Goal: Transaction & Acquisition: Purchase product/service

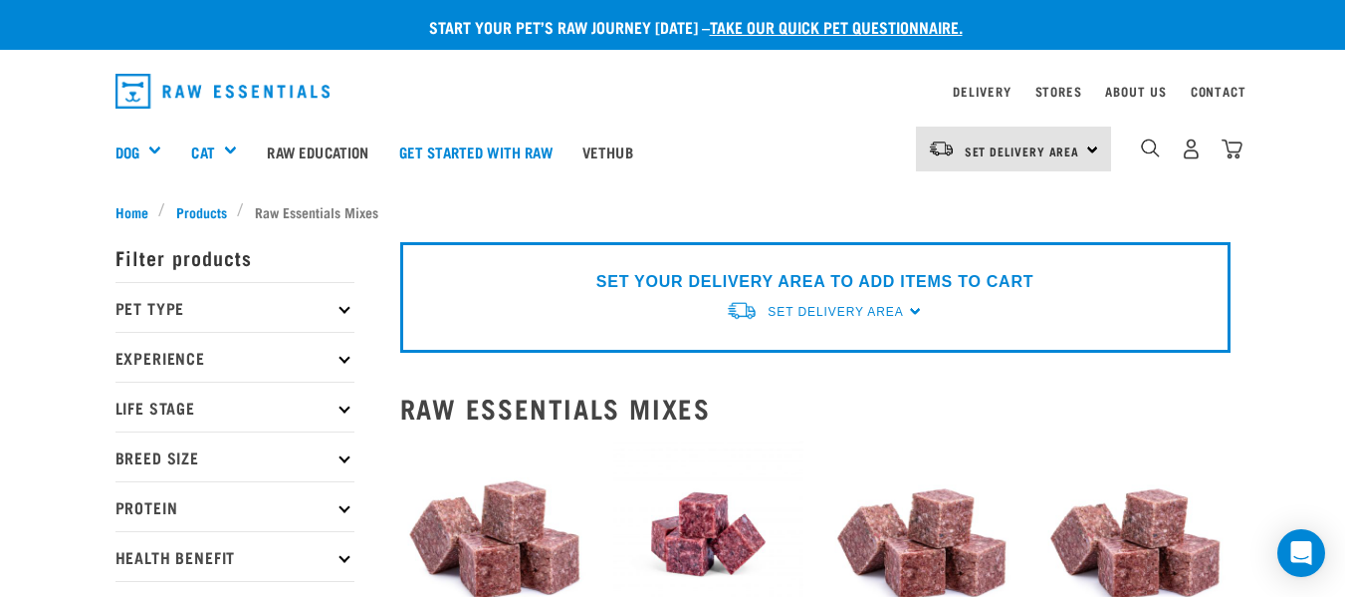
click at [912, 313] on div "SET YOUR DELIVERY AREA TO ADD ITEMS TO CART Set Delivery Area [GEOGRAPHIC_DATA]…" at bounding box center [815, 297] width 831 height 111
click at [975, 147] on span "Set Delivery Area" at bounding box center [1023, 150] width 116 height 7
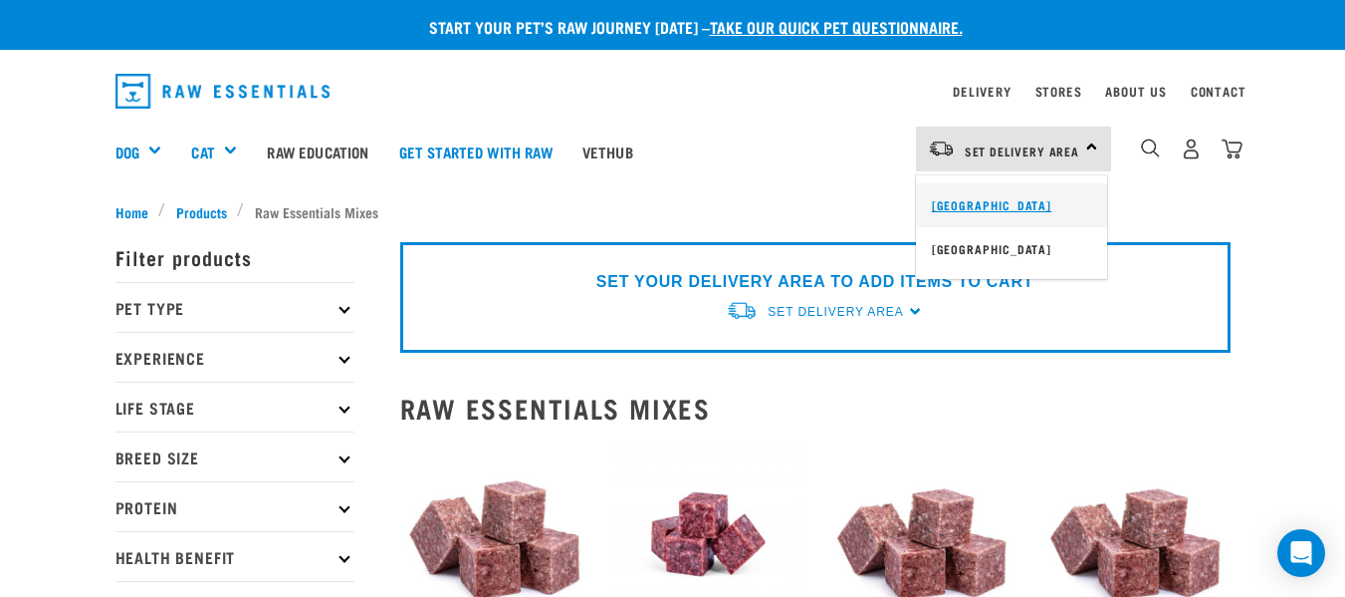
click at [973, 204] on link "[GEOGRAPHIC_DATA]" at bounding box center [1011, 205] width 191 height 44
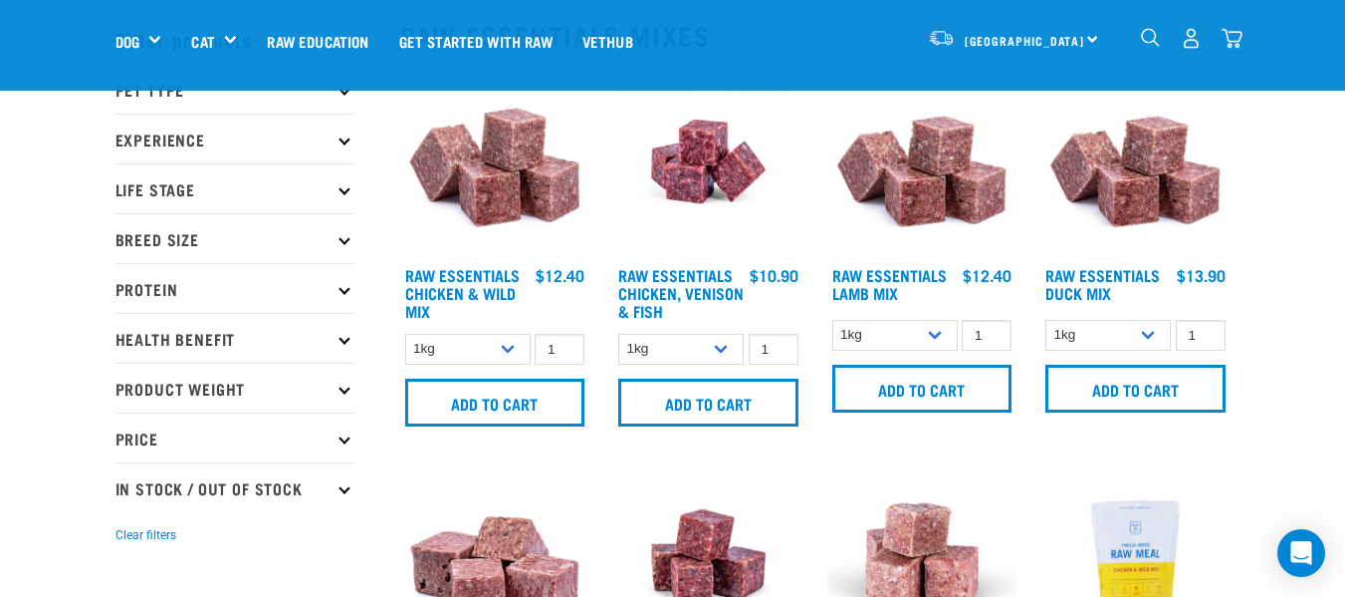
scroll to position [100, 0]
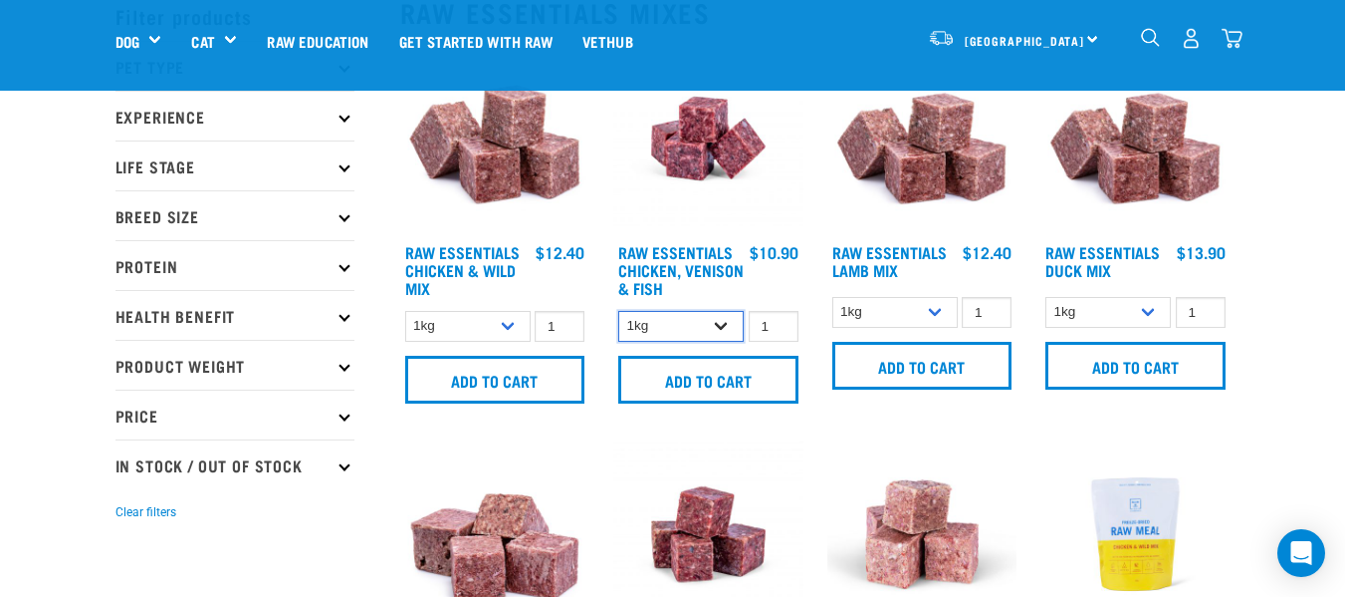
click at [721, 325] on select "1kg 3kg" at bounding box center [680, 326] width 125 height 31
select select "28665"
click at [618, 311] on select "1kg 3kg" at bounding box center [680, 326] width 125 height 31
click at [780, 323] on input "2" at bounding box center [774, 326] width 50 height 31
click at [780, 323] on input "3" at bounding box center [774, 326] width 50 height 31
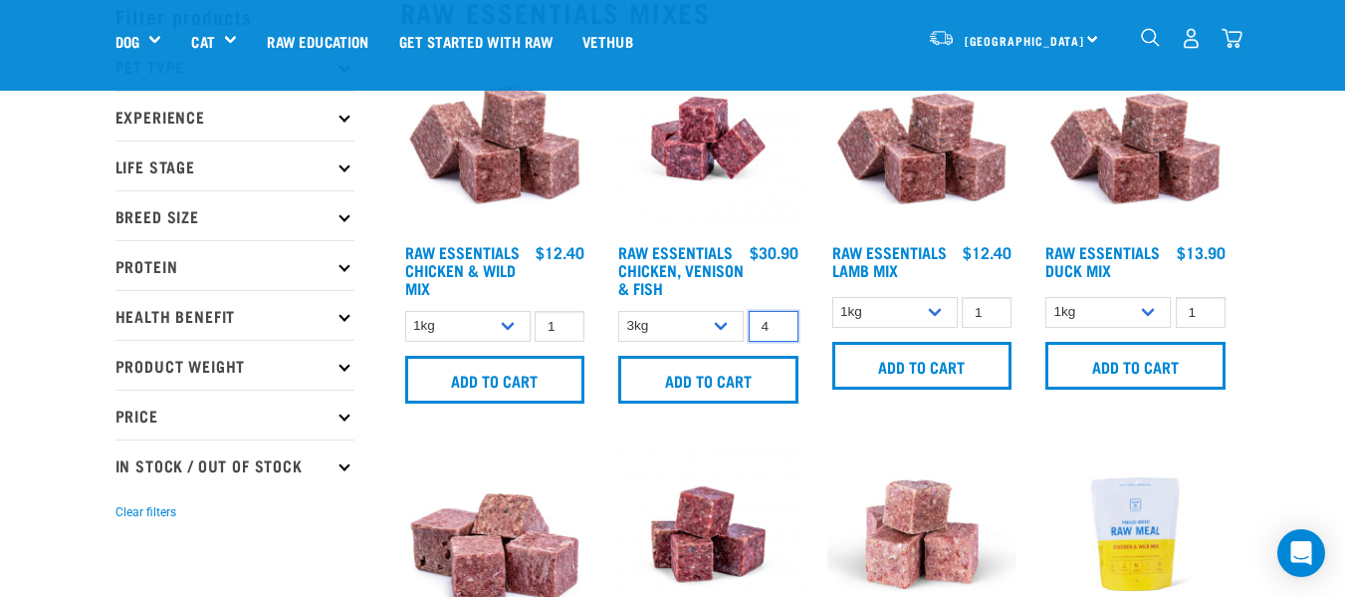
click at [780, 323] on input "4" at bounding box center [774, 326] width 50 height 31
click at [780, 323] on input "5" at bounding box center [774, 326] width 50 height 31
click at [780, 323] on input "6" at bounding box center [774, 326] width 50 height 31
type input "5"
click at [780, 332] on input "5" at bounding box center [774, 326] width 50 height 31
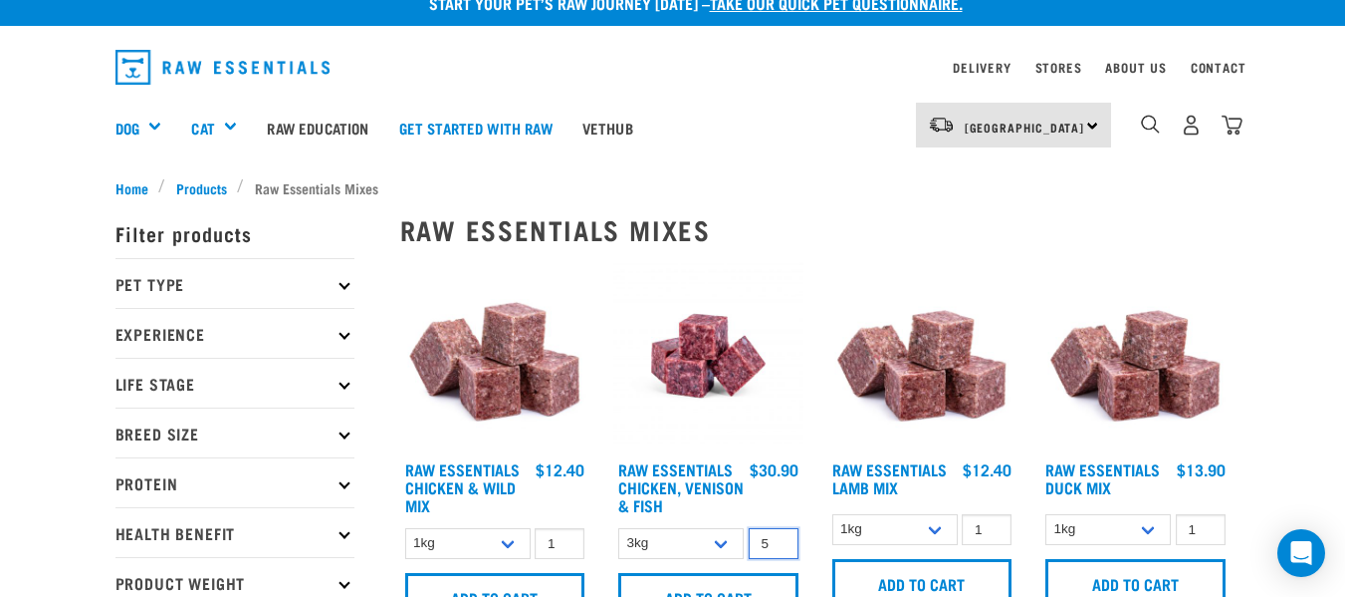
scroll to position [0, 0]
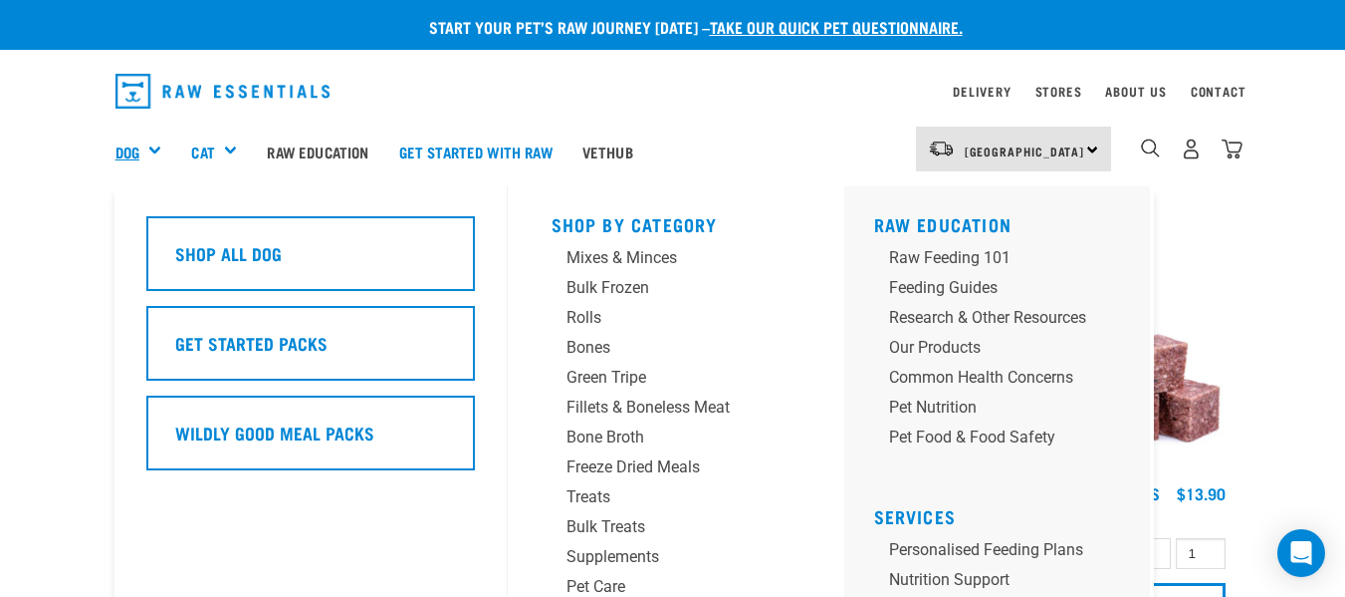
click at [127, 154] on link "Dog" at bounding box center [128, 151] width 24 height 23
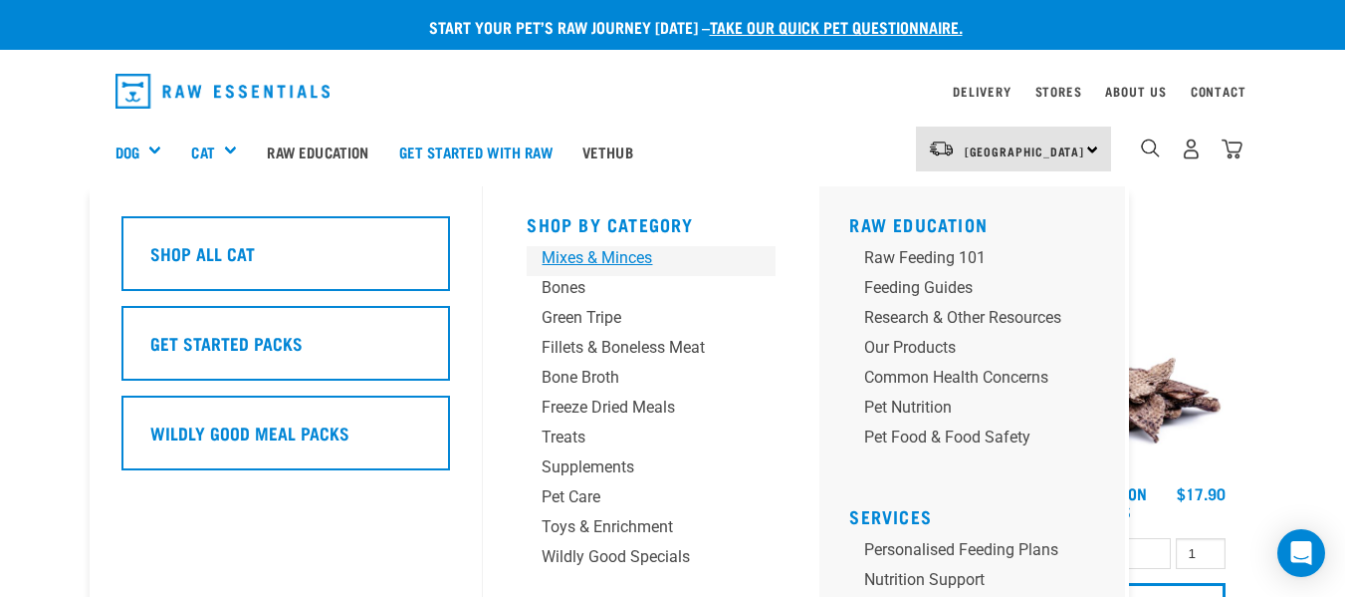
click at [570, 260] on div "Mixes & Minces" at bounding box center [635, 258] width 186 height 24
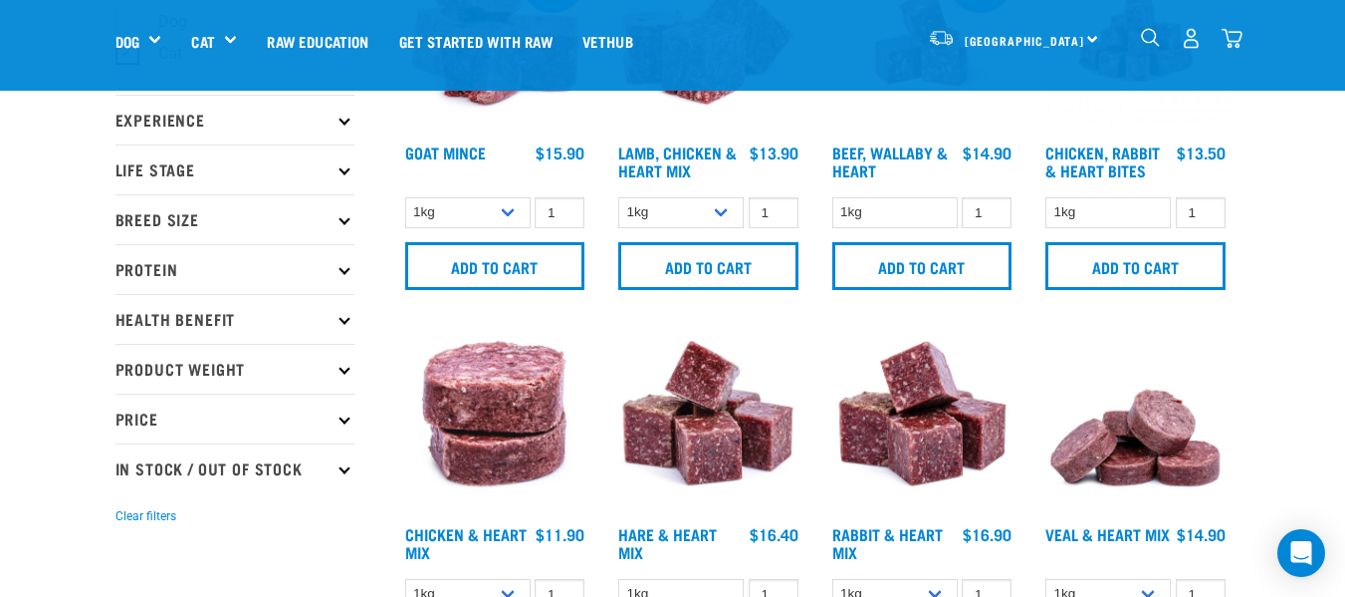
scroll to position [299, 0]
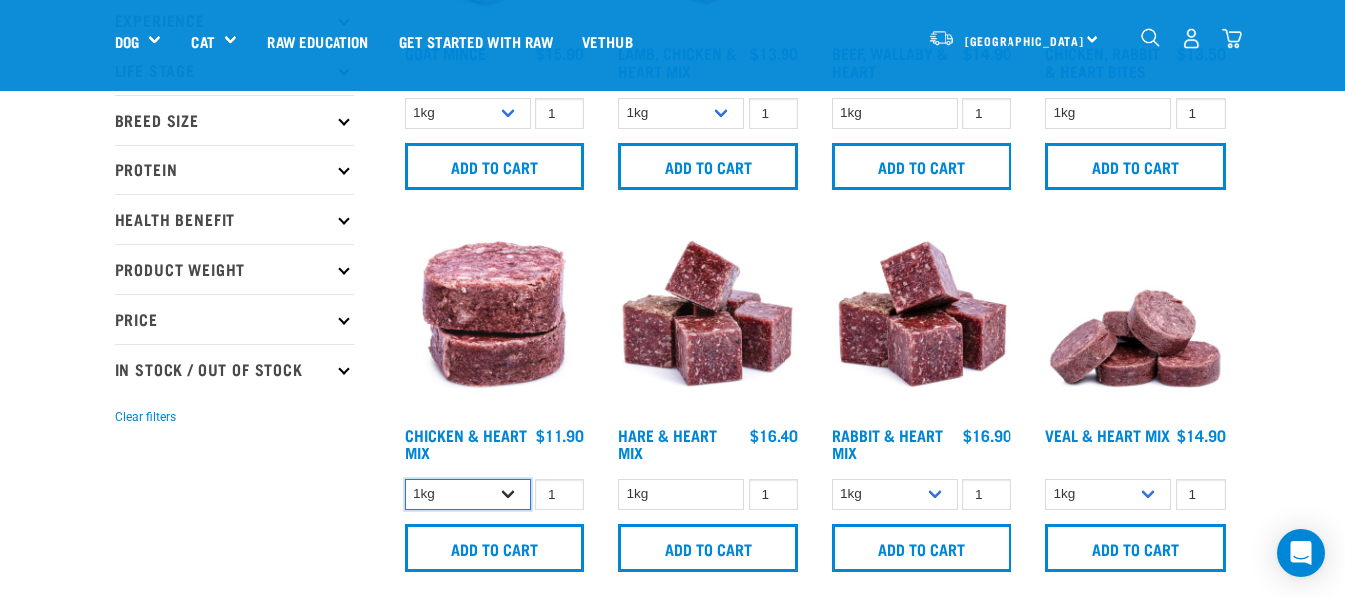
click at [503, 492] on select "1kg 3kg" at bounding box center [467, 494] width 125 height 31
select select "352"
click at [405, 479] on select "1kg 3kg" at bounding box center [467, 494] width 125 height 31
click at [566, 490] on input "2" at bounding box center [560, 494] width 50 height 31
click at [566, 490] on input "3" at bounding box center [560, 494] width 50 height 31
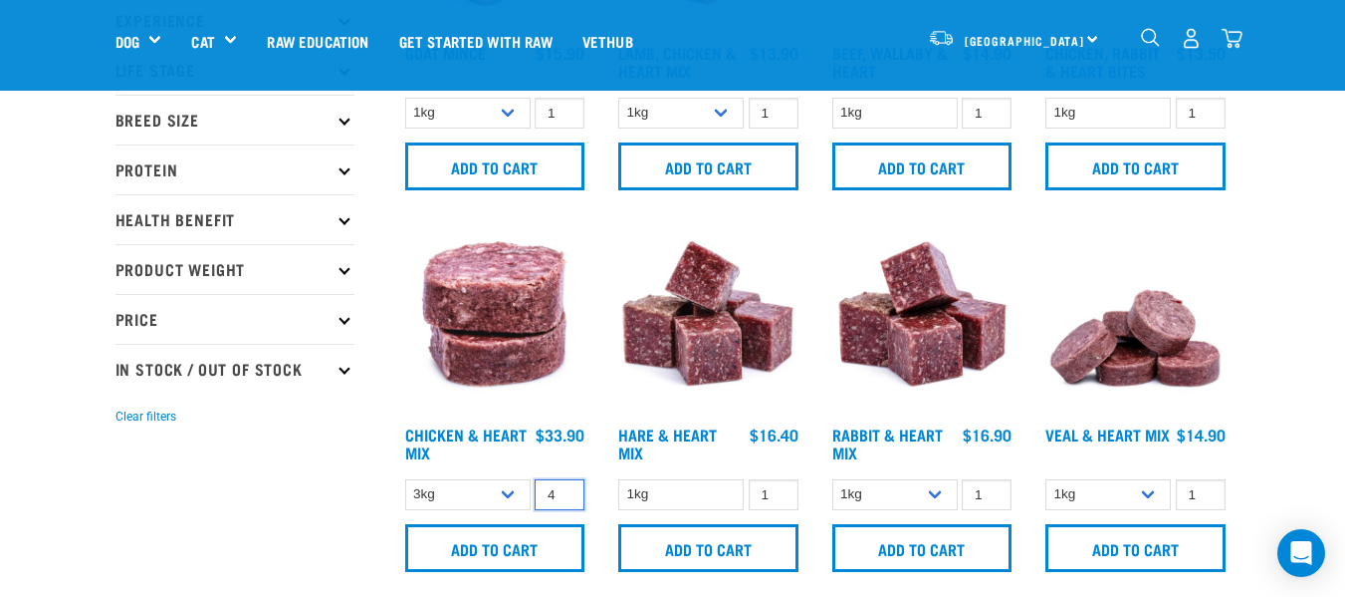
click at [566, 490] on input "4" at bounding box center [560, 494] width 50 height 31
click at [566, 490] on input "5" at bounding box center [560, 494] width 50 height 31
type input "6"
click at [564, 490] on input "6" at bounding box center [560, 494] width 50 height 31
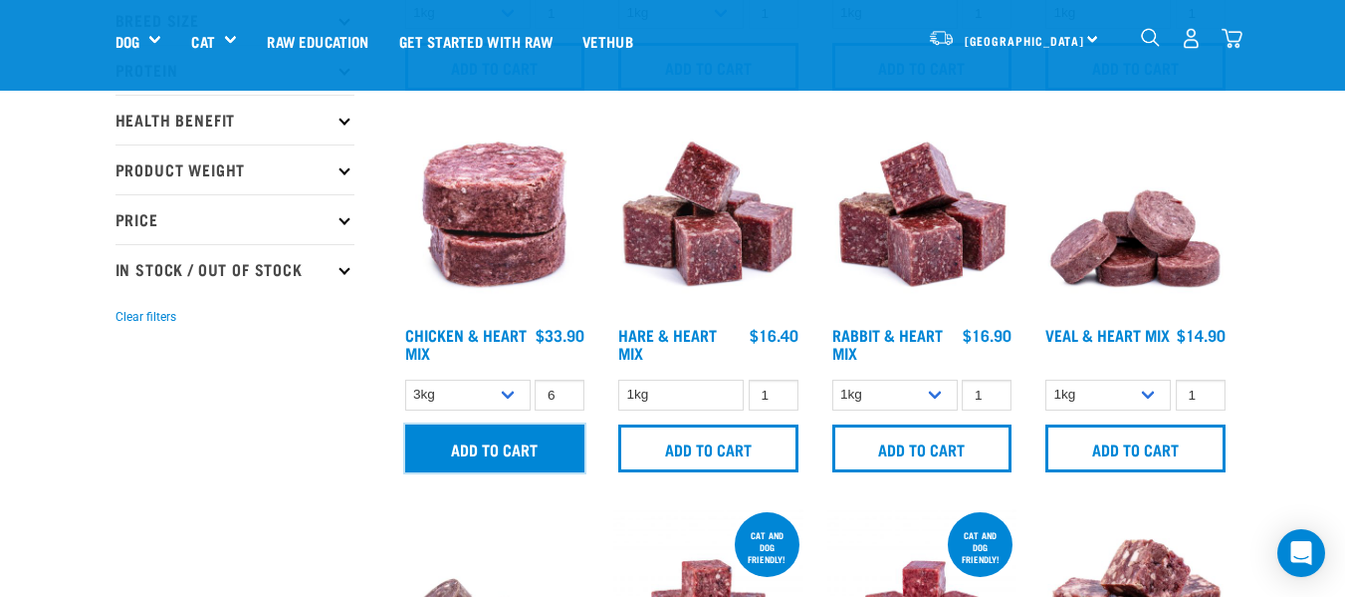
click at [532, 451] on input "Add to cart" at bounding box center [495, 448] width 180 height 48
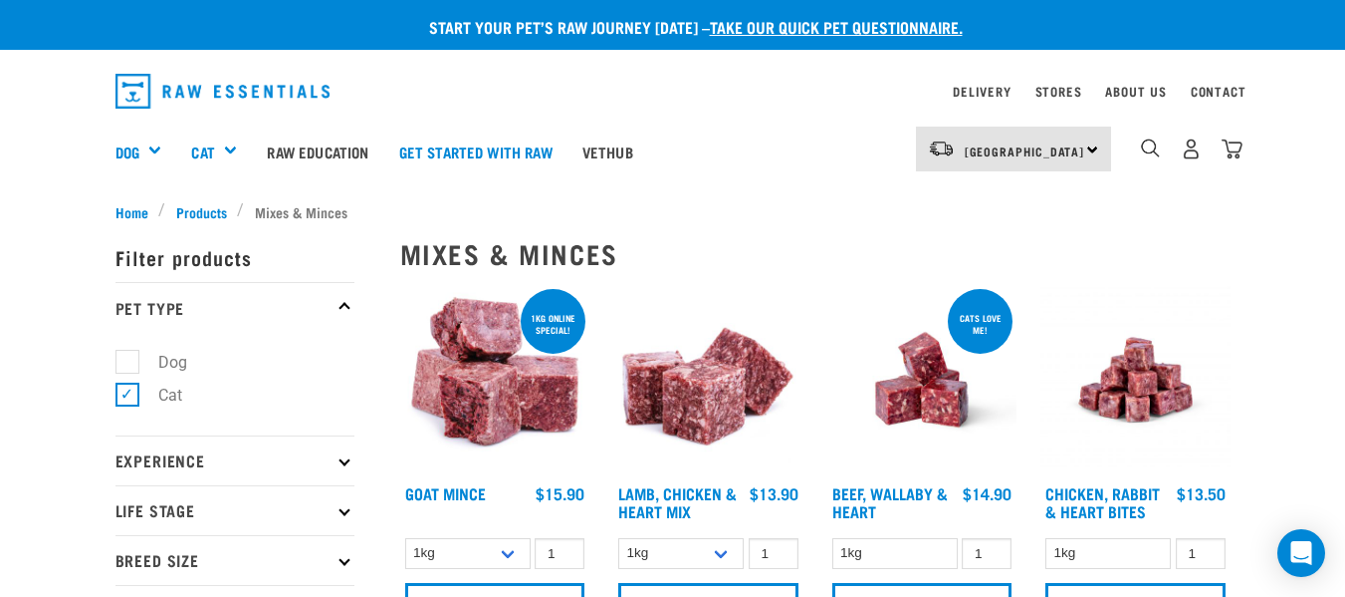
scroll to position [100, 0]
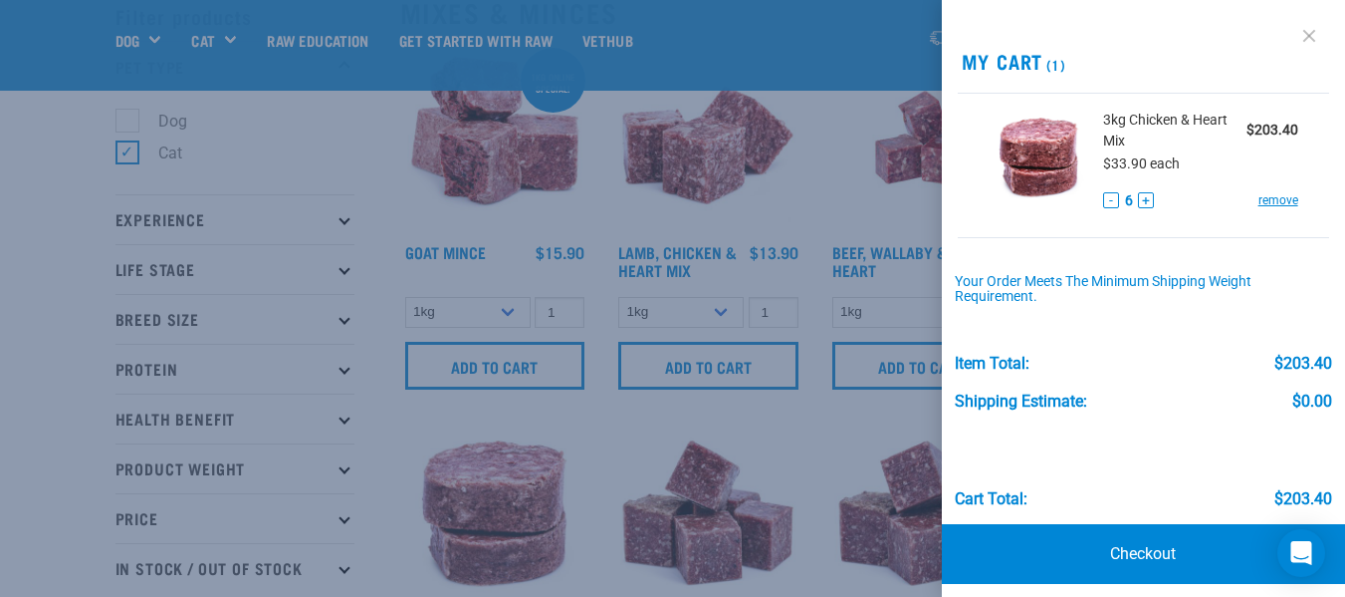
click at [1294, 38] on link at bounding box center [1310, 36] width 32 height 32
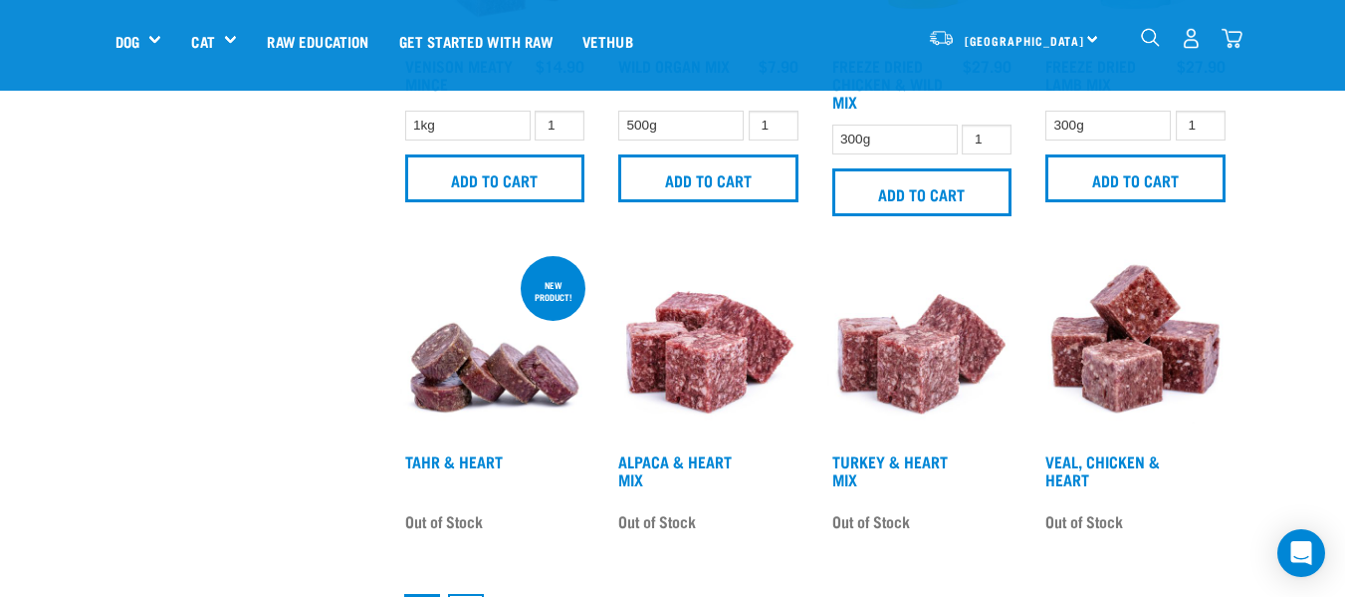
scroll to position [2689, 0]
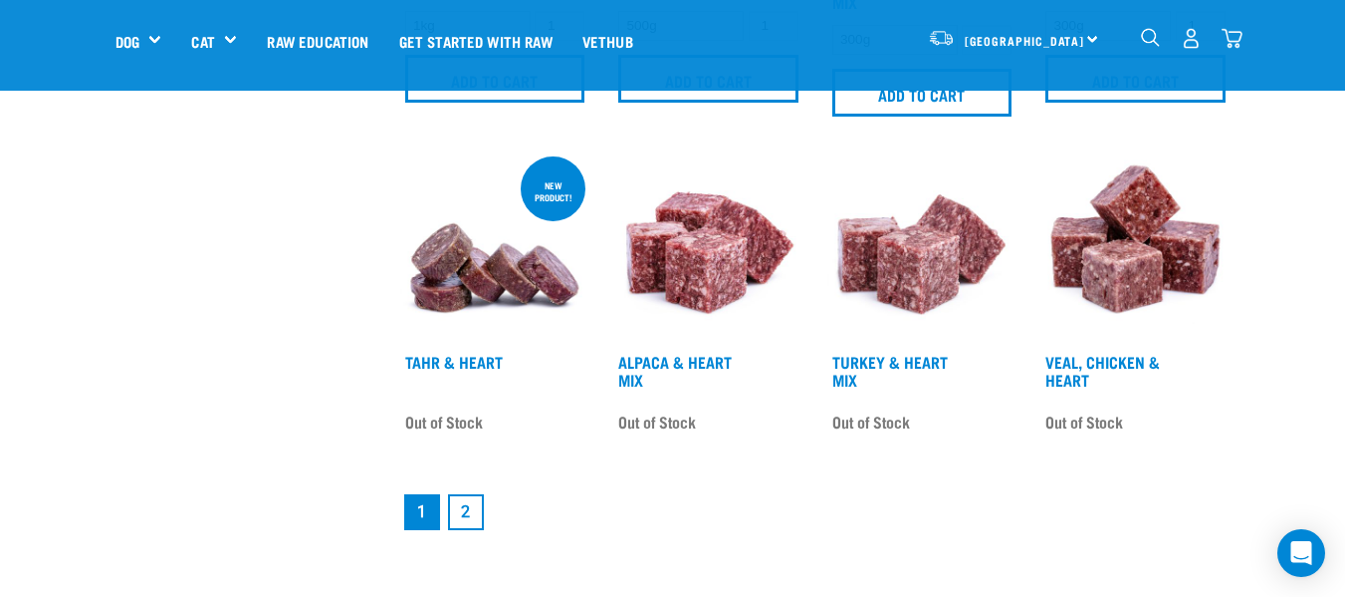
click at [459, 514] on link "2" at bounding box center [466, 512] width 36 height 36
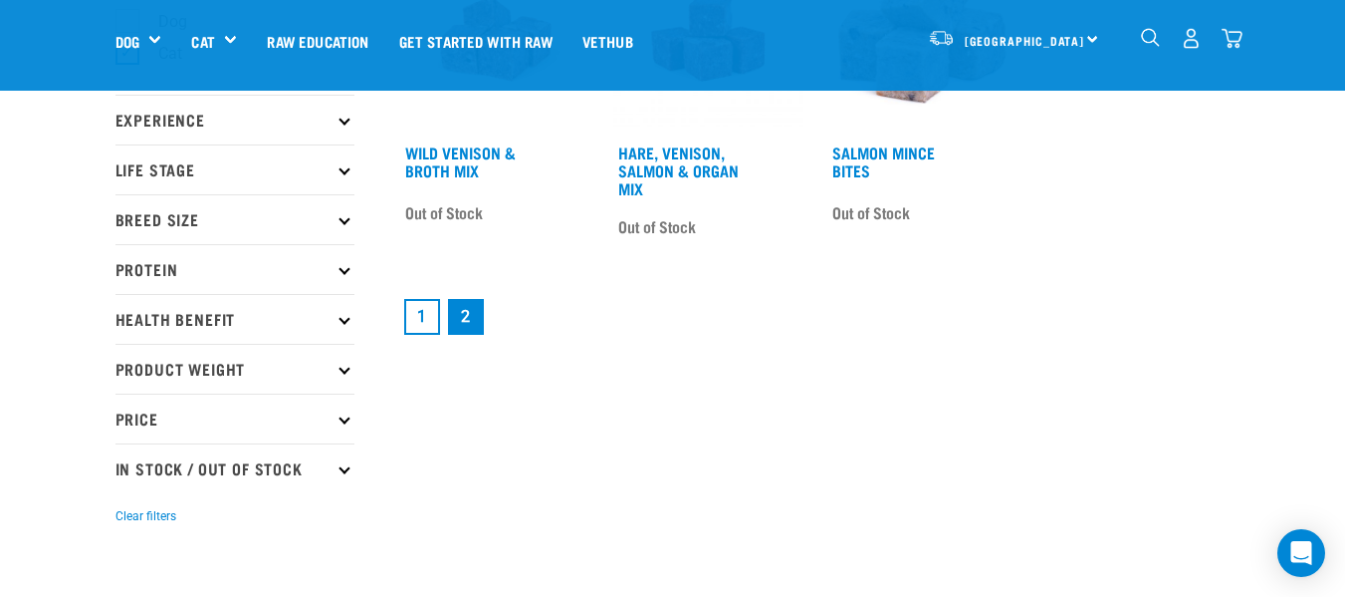
scroll to position [299, 0]
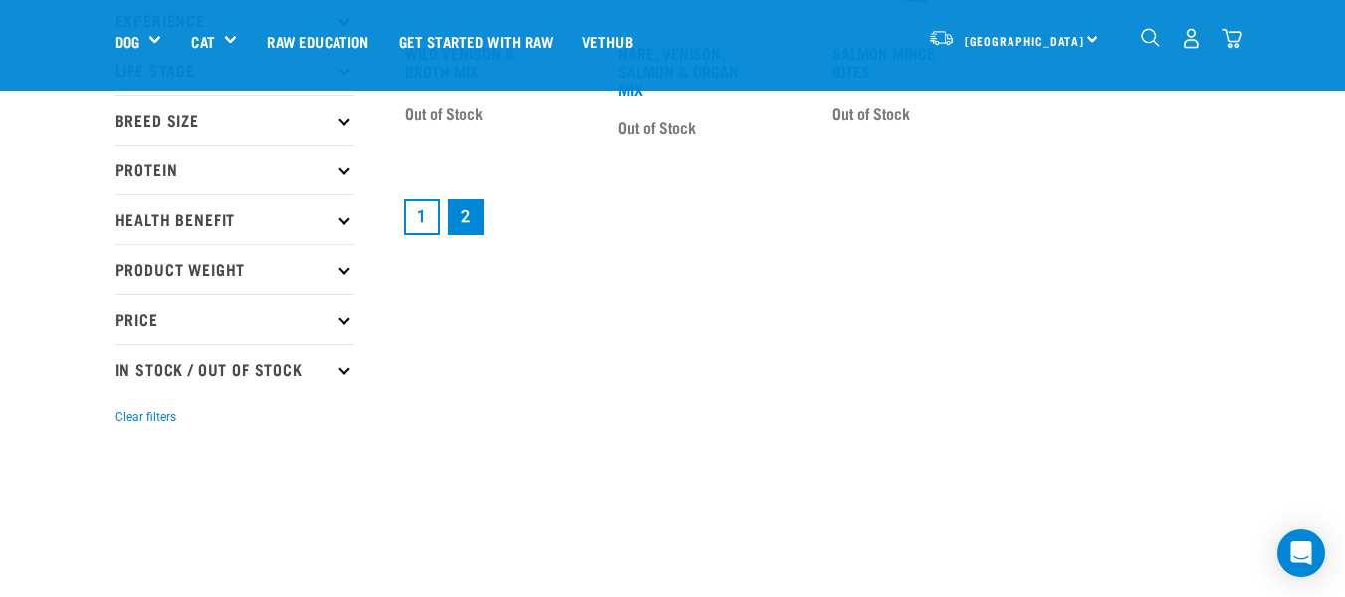
click at [412, 220] on link "1" at bounding box center [422, 217] width 36 height 36
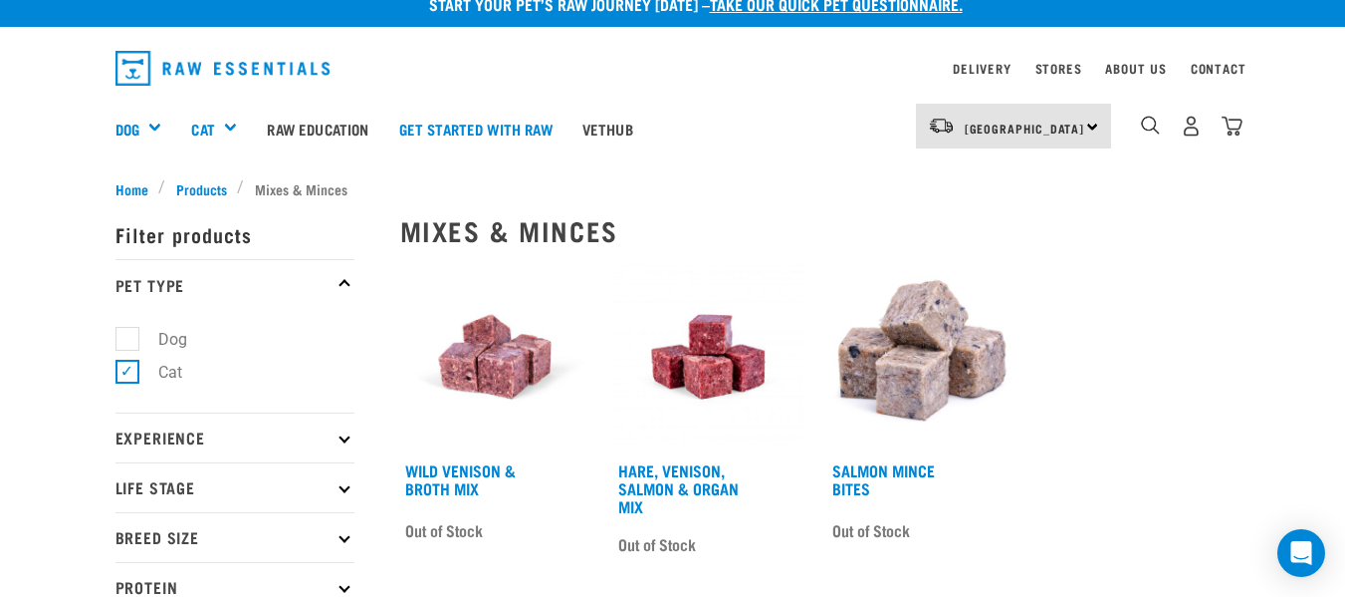
scroll to position [0, 0]
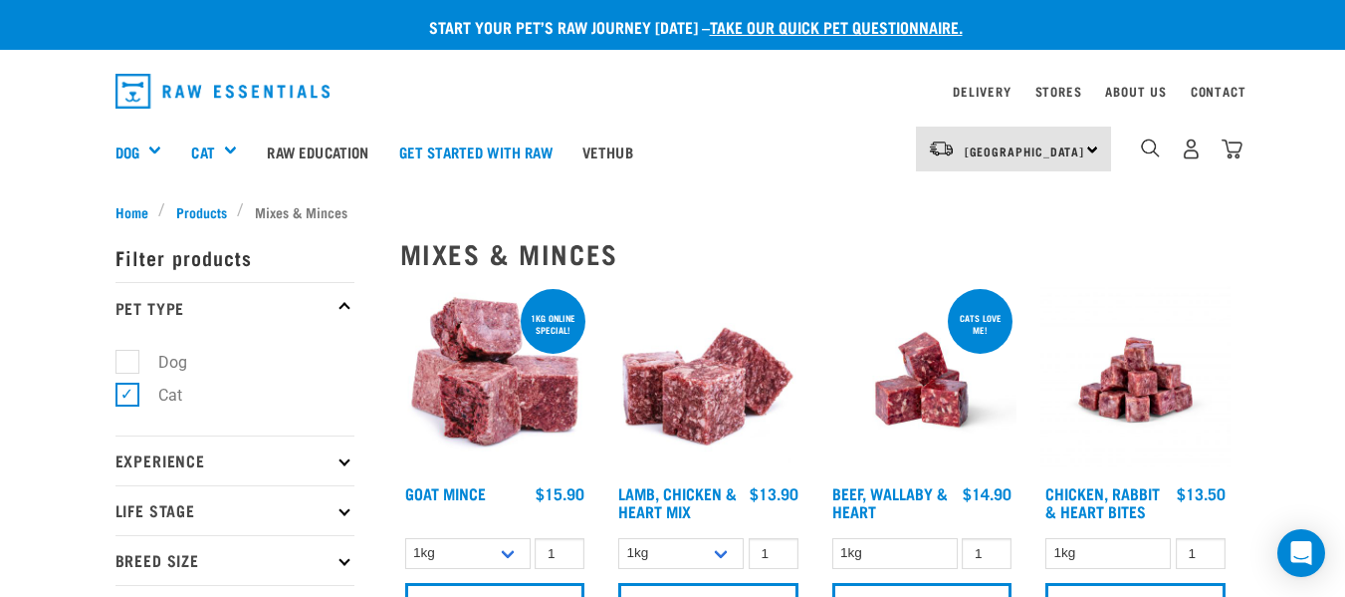
scroll to position [100, 0]
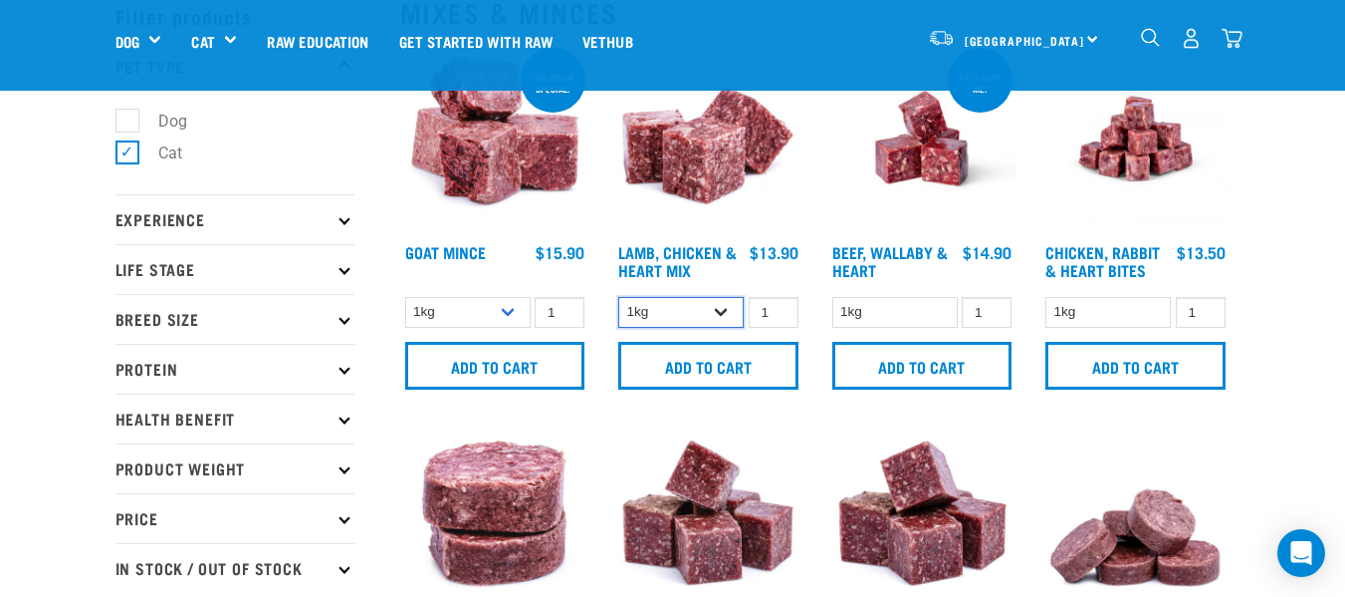
click at [724, 308] on select "1kg 3kg" at bounding box center [680, 312] width 125 height 31
select select "250"
click at [618, 297] on select "1kg 3kg" at bounding box center [680, 312] width 125 height 31
click at [778, 307] on input "2" at bounding box center [774, 312] width 50 height 31
click at [778, 307] on input "3" at bounding box center [774, 312] width 50 height 31
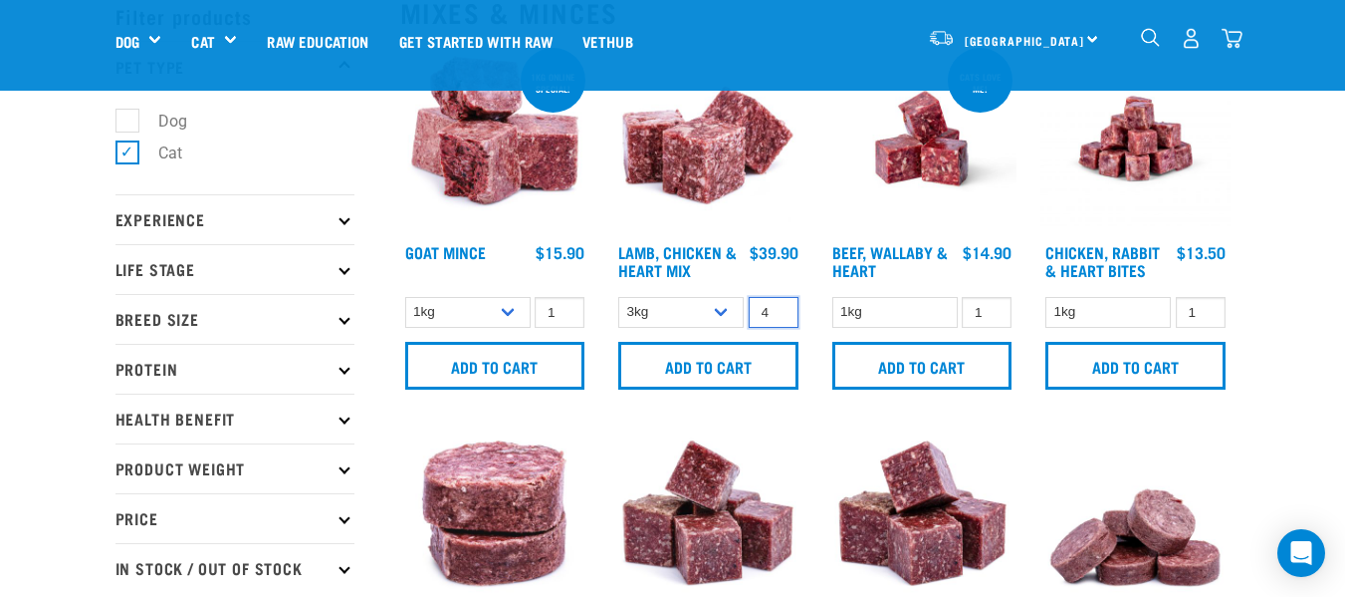
click at [778, 307] on input "4" at bounding box center [774, 312] width 50 height 31
click at [778, 307] on input "5" at bounding box center [774, 312] width 50 height 31
click at [778, 307] on input "6" at bounding box center [774, 312] width 50 height 31
click at [774, 315] on input "5" at bounding box center [774, 312] width 50 height 31
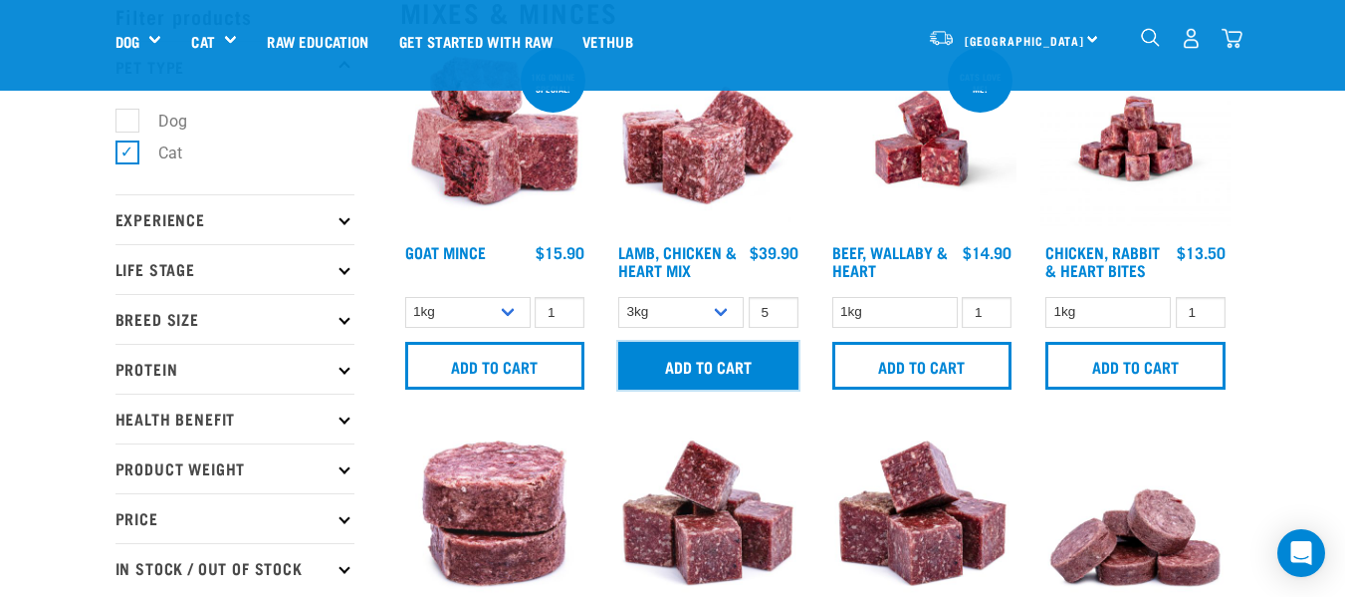
click at [745, 366] on input "Add to cart" at bounding box center [708, 366] width 180 height 48
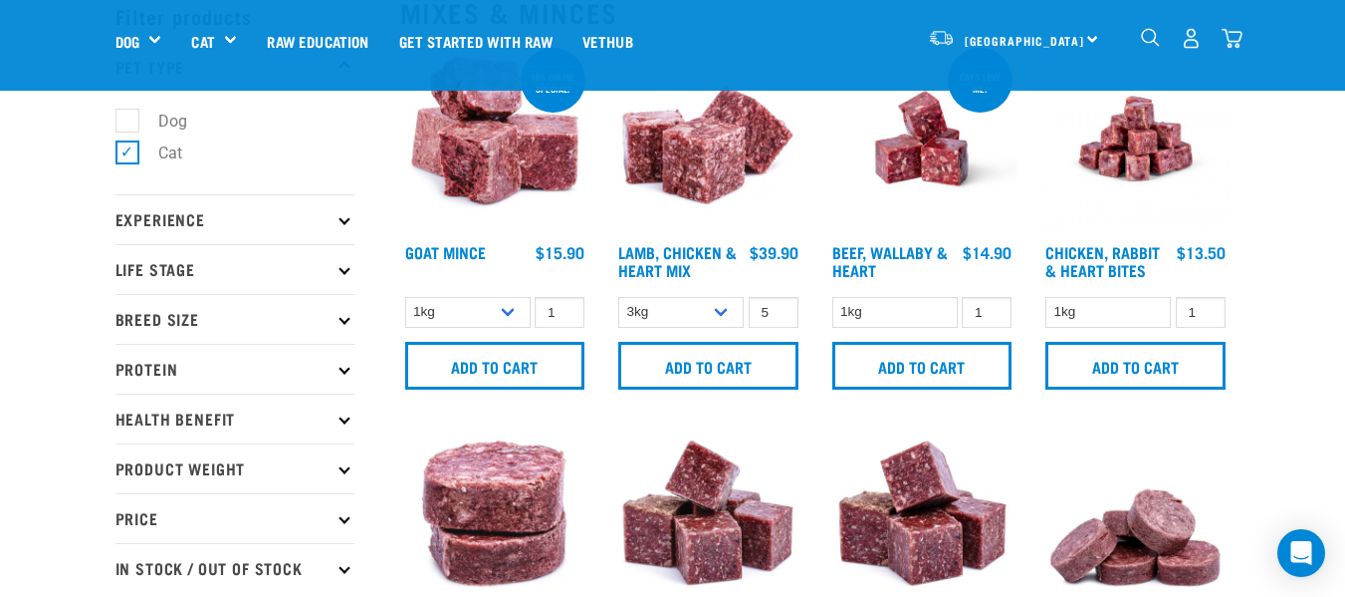
click at [76, 293] on button "delete" at bounding box center [66, 299] width 20 height 20
click at [781, 317] on input "4" at bounding box center [774, 312] width 50 height 31
click at [782, 317] on input "3" at bounding box center [774, 312] width 50 height 31
type input "2"
click at [782, 317] on input "2" at bounding box center [774, 312] width 50 height 31
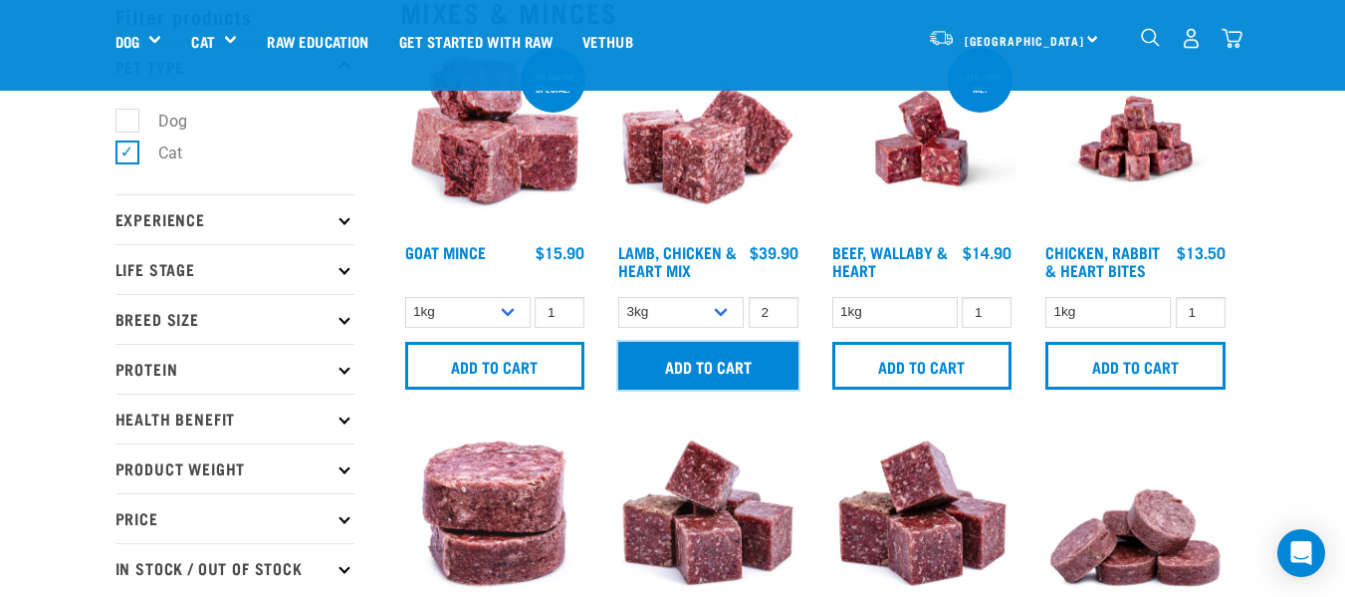
click at [740, 366] on input "Add to cart" at bounding box center [708, 366] width 180 height 48
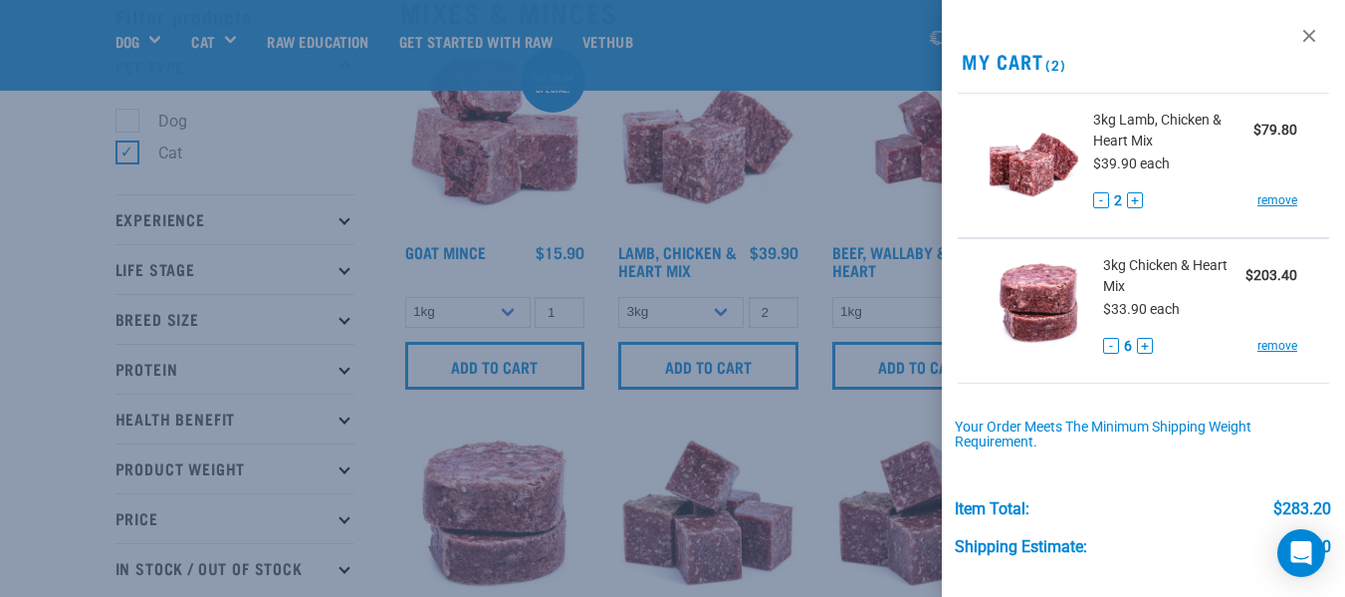
click at [828, 424] on div at bounding box center [672, 298] width 1345 height 597
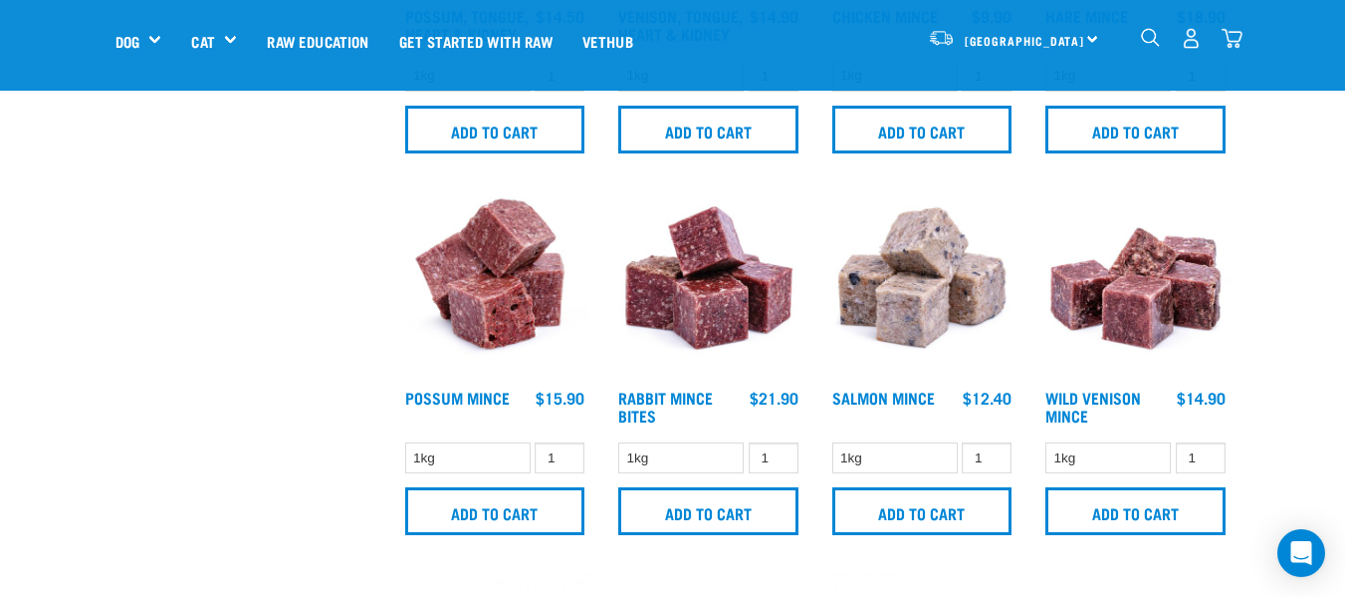
scroll to position [1593, 0]
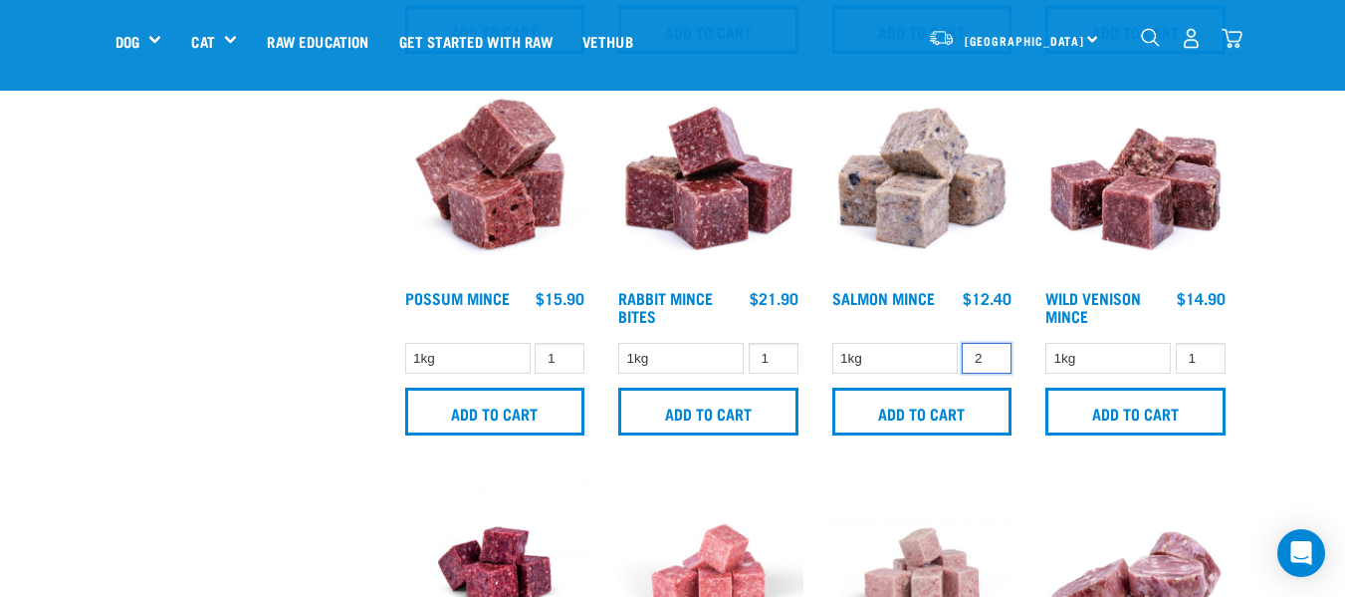
click at [992, 351] on input "2" at bounding box center [987, 358] width 50 height 31
click at [992, 351] on input "3" at bounding box center [987, 358] width 50 height 31
click at [992, 351] on input "4" at bounding box center [987, 358] width 50 height 31
type input "5"
click at [992, 351] on input "5" at bounding box center [987, 358] width 50 height 31
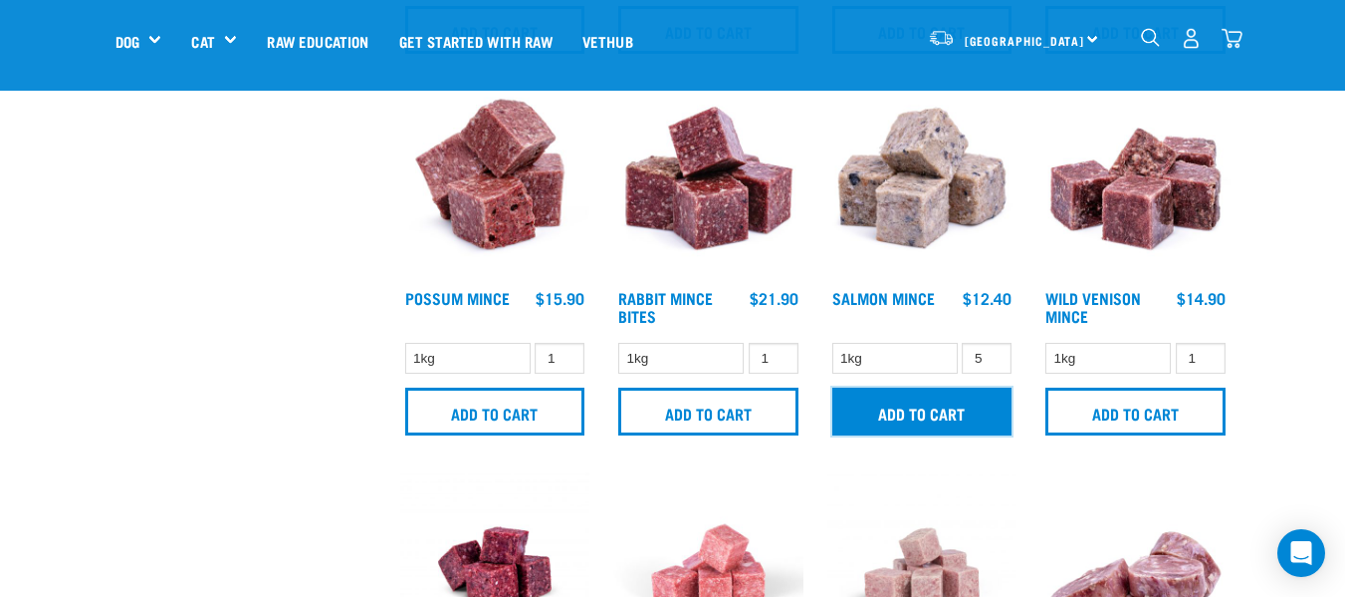
click at [942, 411] on input "Add to cart" at bounding box center [923, 411] width 180 height 48
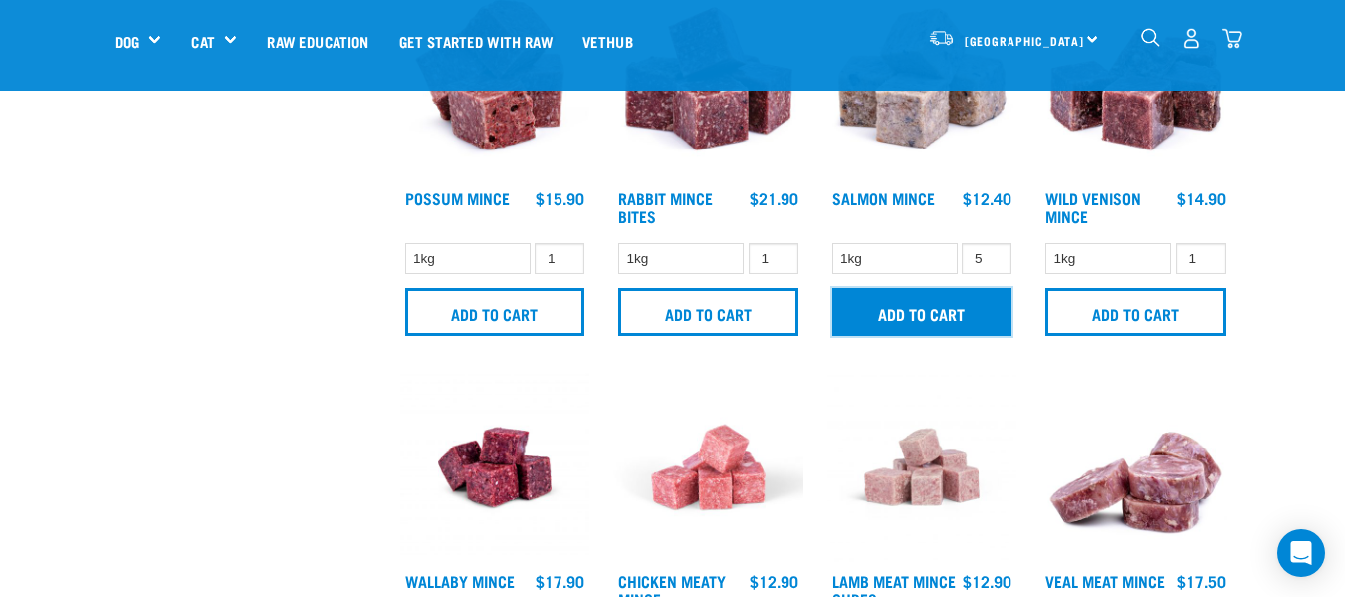
scroll to position [1793, 0]
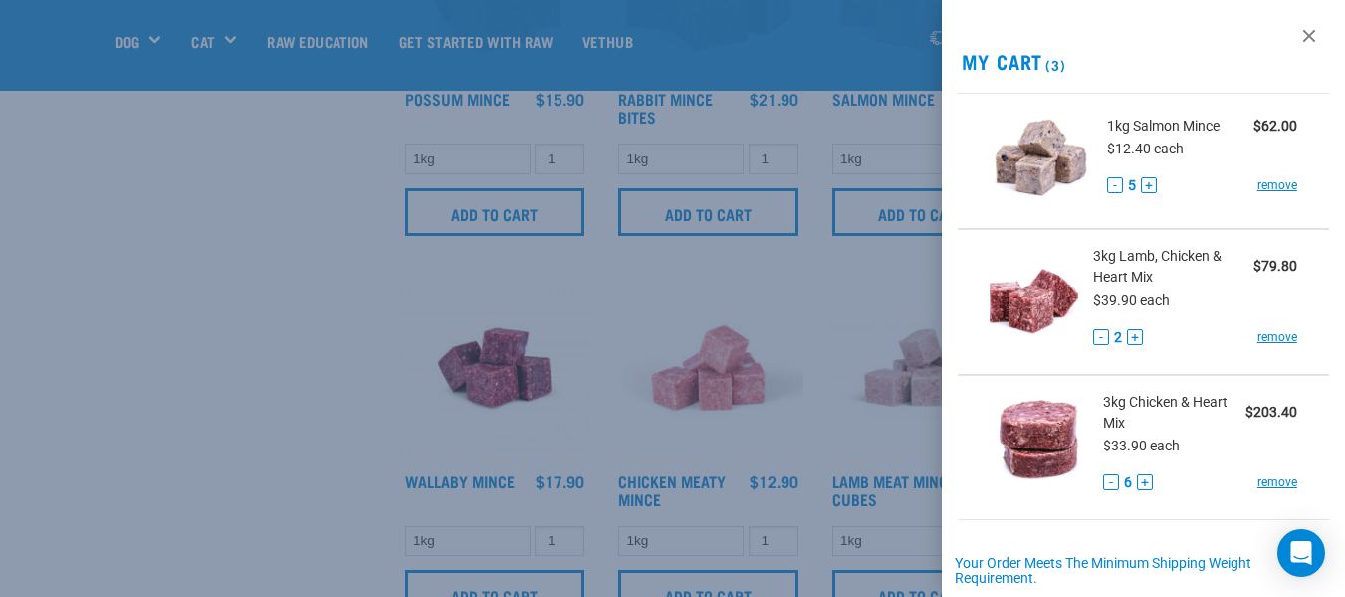
click at [826, 392] on div at bounding box center [672, 298] width 1345 height 597
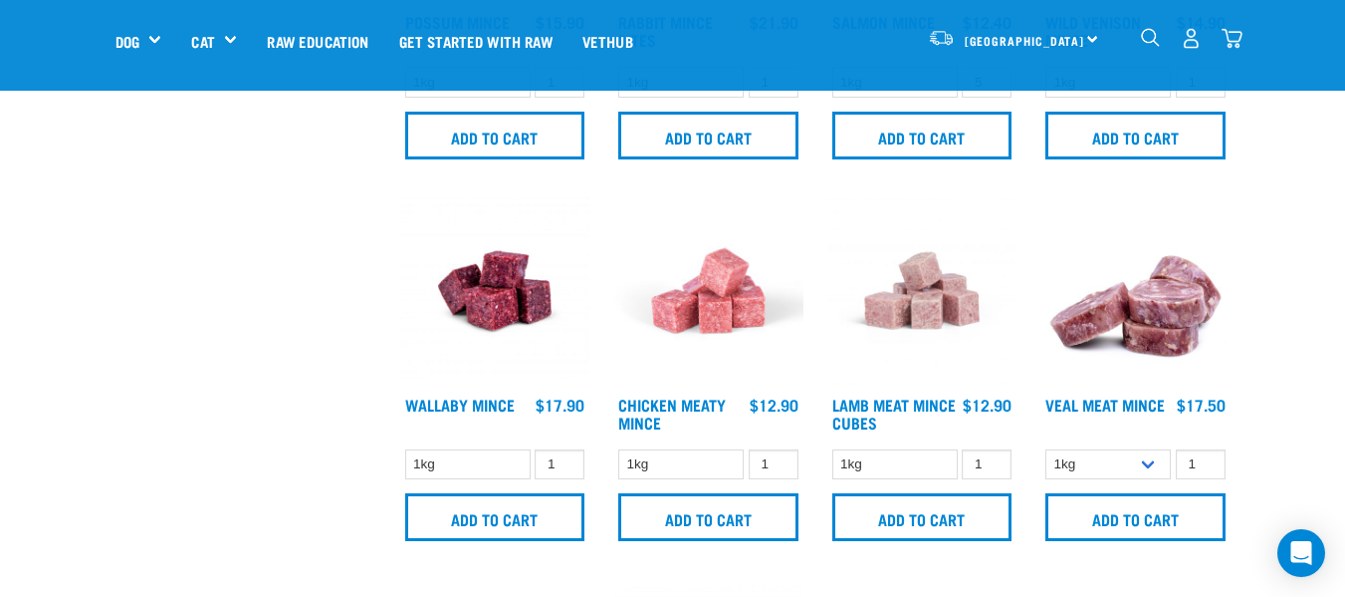
scroll to position [1892, 0]
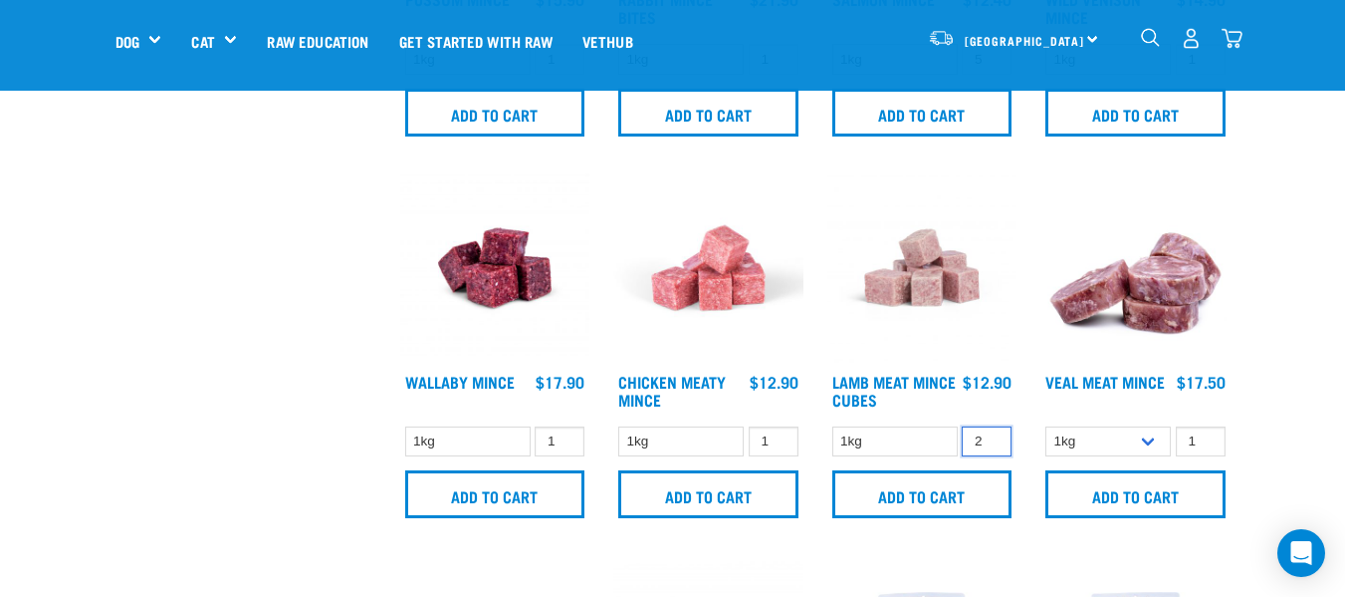
click at [993, 435] on input "2" at bounding box center [987, 441] width 50 height 31
click at [992, 435] on input "3" at bounding box center [987, 441] width 50 height 31
click at [992, 435] on input "4" at bounding box center [987, 441] width 50 height 31
type input "5"
click at [992, 435] on input "5" at bounding box center [987, 441] width 50 height 31
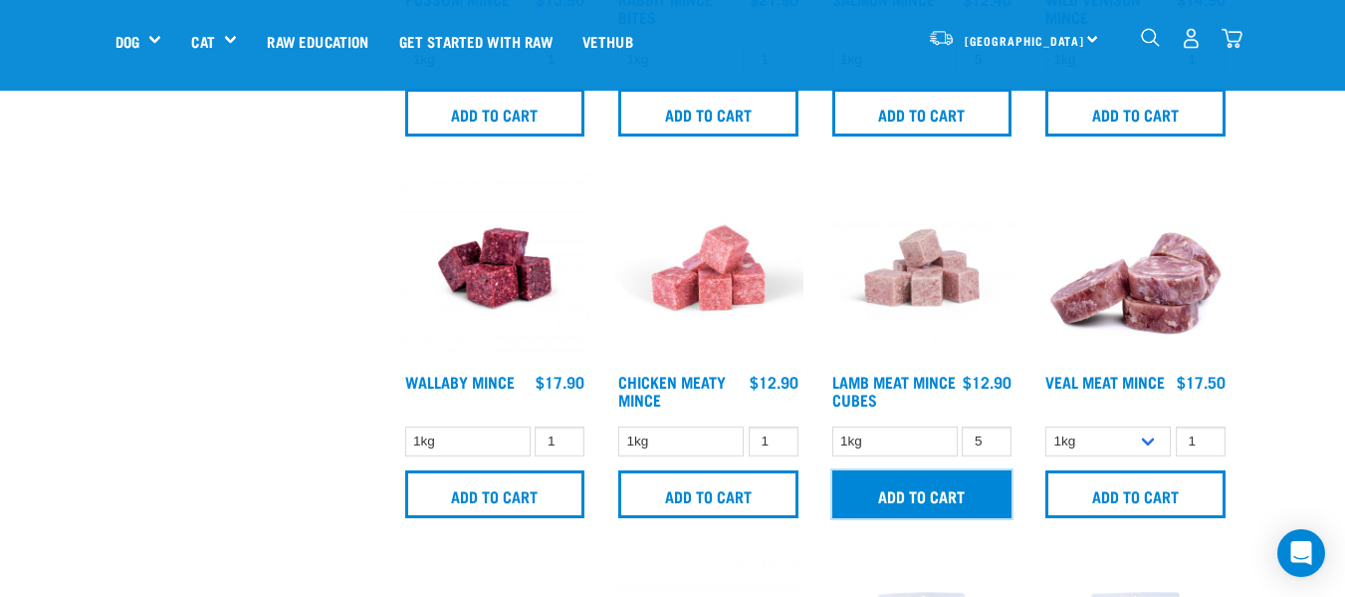
click at [943, 498] on input "Add to cart" at bounding box center [923, 494] width 180 height 48
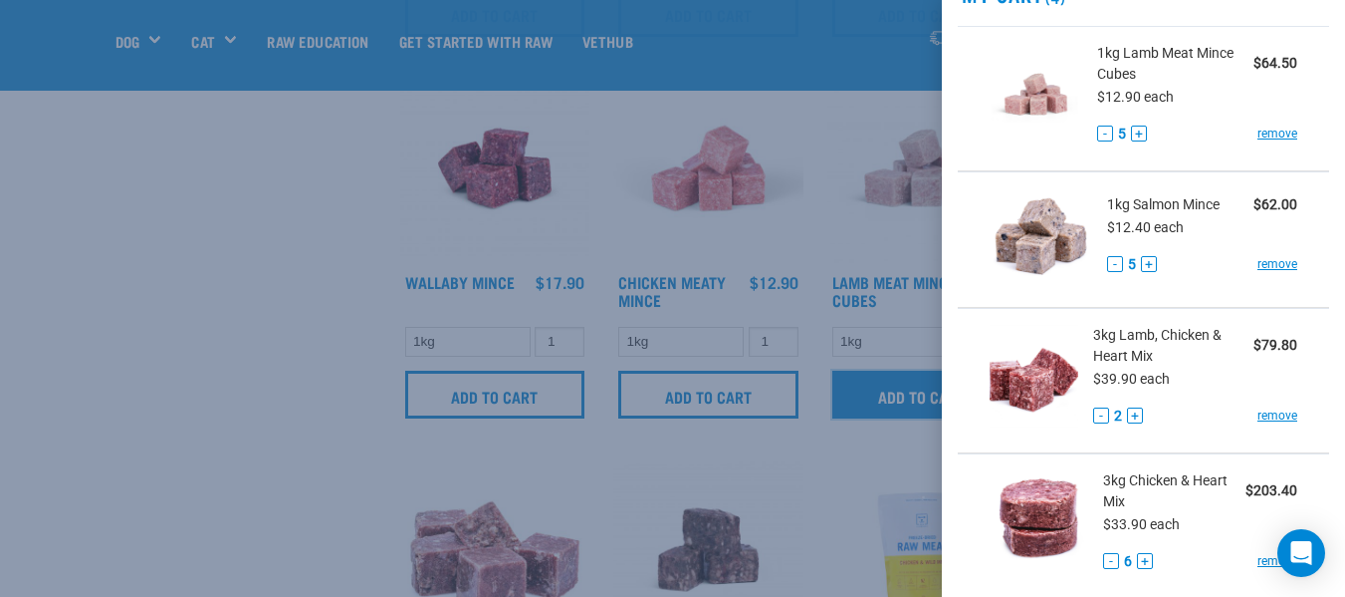
scroll to position [100, 0]
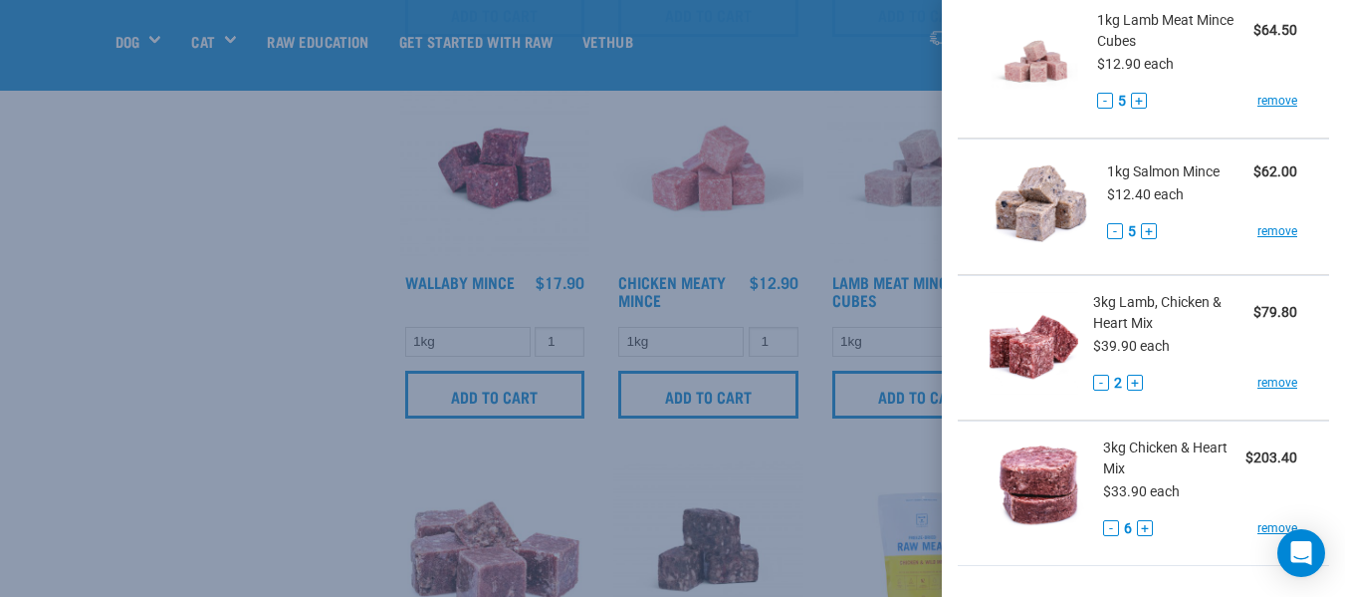
click at [253, 353] on div at bounding box center [672, 298] width 1345 height 597
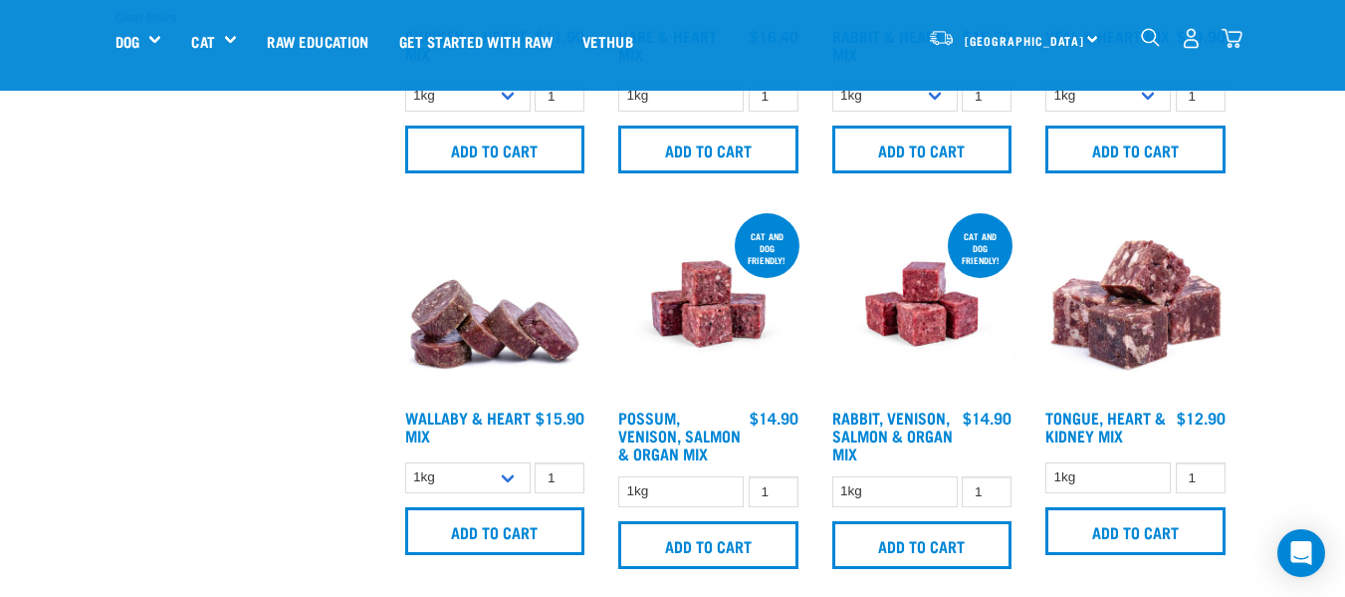
scroll to position [797, 0]
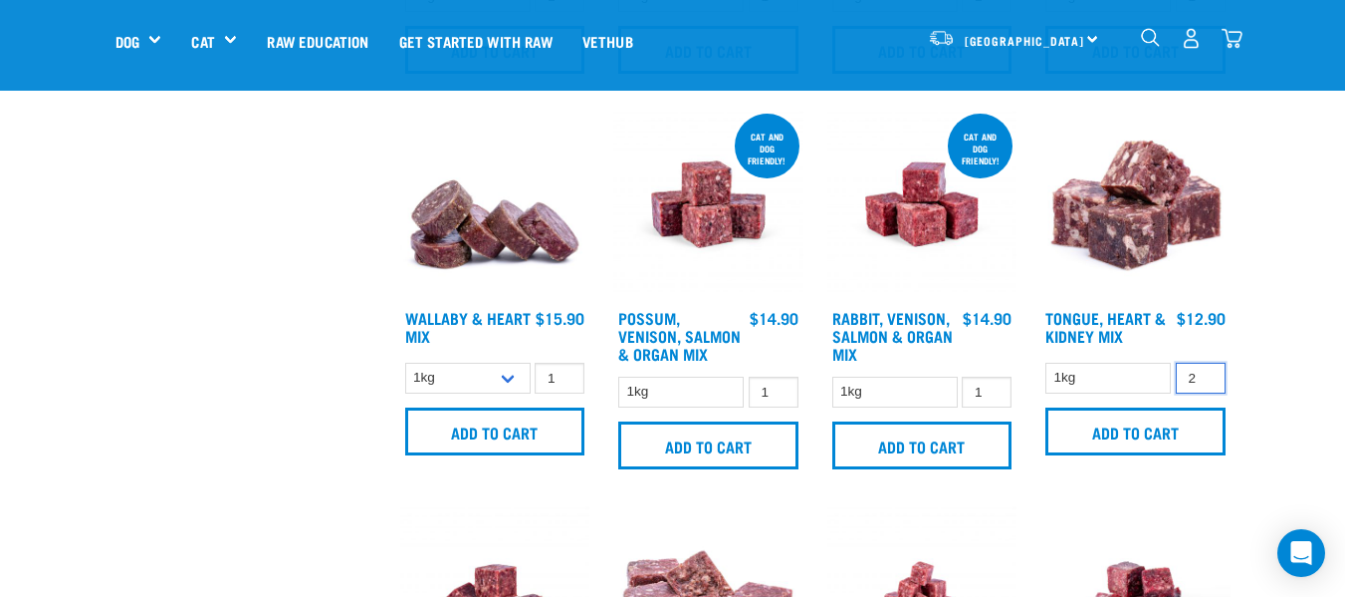
click at [1206, 375] on input "2" at bounding box center [1201, 377] width 50 height 31
type input "3"
click at [1206, 375] on input "3" at bounding box center [1201, 377] width 50 height 31
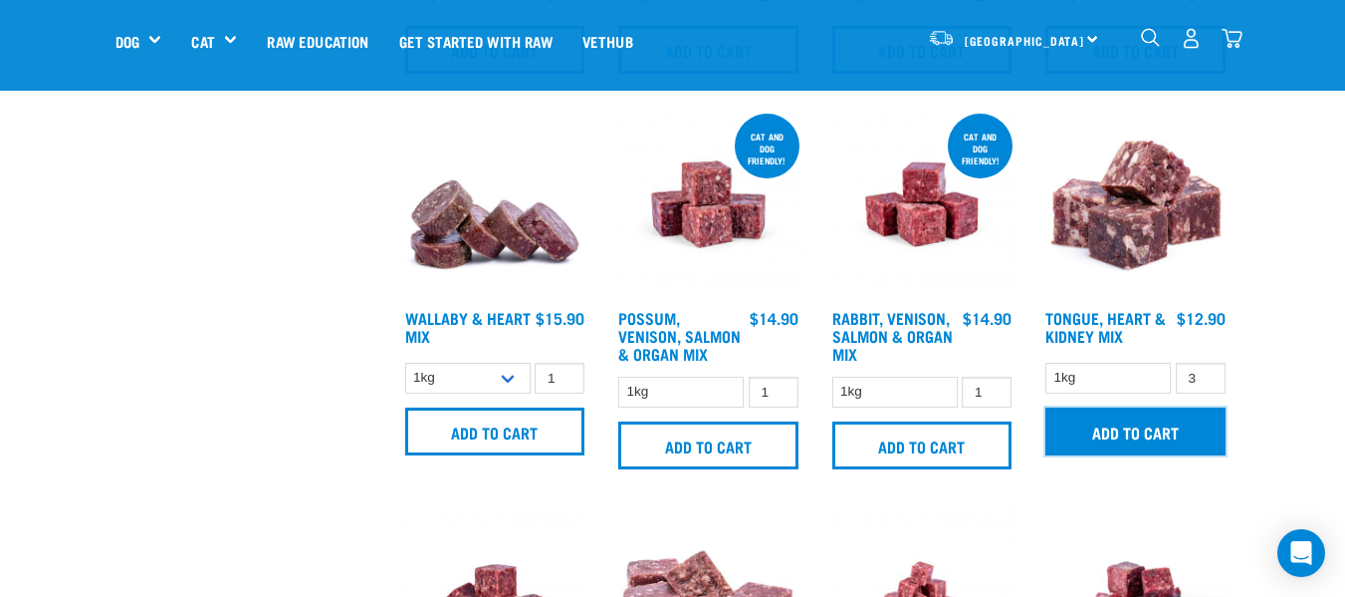
click at [1169, 429] on input "Add to cart" at bounding box center [1136, 431] width 180 height 48
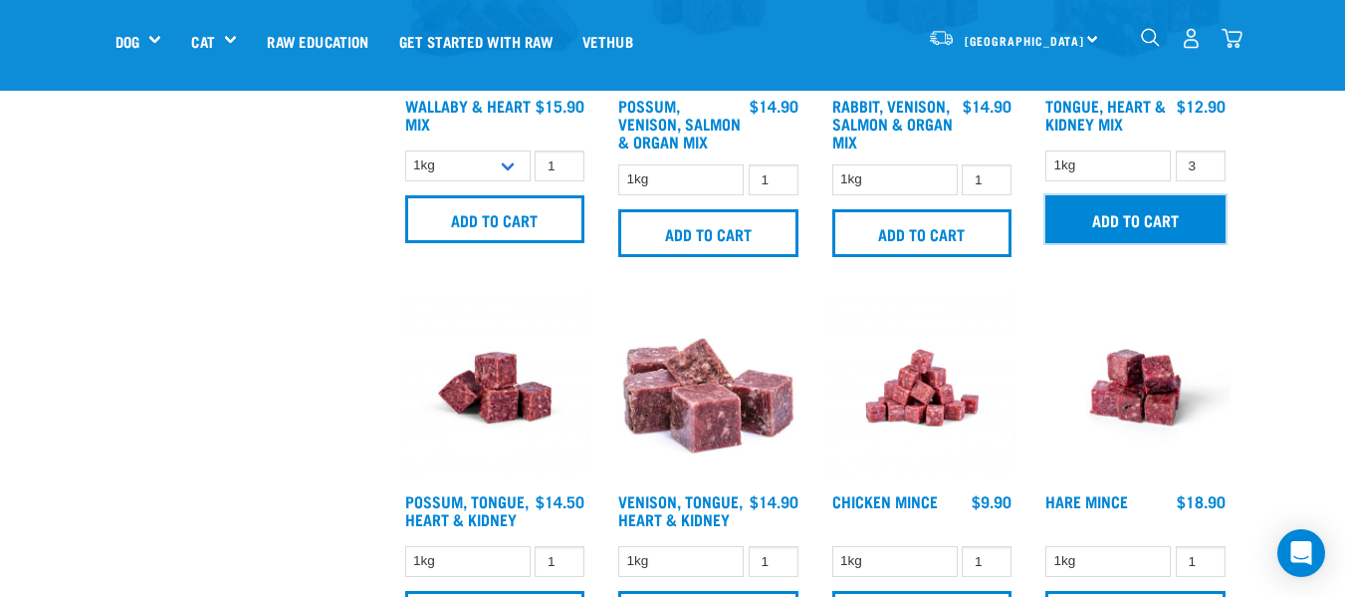
scroll to position [1095, 0]
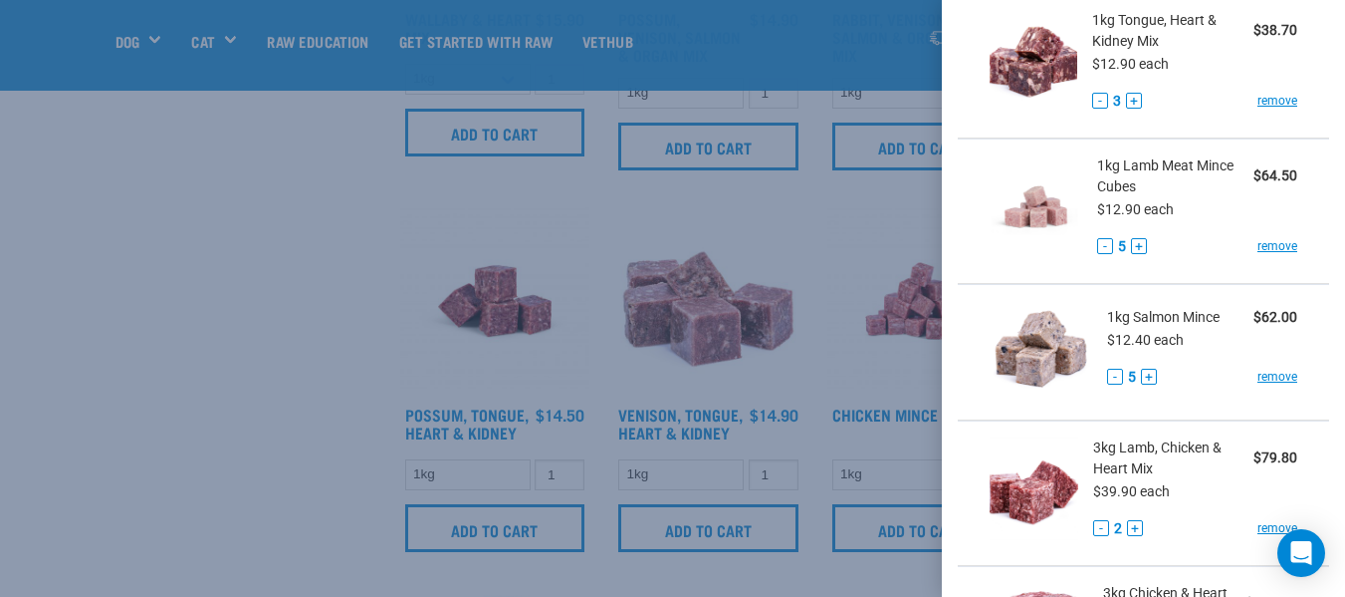
click at [220, 309] on div at bounding box center [672, 298] width 1345 height 597
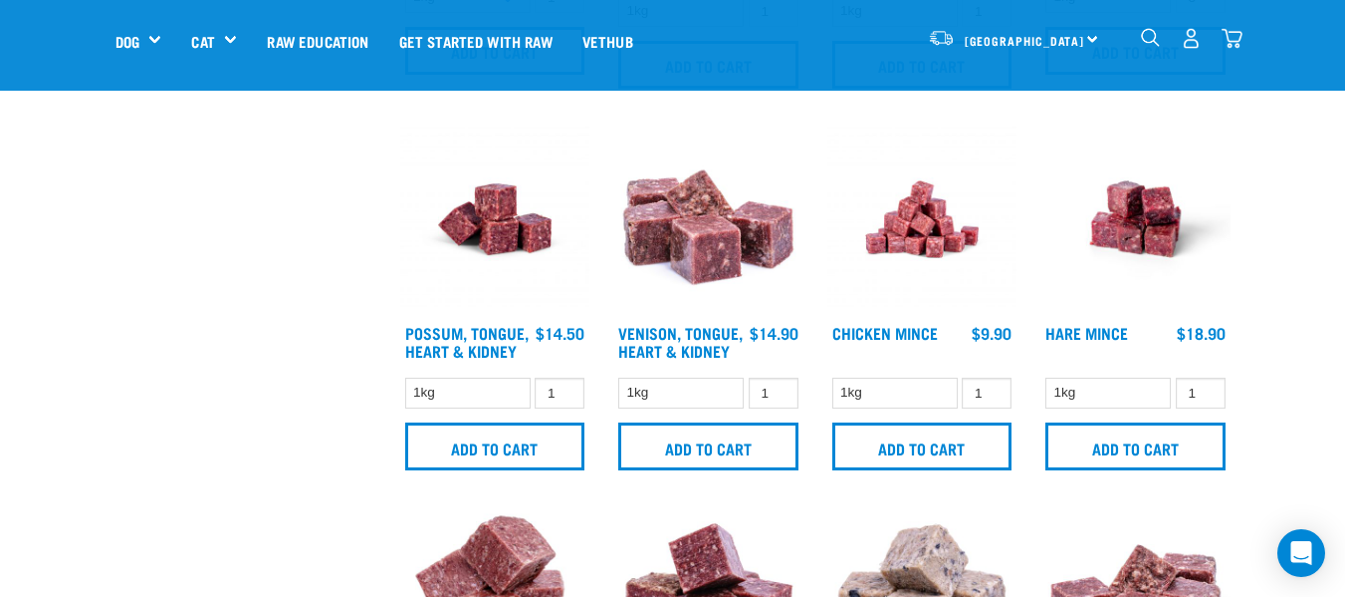
scroll to position [1195, 0]
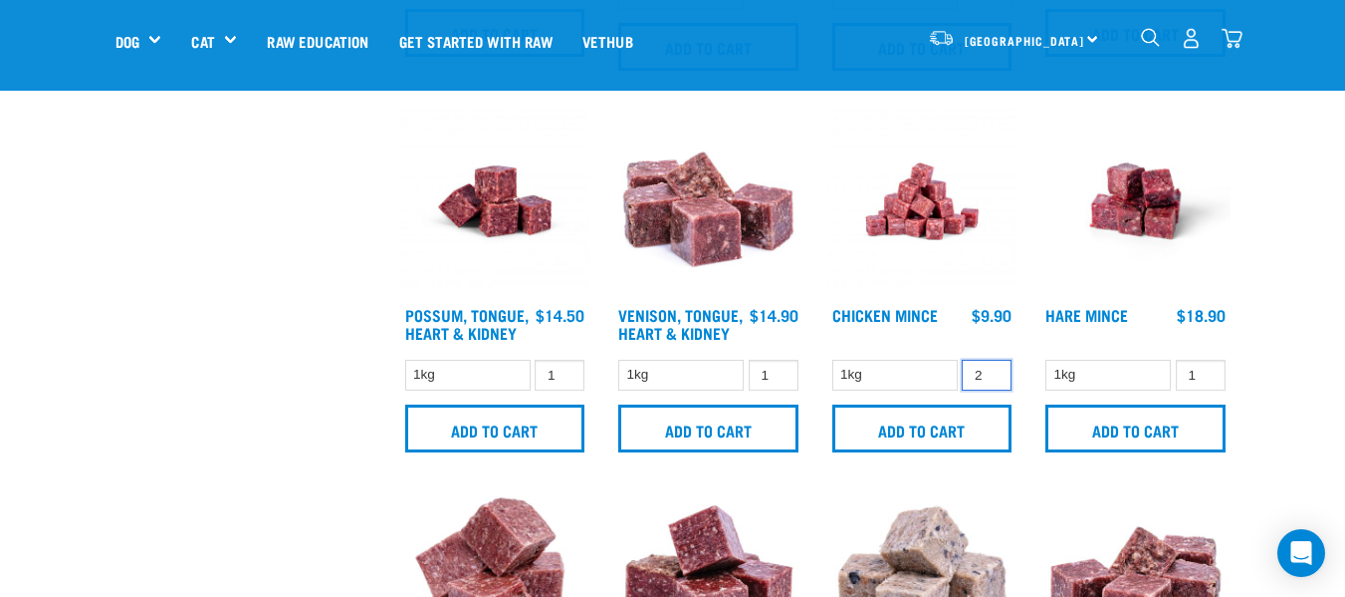
click at [993, 370] on input "2" at bounding box center [987, 374] width 50 height 31
click at [993, 370] on input "3" at bounding box center [987, 374] width 50 height 31
click at [993, 370] on input "4" at bounding box center [987, 374] width 50 height 31
type input "5"
click at [993, 370] on input "5" at bounding box center [987, 374] width 50 height 31
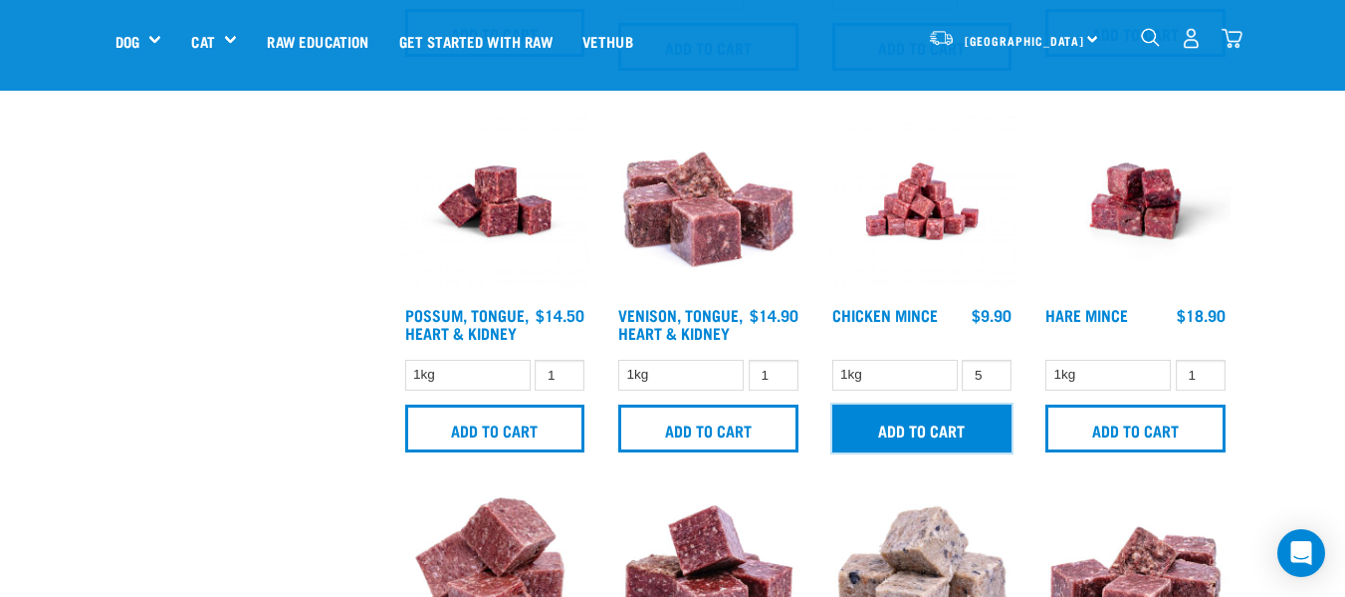
click at [947, 425] on input "Add to cart" at bounding box center [923, 428] width 180 height 48
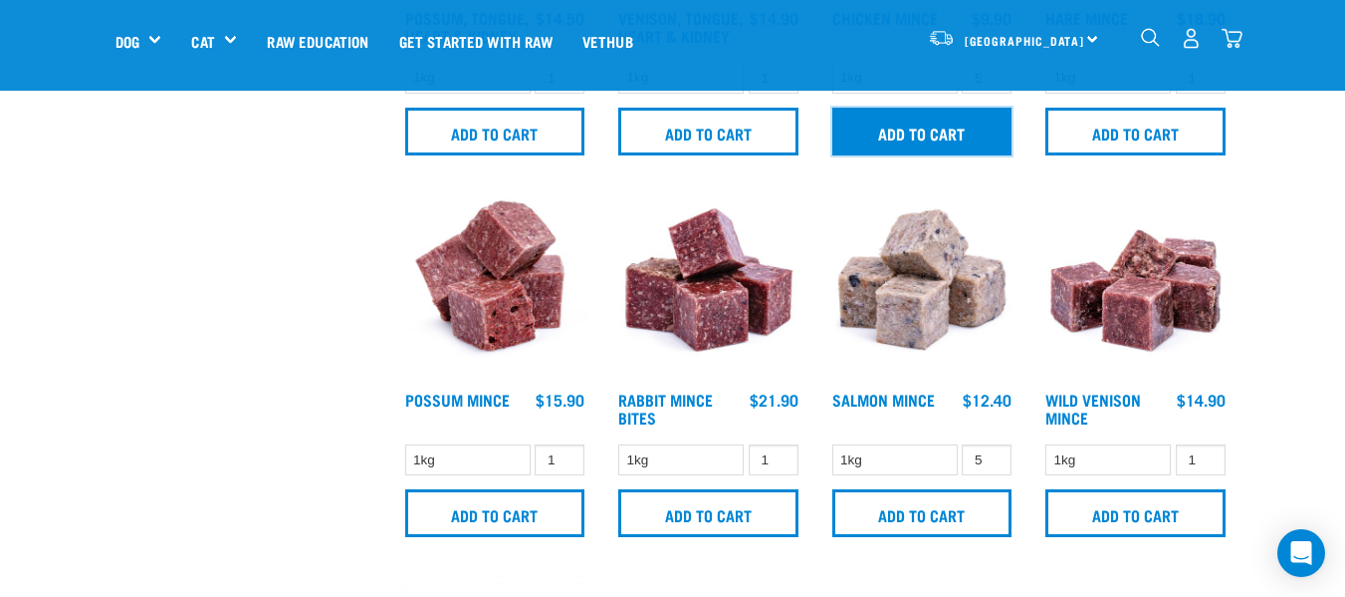
scroll to position [1494, 0]
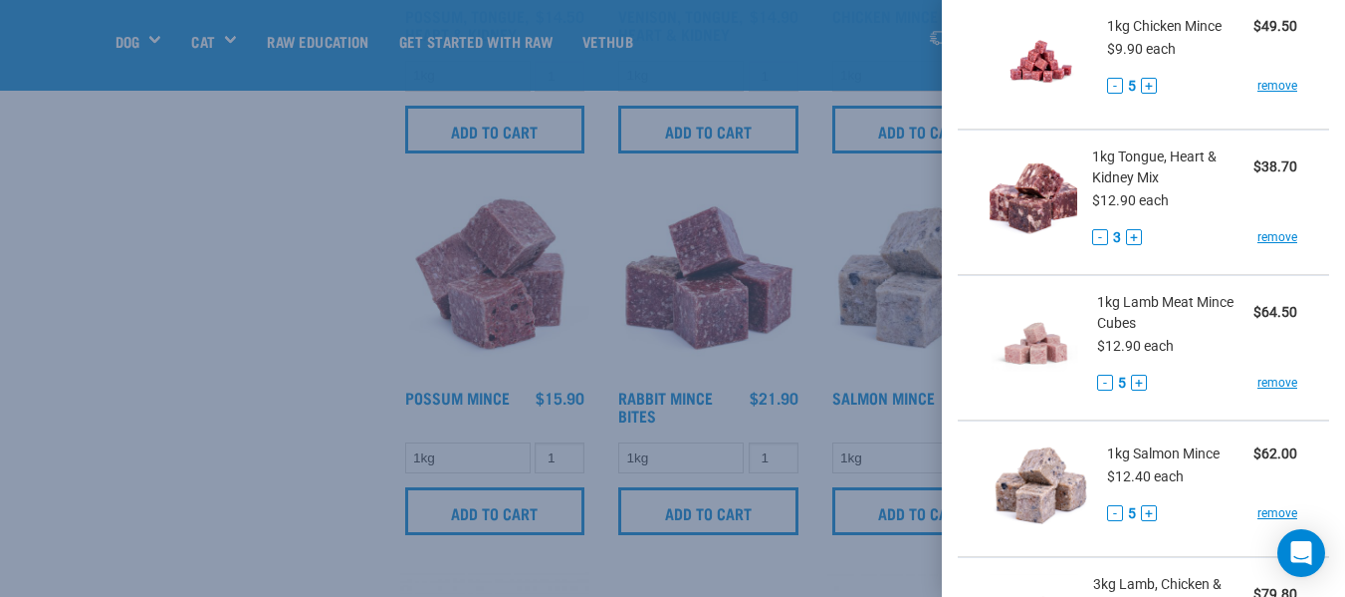
click at [338, 335] on div at bounding box center [672, 298] width 1345 height 597
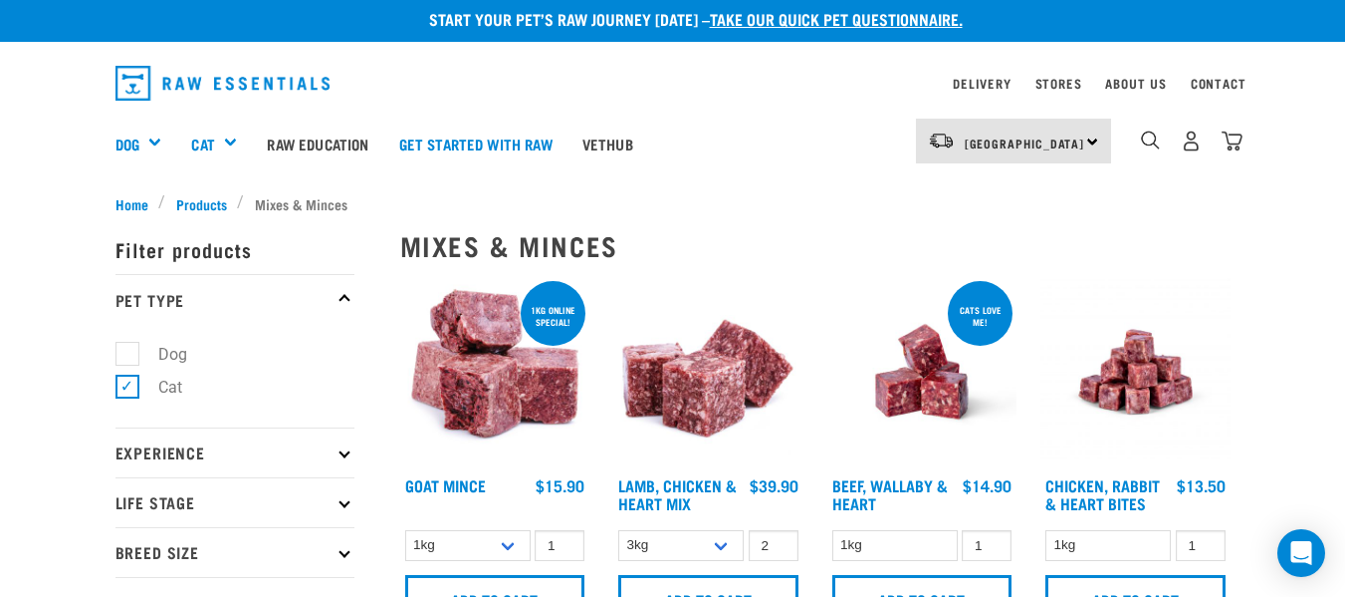
scroll to position [0, 0]
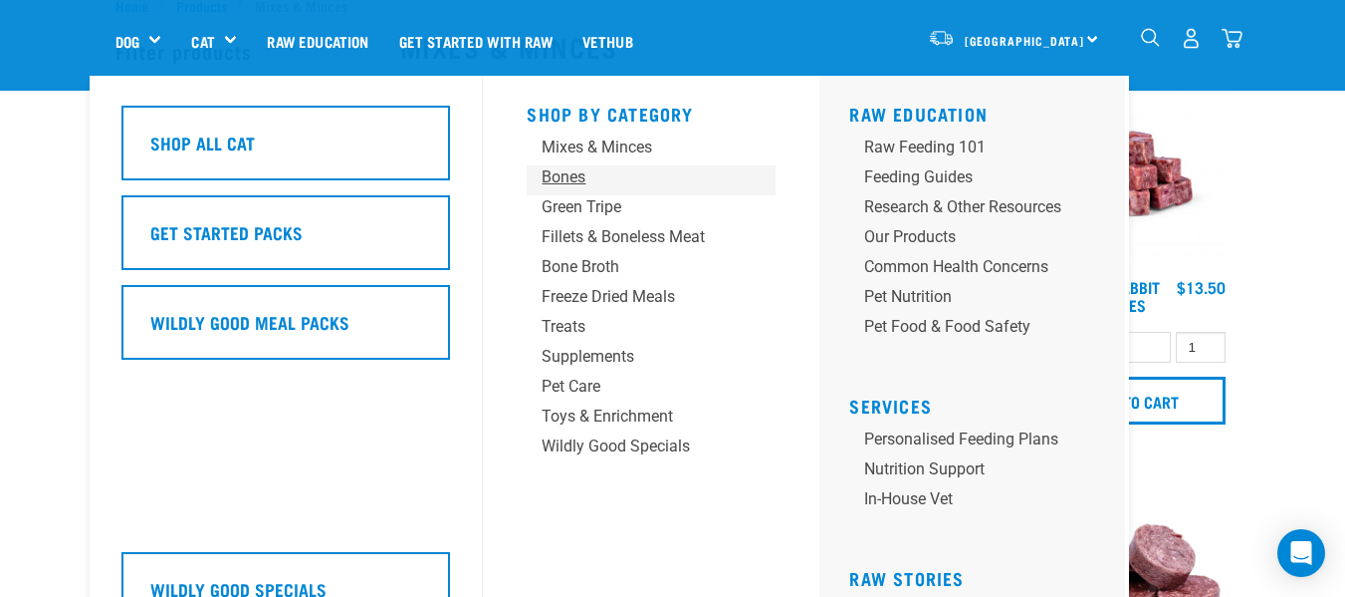
scroll to position [100, 0]
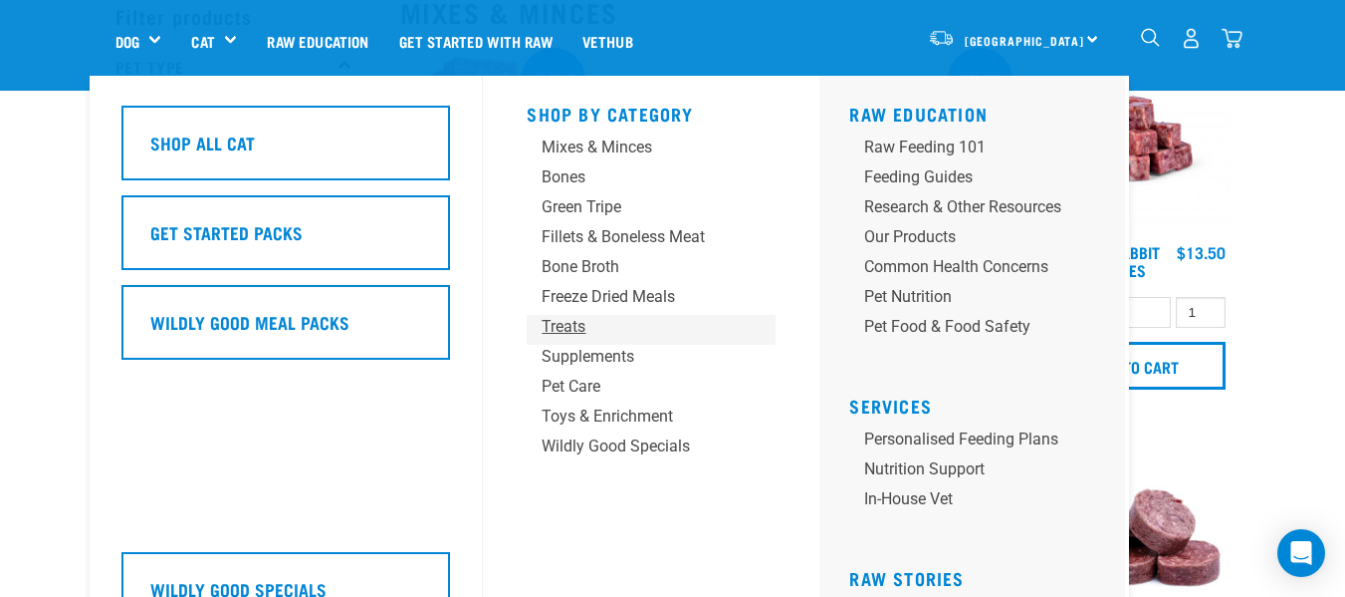
click at [574, 331] on div "Treats" at bounding box center [635, 327] width 186 height 24
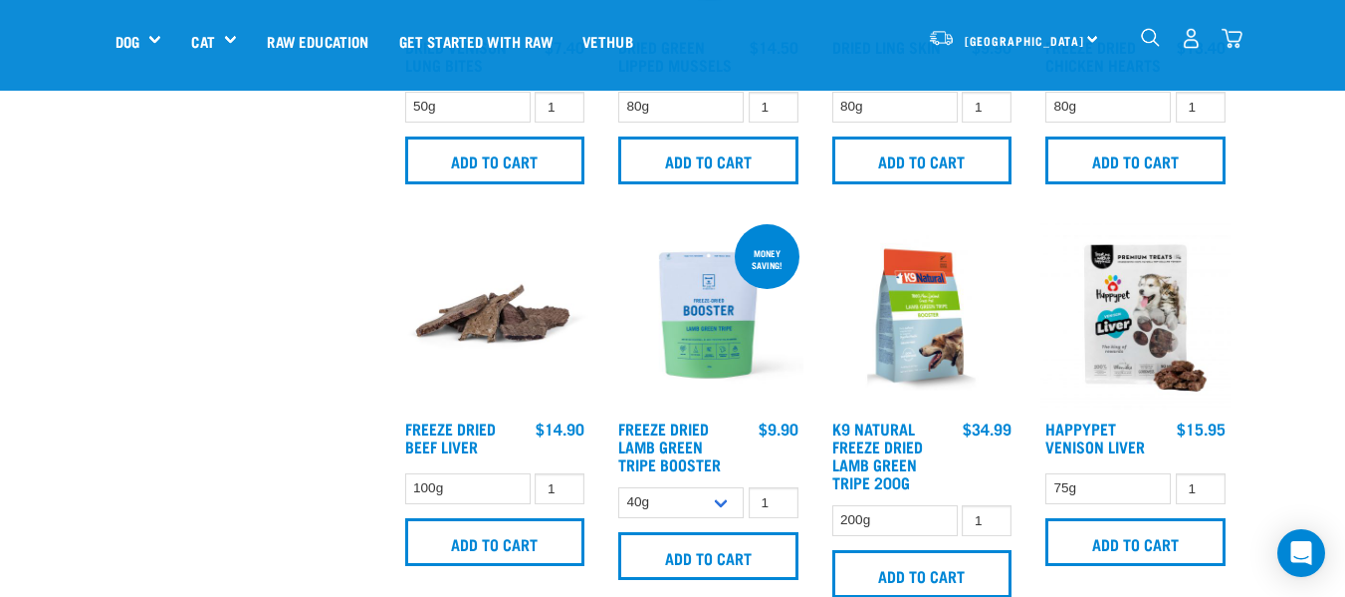
scroll to position [1195, 0]
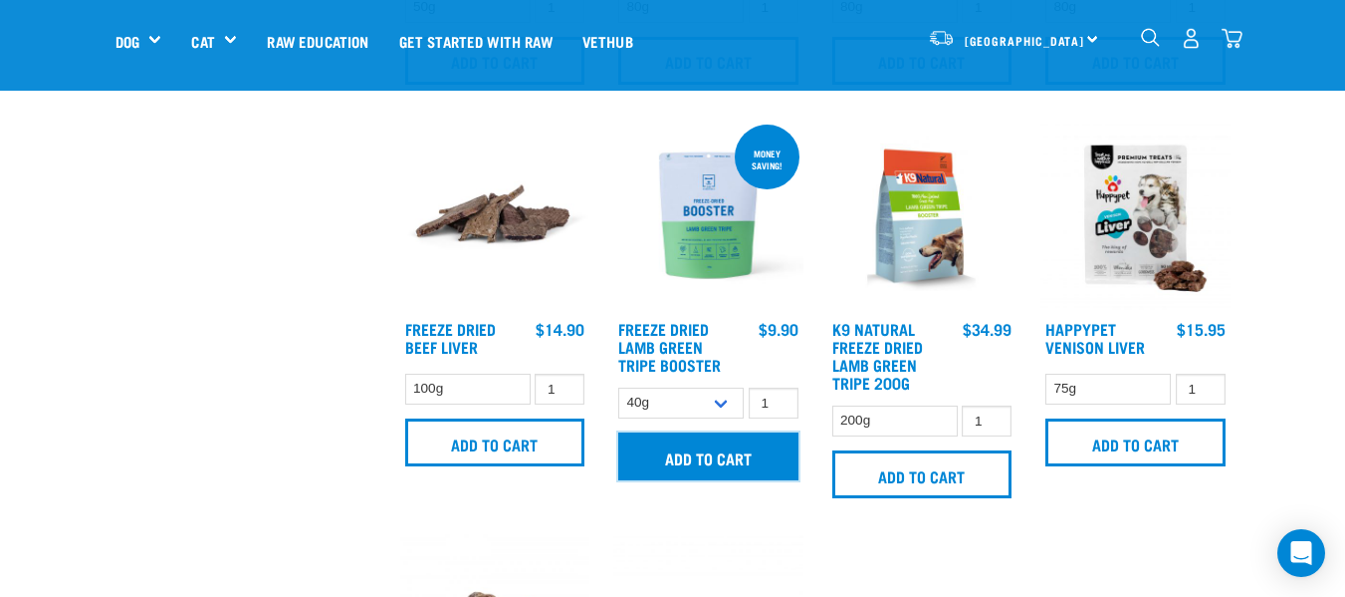
click at [703, 451] on input "Add to cart" at bounding box center [708, 456] width 180 height 48
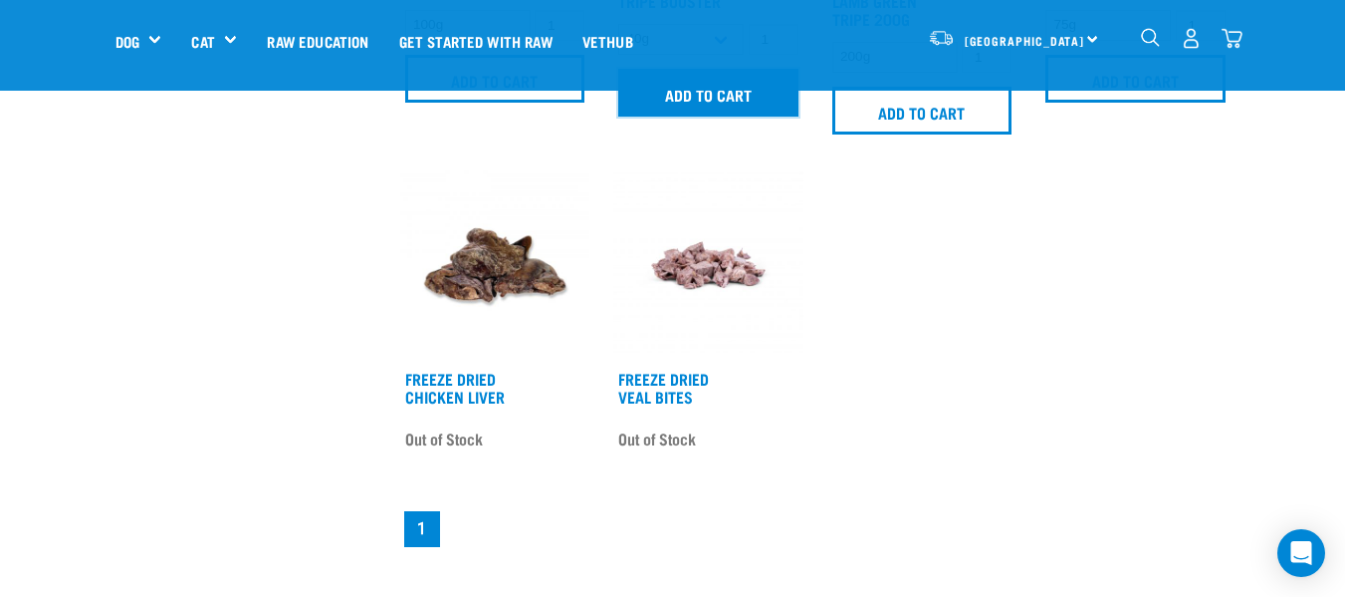
scroll to position [1593, 0]
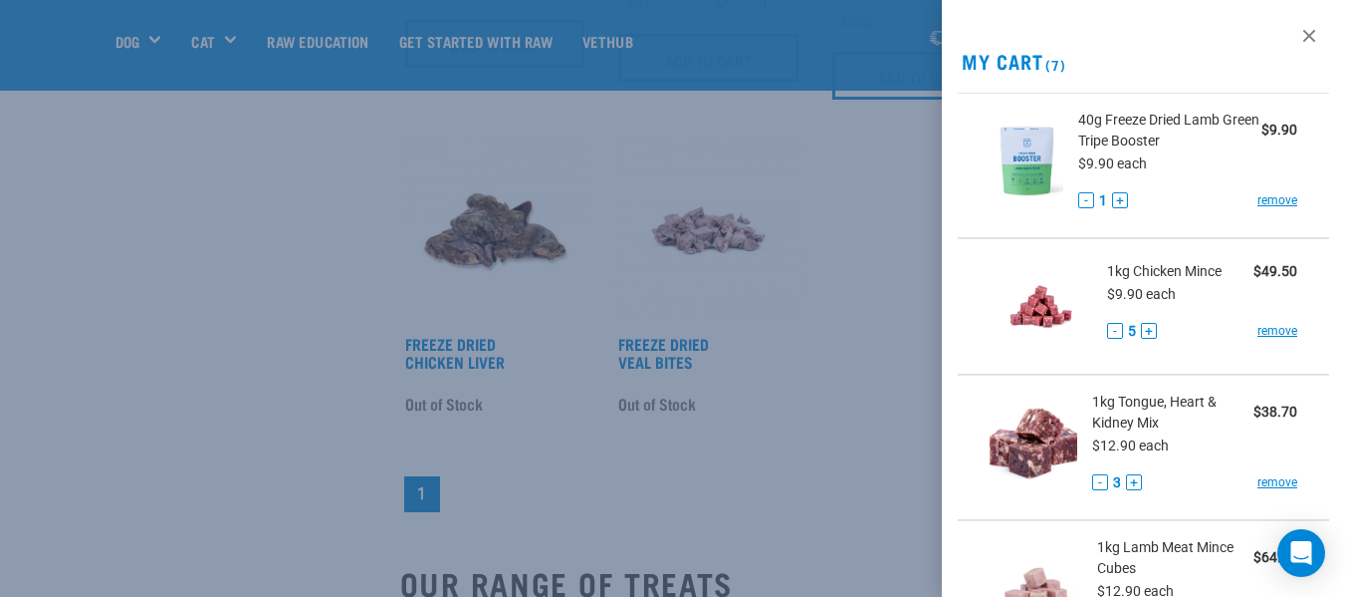
click at [827, 155] on div at bounding box center [672, 298] width 1345 height 597
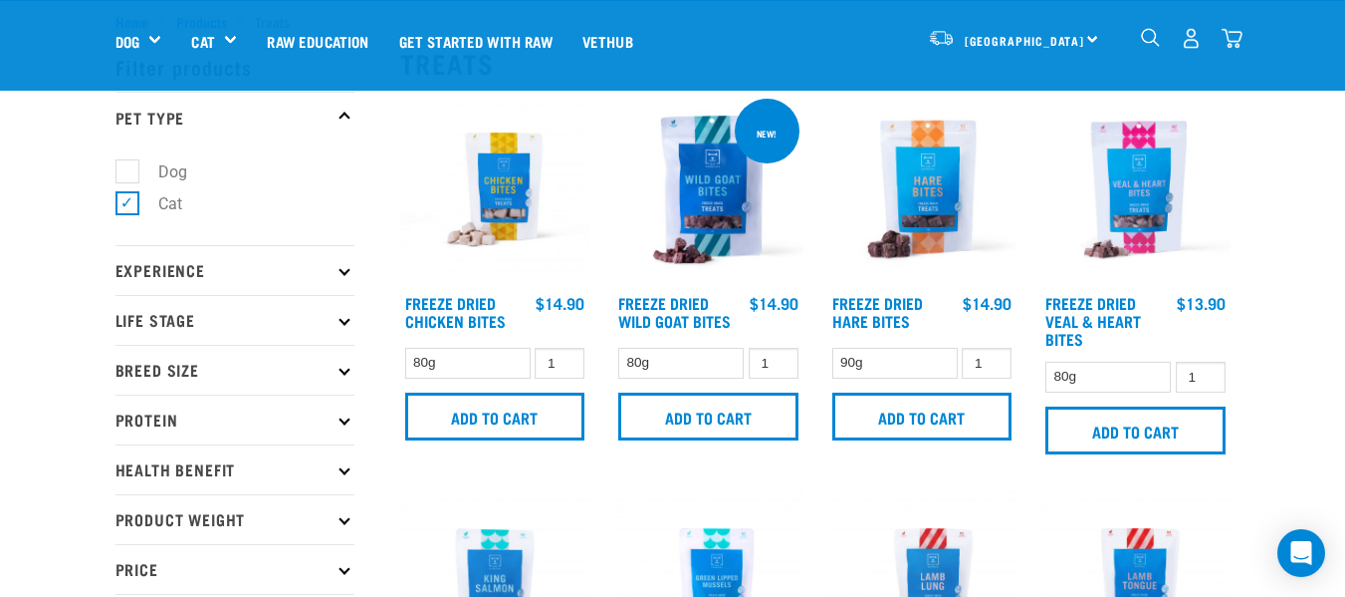
scroll to position [0, 0]
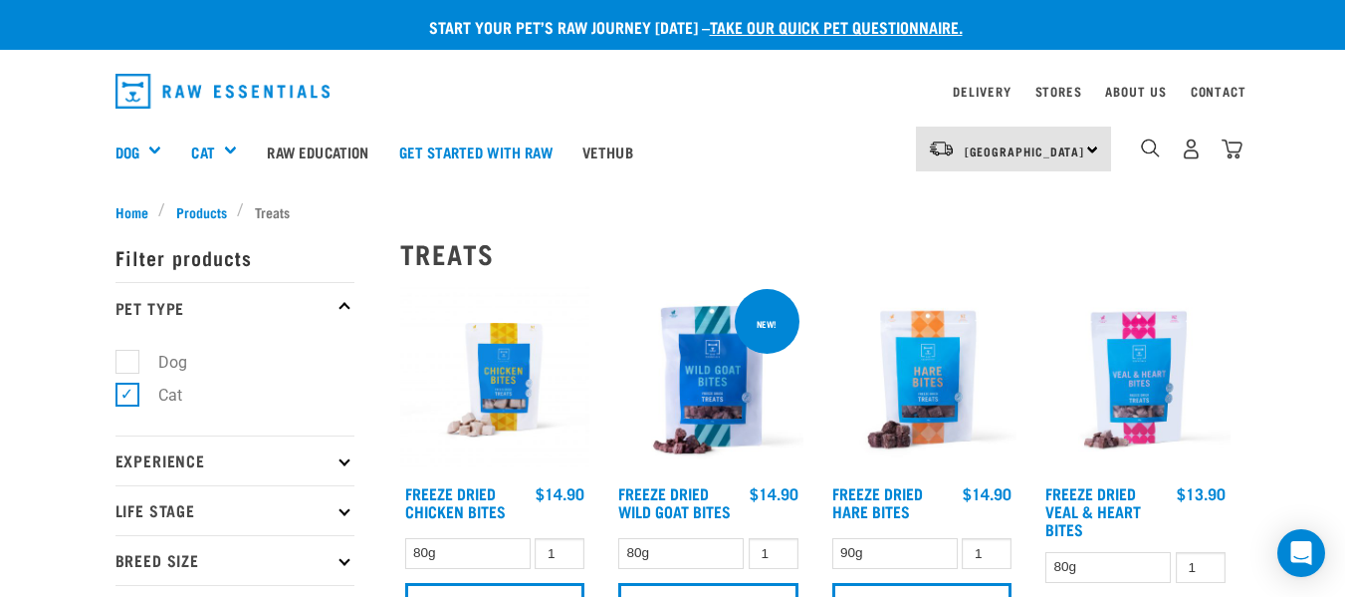
click at [129, 364] on label "Dog" at bounding box center [160, 362] width 69 height 25
click at [128, 364] on input "Dog" at bounding box center [122, 358] width 13 height 13
checkbox input "true"
click at [130, 399] on label "Cat" at bounding box center [158, 394] width 64 height 25
click at [128, 397] on input "Cat" at bounding box center [122, 390] width 13 height 13
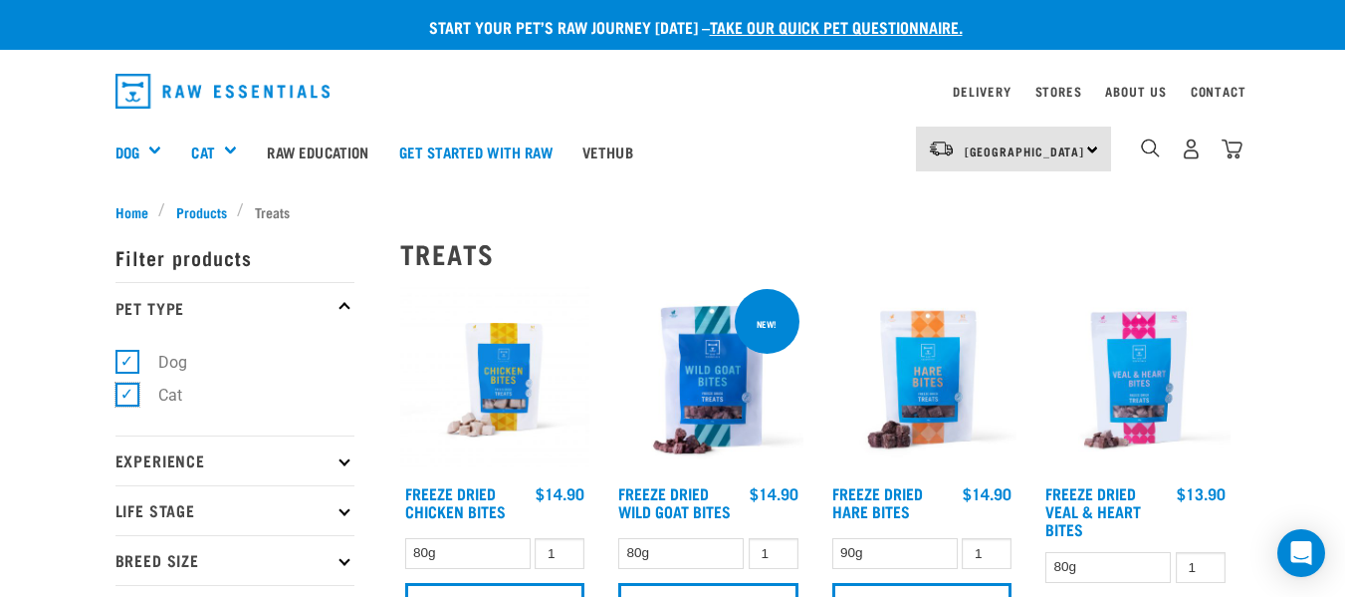
checkbox input "false"
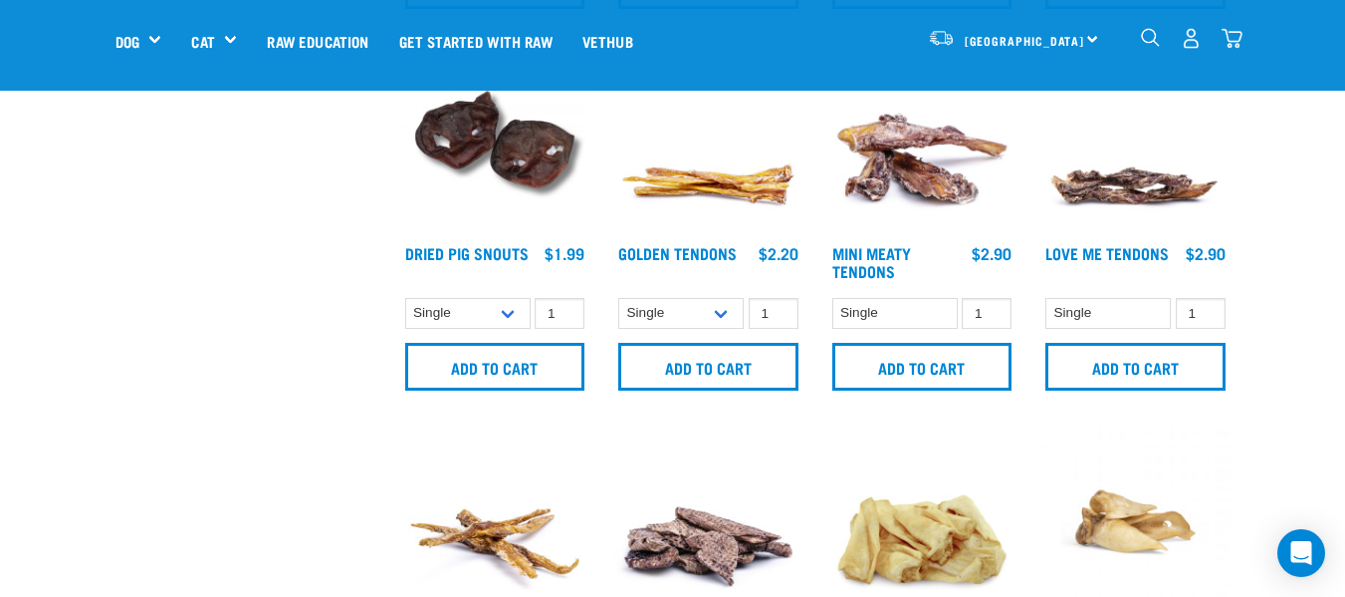
scroll to position [896, 0]
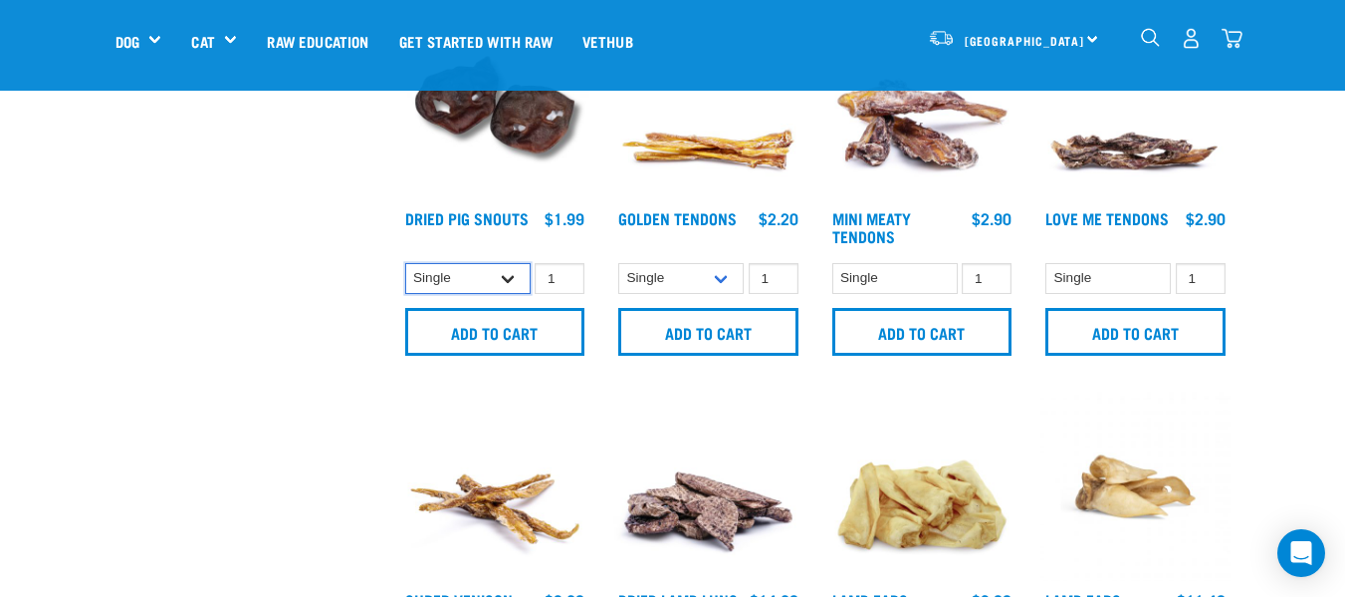
click at [512, 279] on select "Single 10 per pack 25 per pack" at bounding box center [467, 278] width 125 height 31
select select "443097"
click at [405, 263] on select "Single 10 per pack 25 per pack" at bounding box center [467, 278] width 125 height 31
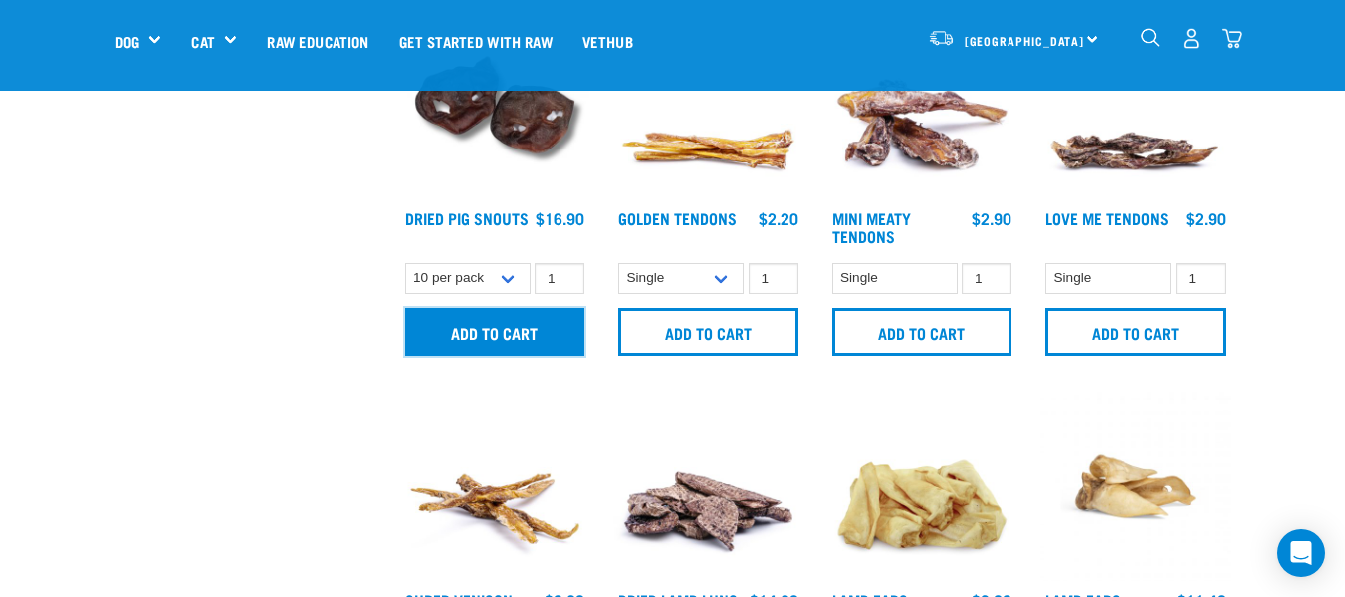
click at [495, 337] on input "Add to cart" at bounding box center [495, 332] width 180 height 48
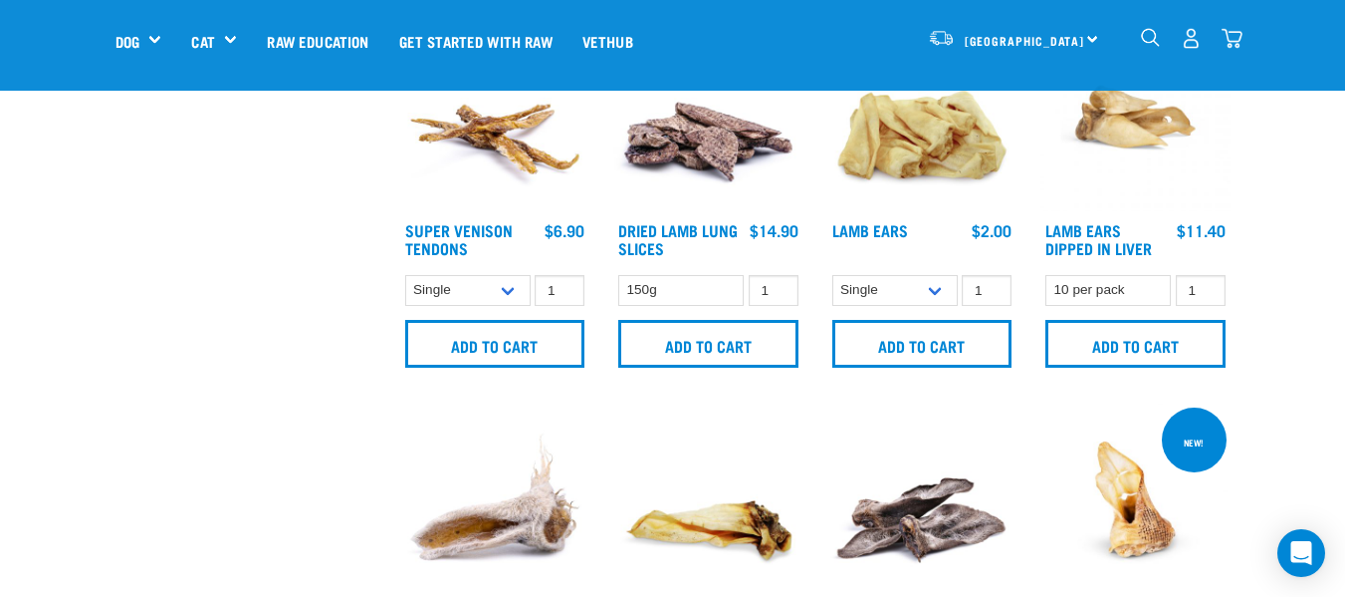
scroll to position [1394, 0]
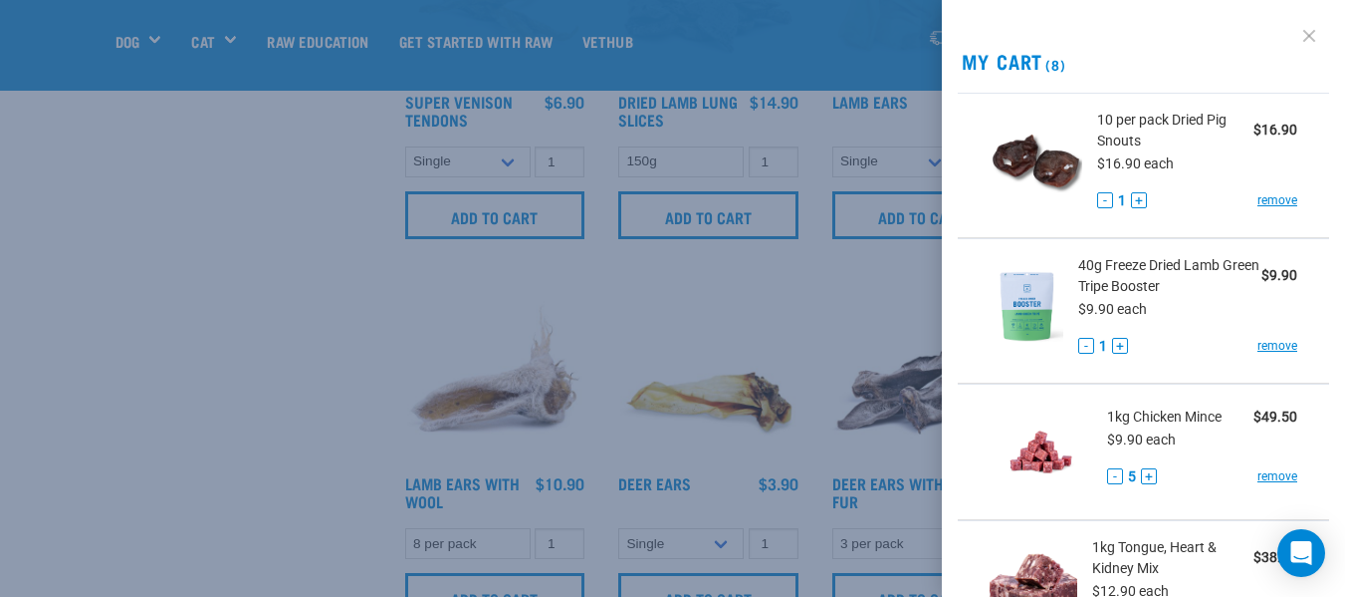
click at [1294, 34] on link at bounding box center [1310, 36] width 32 height 32
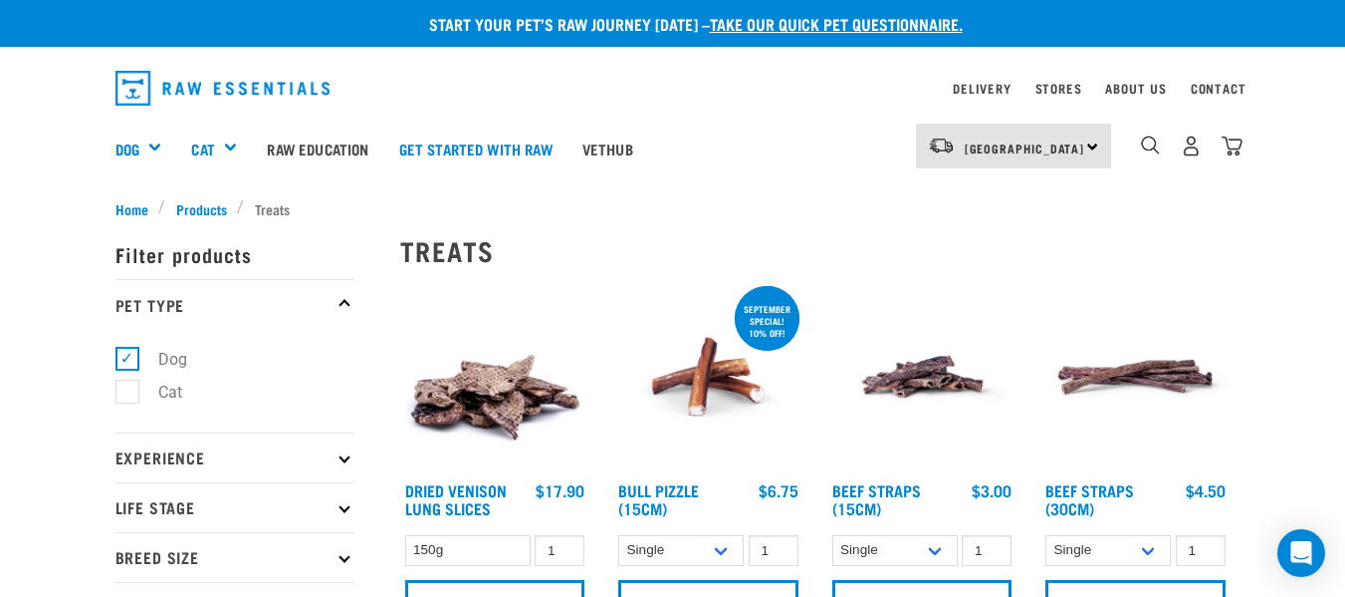
scroll to position [0, 0]
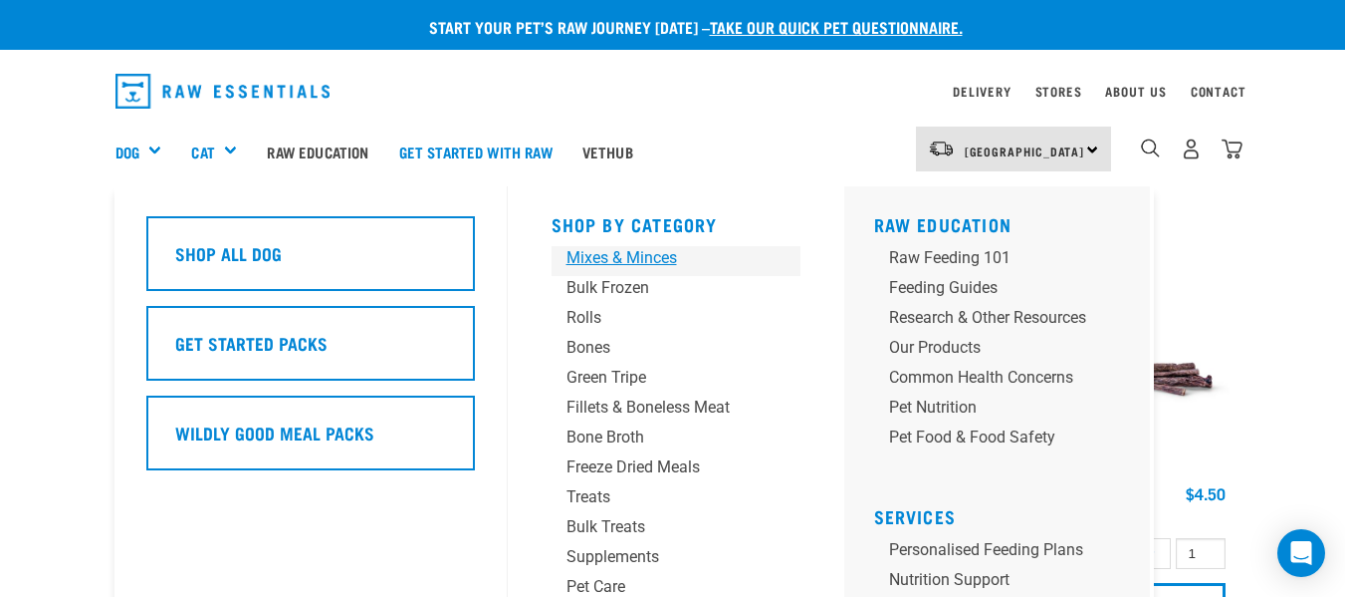
click at [584, 258] on div "Mixes & Minces" at bounding box center [660, 258] width 186 height 24
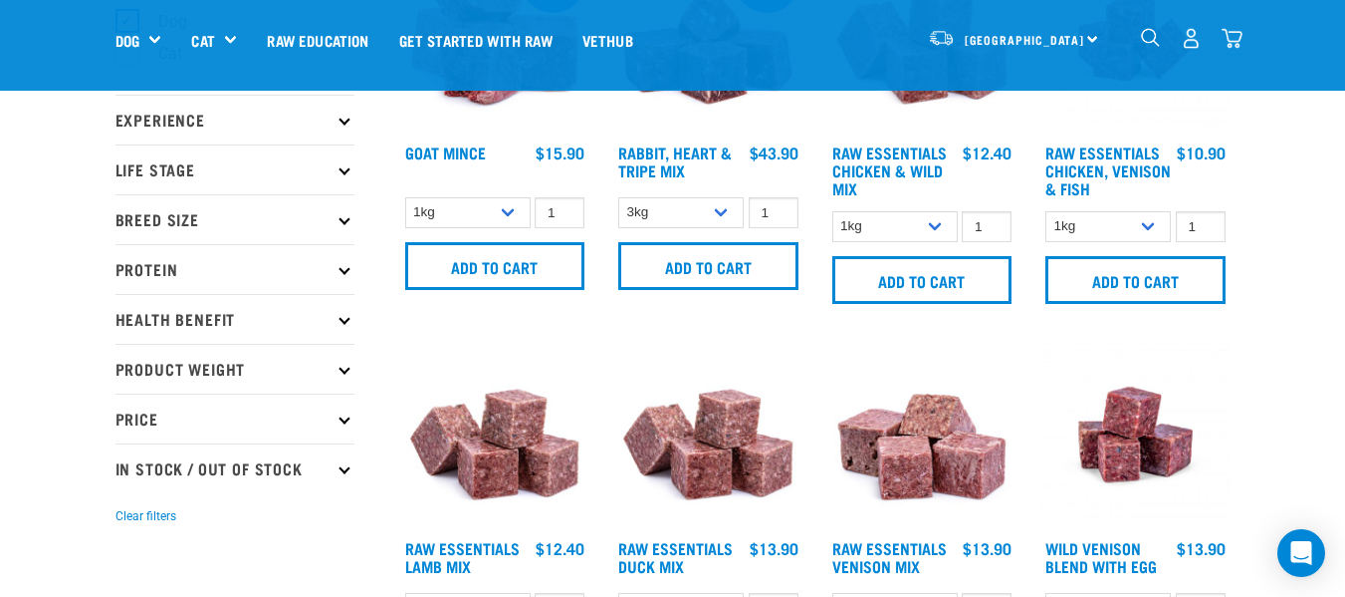
scroll to position [100, 0]
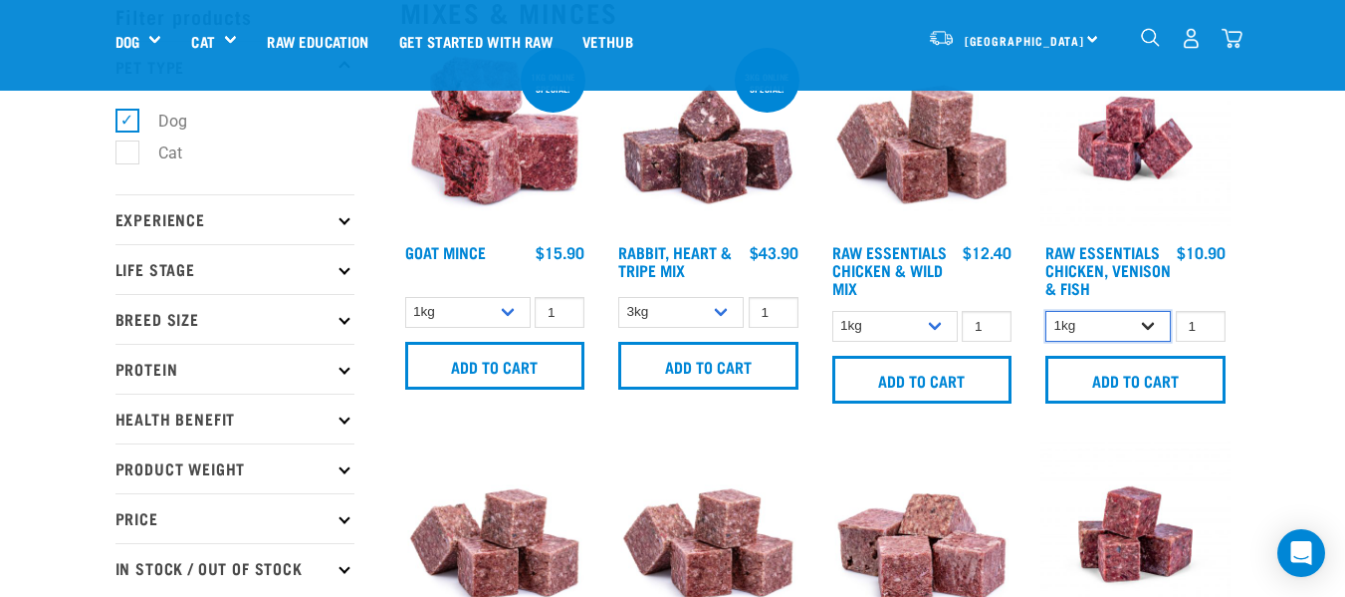
click at [1153, 328] on select "1kg 3kg" at bounding box center [1108, 326] width 125 height 31
select select "28665"
click at [1046, 311] on select "1kg 3kg" at bounding box center [1108, 326] width 125 height 31
click at [1208, 320] on input "2" at bounding box center [1201, 326] width 50 height 31
click at [1208, 320] on input "3" at bounding box center [1201, 326] width 50 height 31
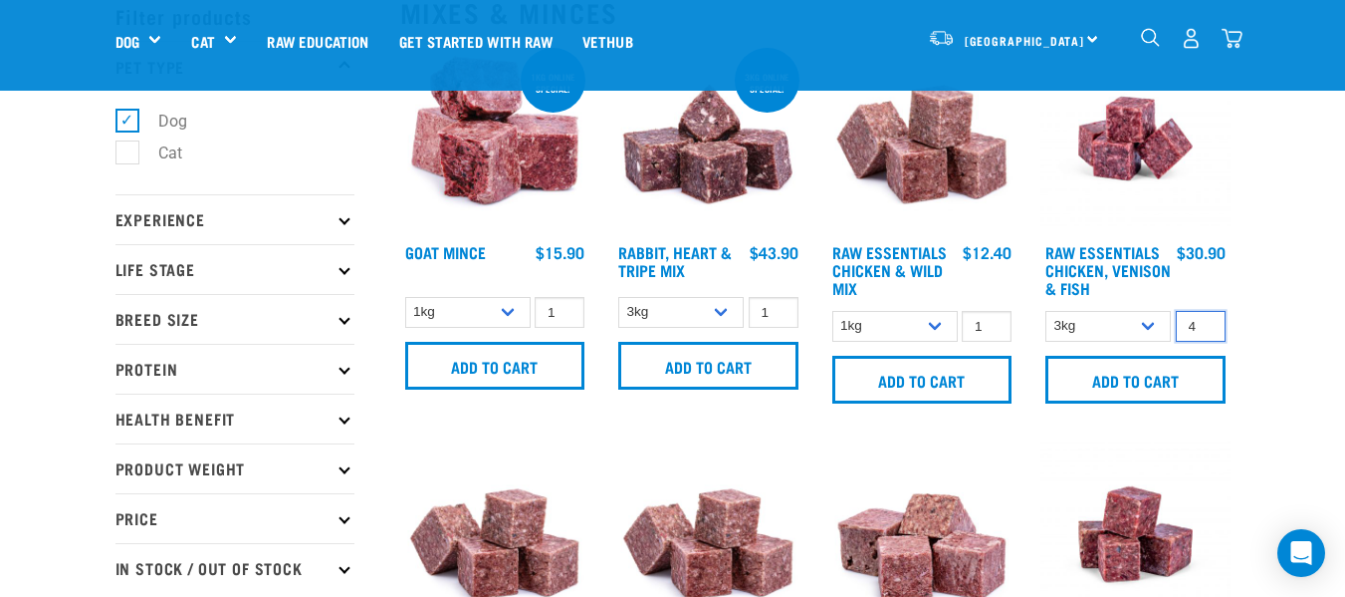
click at [1208, 320] on input "4" at bounding box center [1201, 326] width 50 height 31
click at [1208, 320] on input "5" at bounding box center [1201, 326] width 50 height 31
type input "6"
click at [1208, 321] on input "6" at bounding box center [1201, 326] width 50 height 31
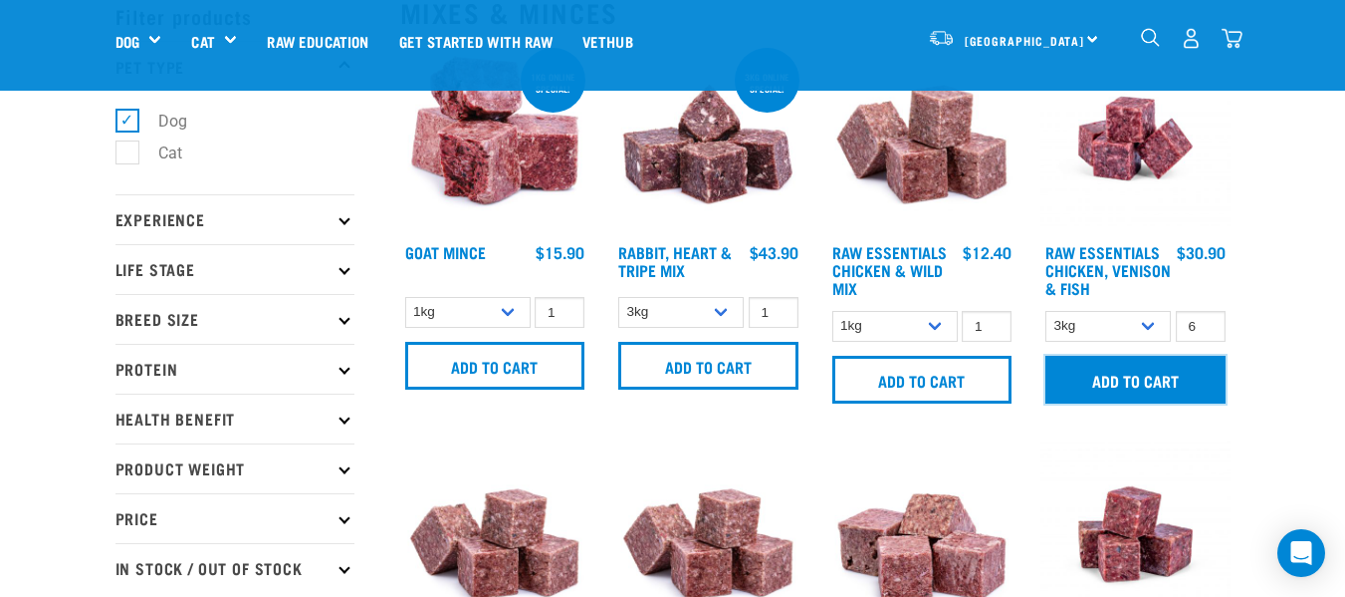
click at [1157, 380] on input "Add to cart" at bounding box center [1136, 380] width 180 height 48
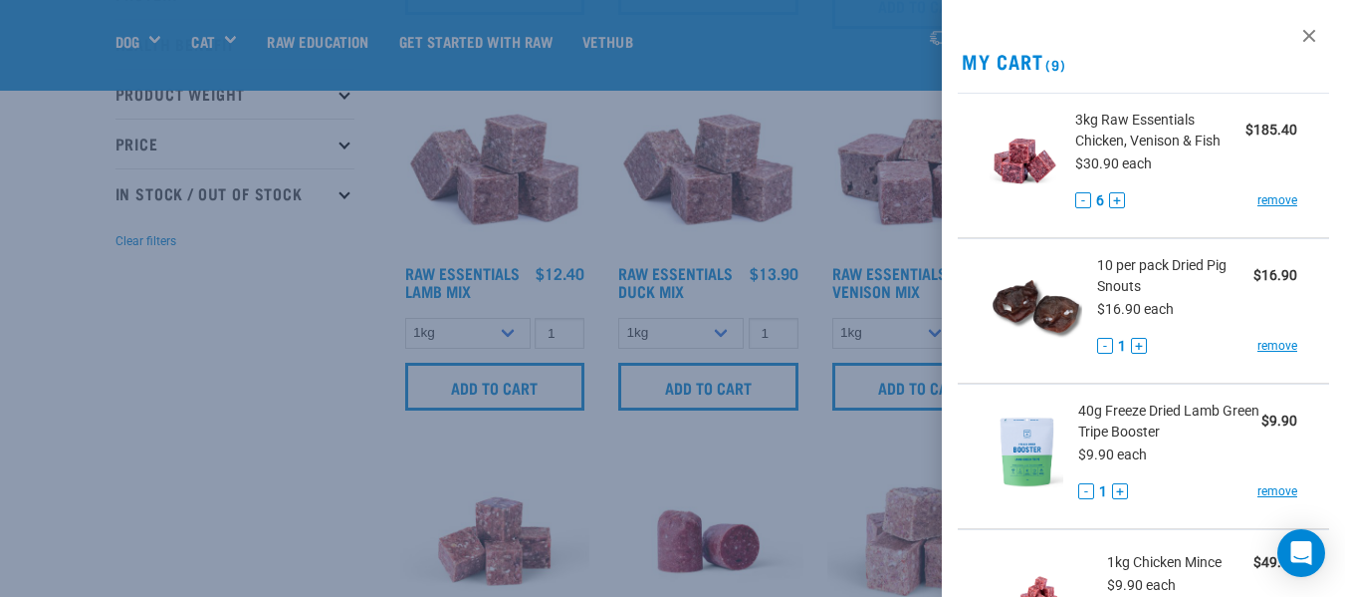
scroll to position [598, 0]
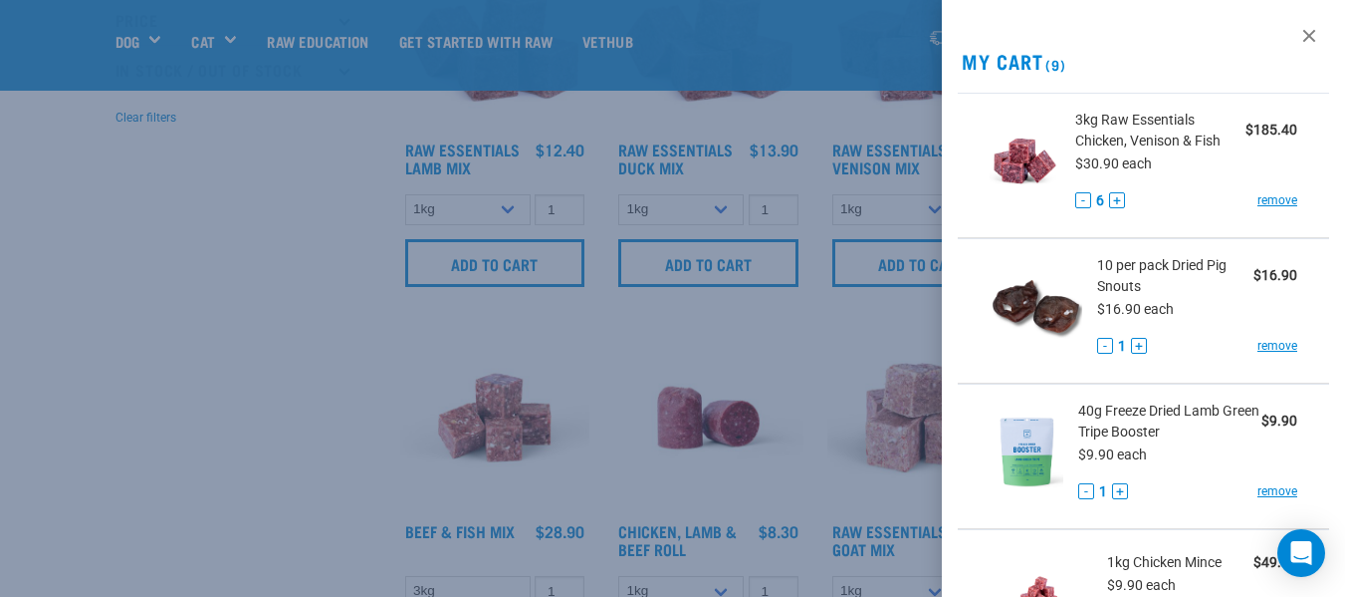
click at [321, 389] on div at bounding box center [672, 298] width 1345 height 597
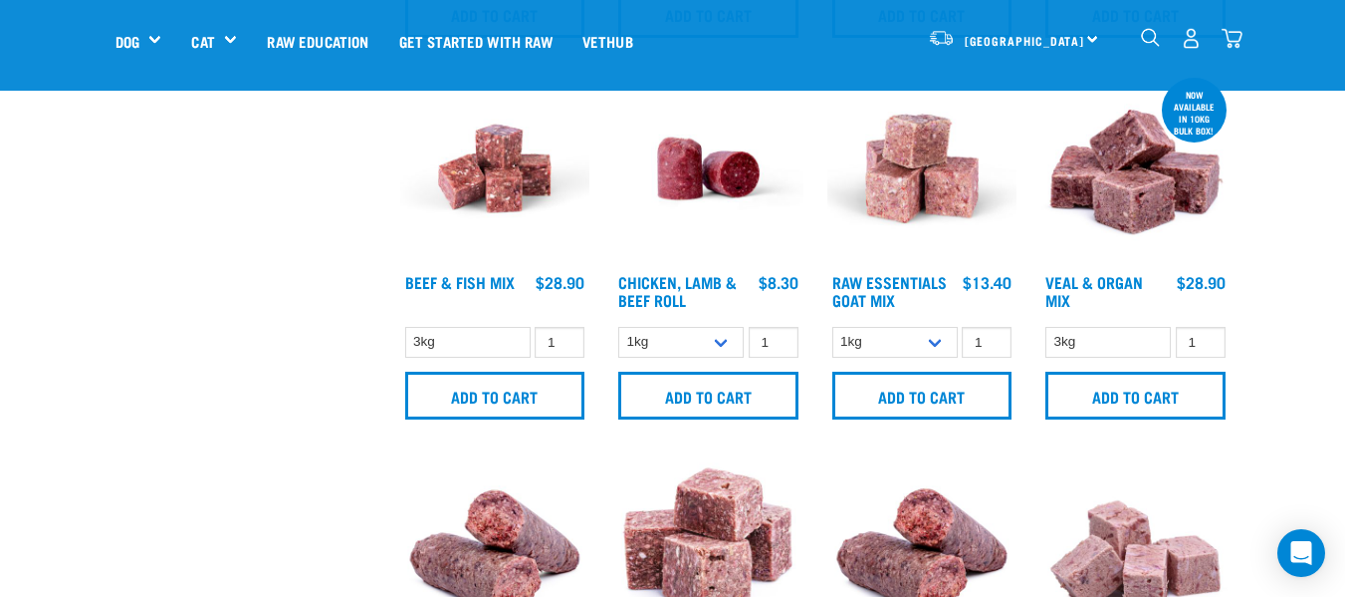
scroll to position [896, 0]
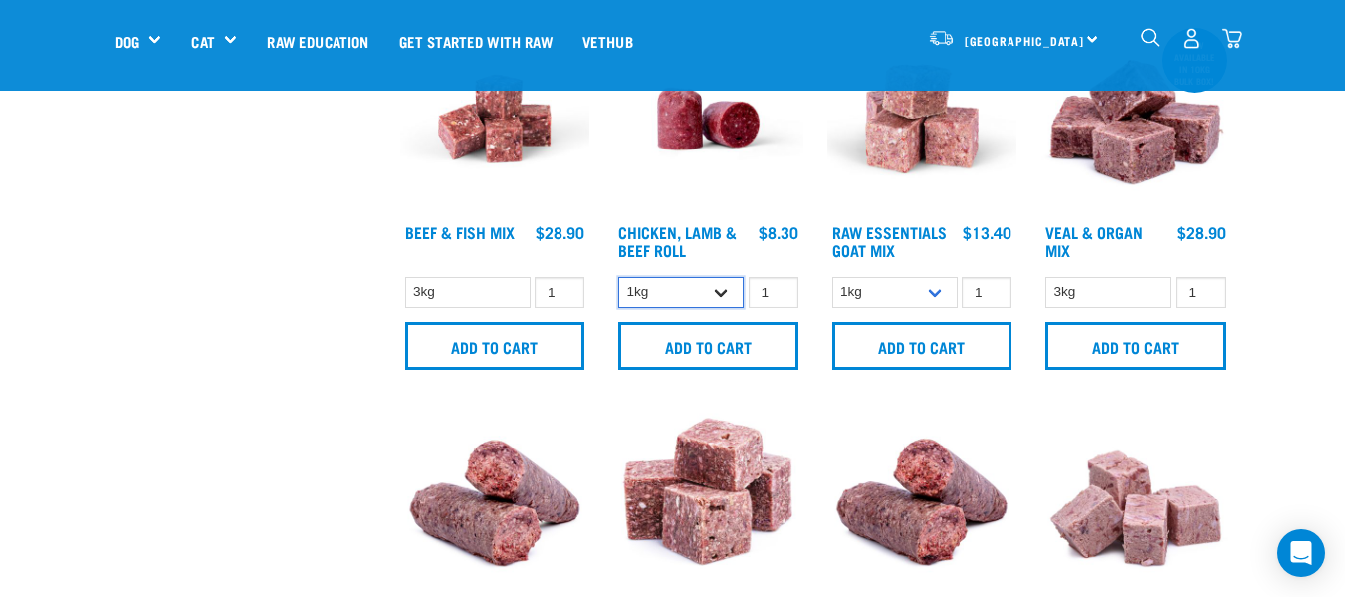
click at [720, 295] on select "1kg Bulk (10kg)" at bounding box center [680, 292] width 125 height 31
select select "418575"
click at [618, 277] on select "1kg Bulk (10kg)" at bounding box center [680, 292] width 125 height 31
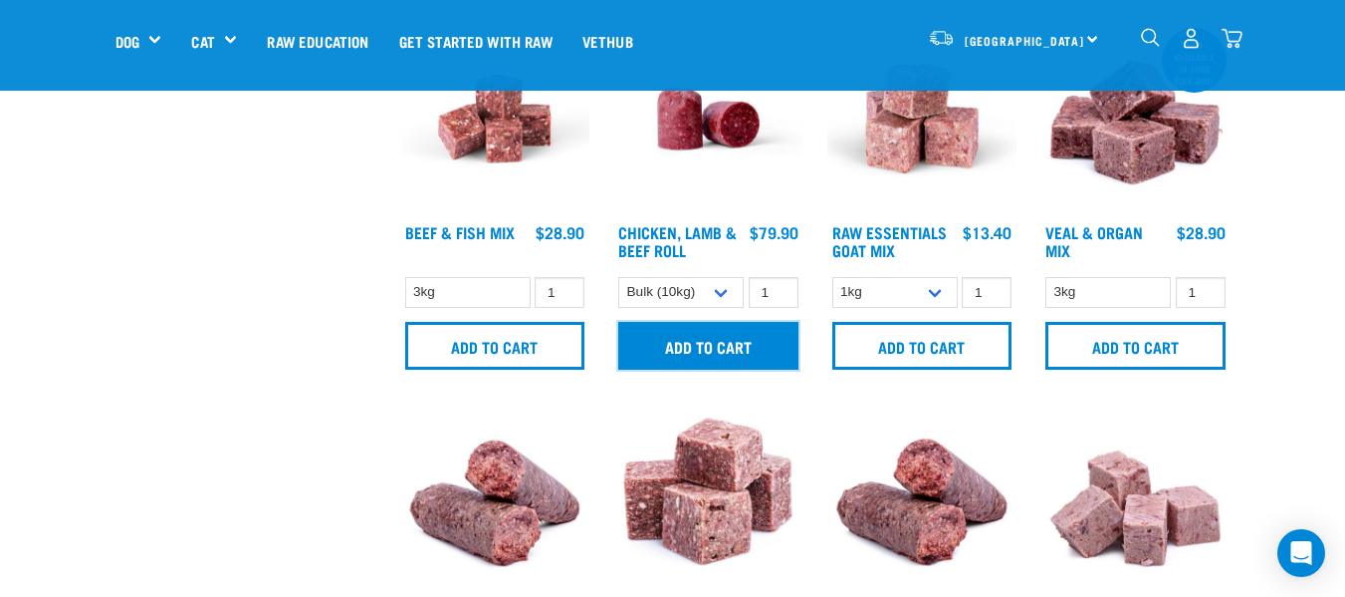
click at [690, 349] on input "Add to cart" at bounding box center [708, 346] width 180 height 48
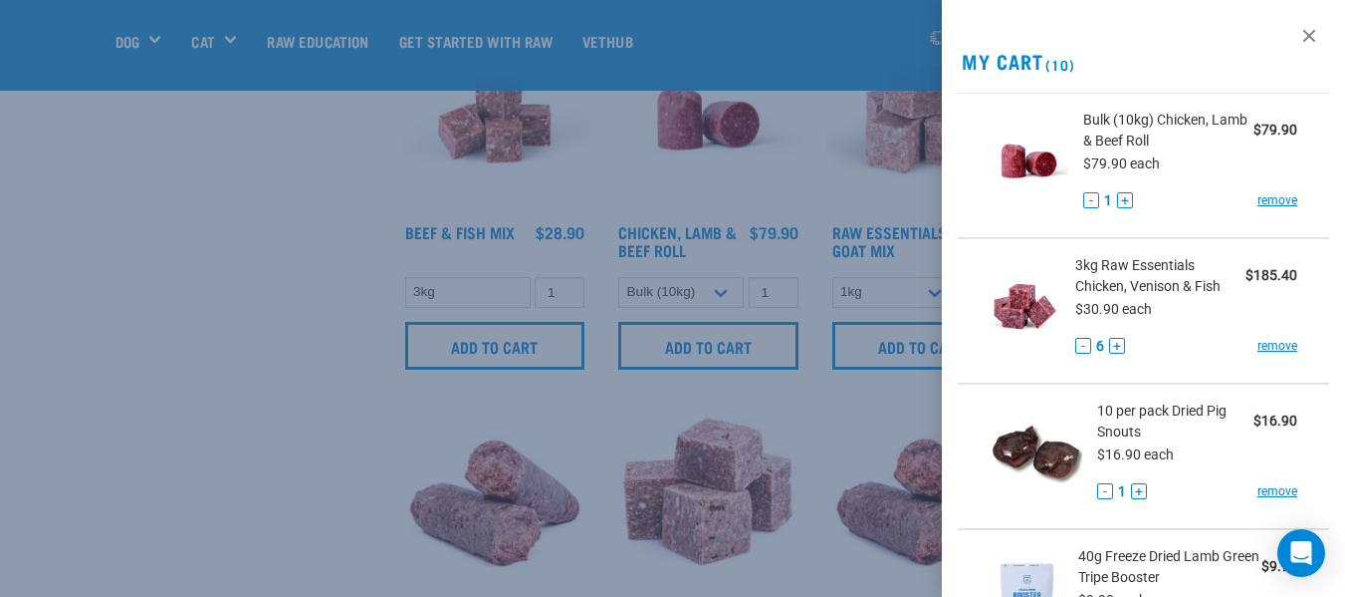
click at [337, 401] on div at bounding box center [672, 298] width 1345 height 597
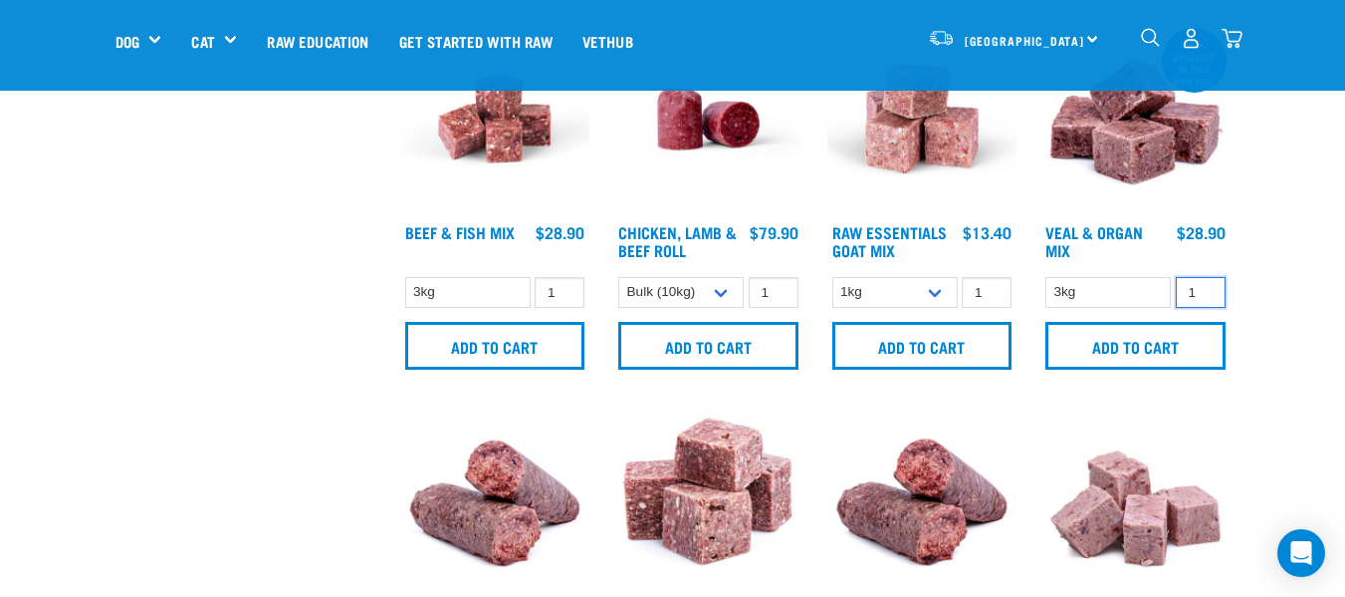
click at [1208, 284] on input "1" at bounding box center [1201, 292] width 50 height 31
click at [1204, 287] on input "2" at bounding box center [1201, 292] width 50 height 31
click at [1204, 287] on input "3" at bounding box center [1201, 292] width 50 height 31
click at [1204, 287] on input "4" at bounding box center [1201, 292] width 50 height 31
type input "5"
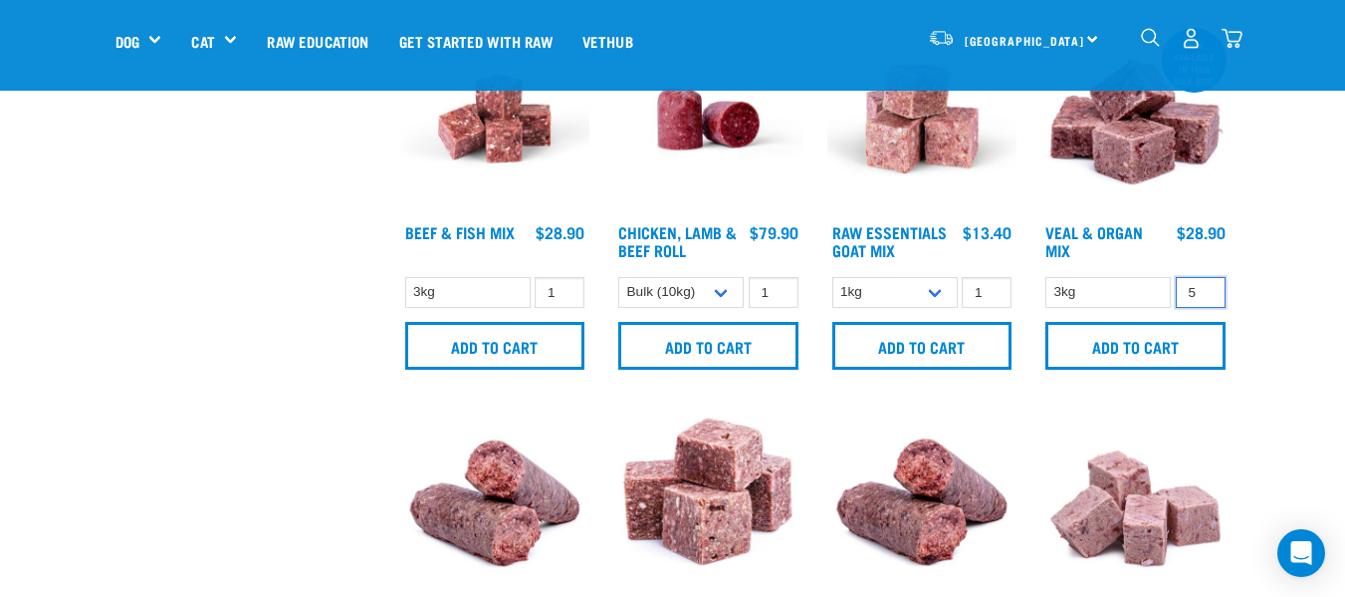
click at [1204, 287] on input "5" at bounding box center [1201, 292] width 50 height 31
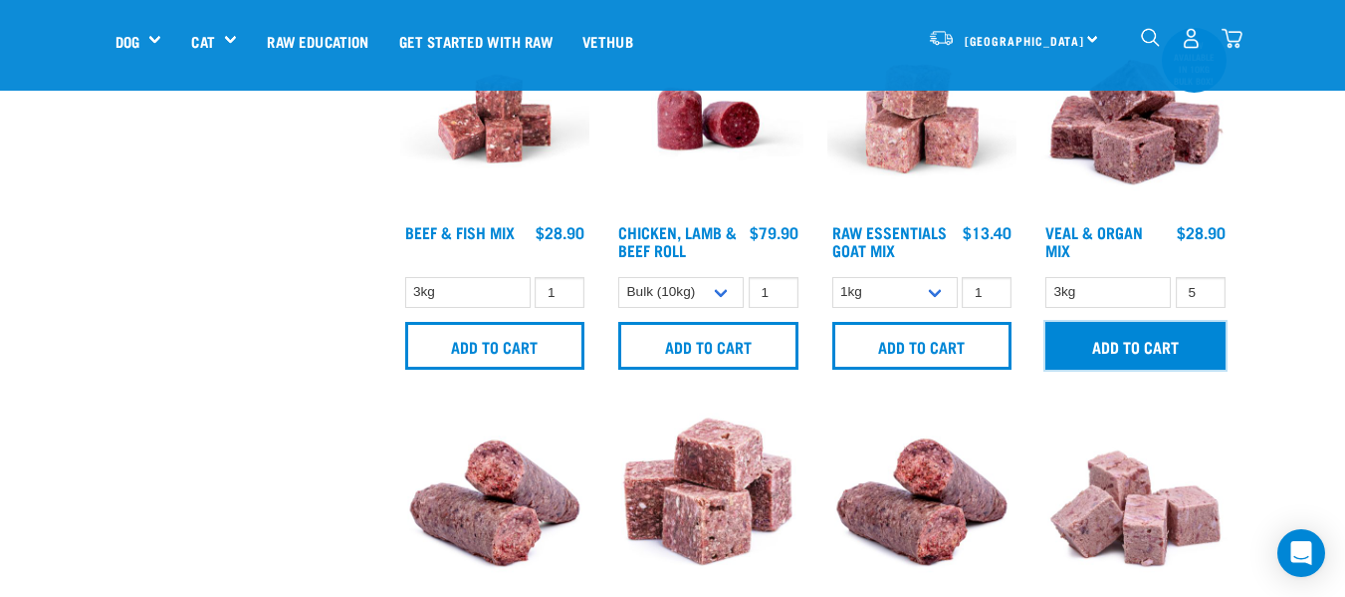
drag, startPoint x: 1154, startPoint y: 347, endPoint x: 1128, endPoint y: 344, distance: 26.1
click at [1153, 347] on input "Add to cart" at bounding box center [1136, 346] width 180 height 48
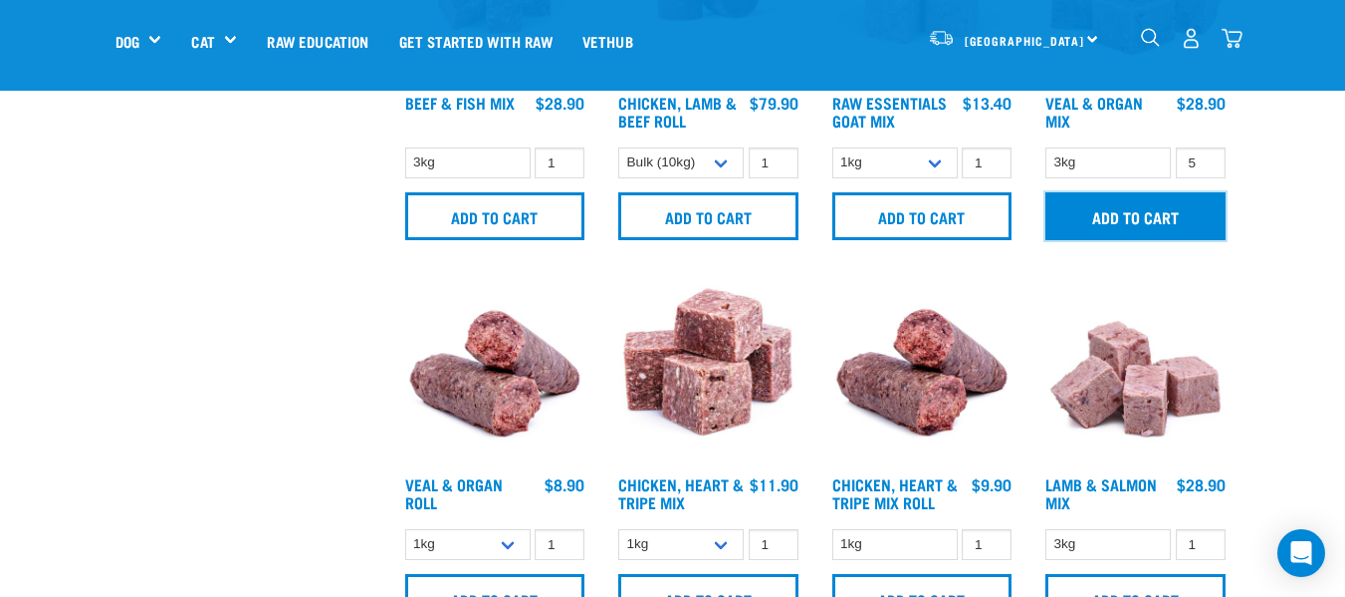
scroll to position [996, 0]
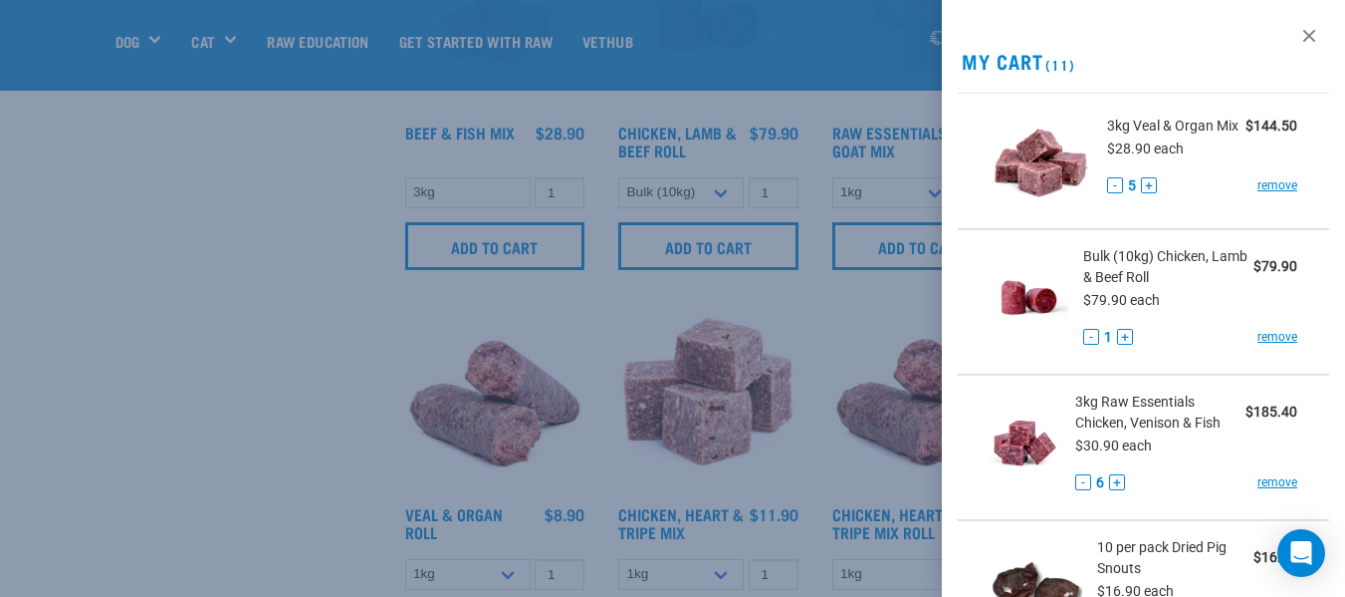
click at [218, 345] on div at bounding box center [672, 298] width 1345 height 597
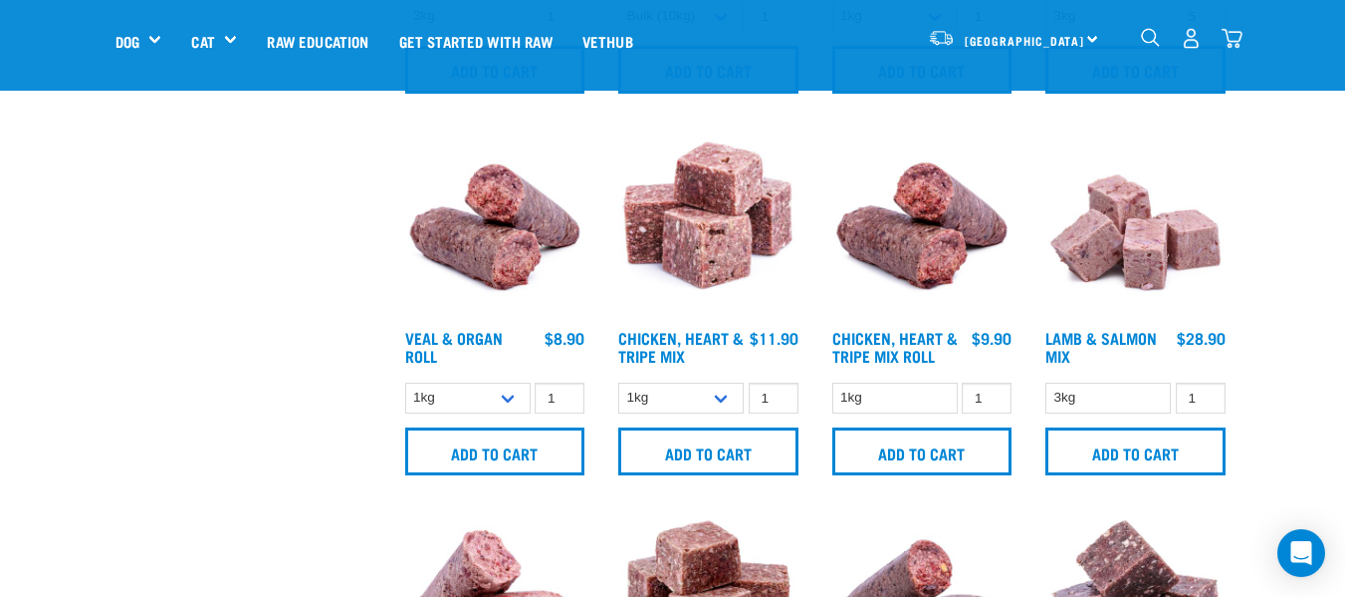
scroll to position [1195, 0]
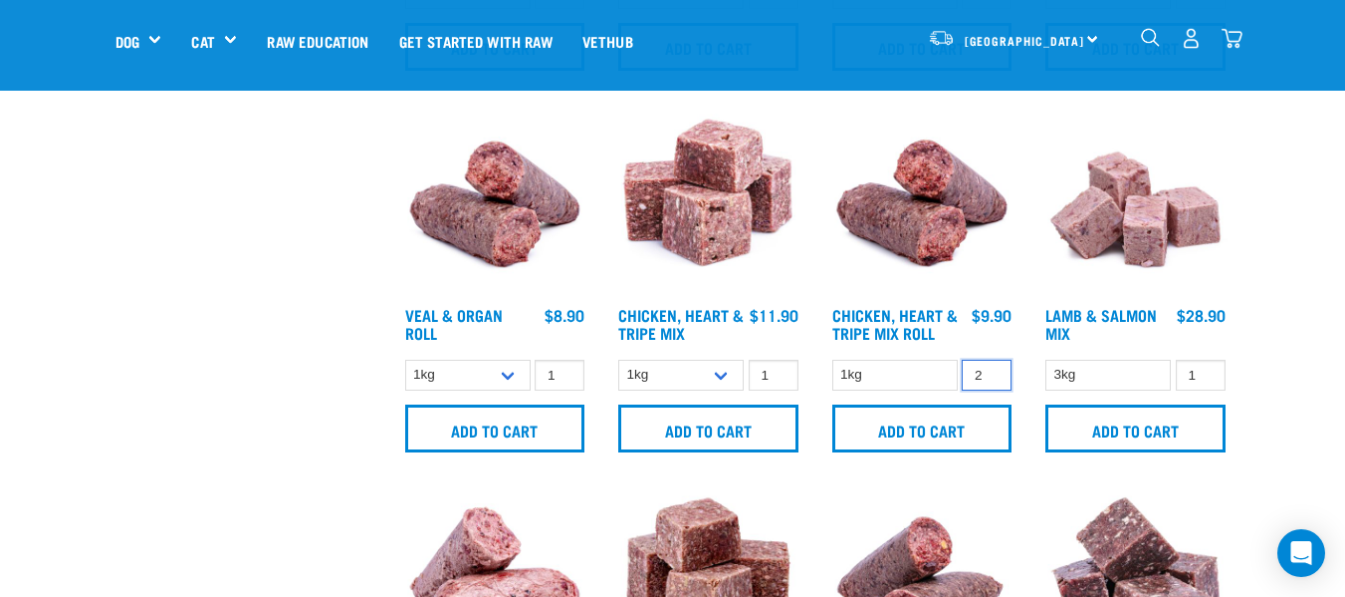
click at [988, 368] on input "2" at bounding box center [987, 374] width 50 height 31
click at [988, 368] on input "3" at bounding box center [987, 374] width 50 height 31
click at [988, 369] on input "4" at bounding box center [987, 374] width 50 height 31
click at [990, 368] on input "5" at bounding box center [987, 374] width 50 height 31
click at [990, 368] on input "6" at bounding box center [987, 374] width 50 height 31
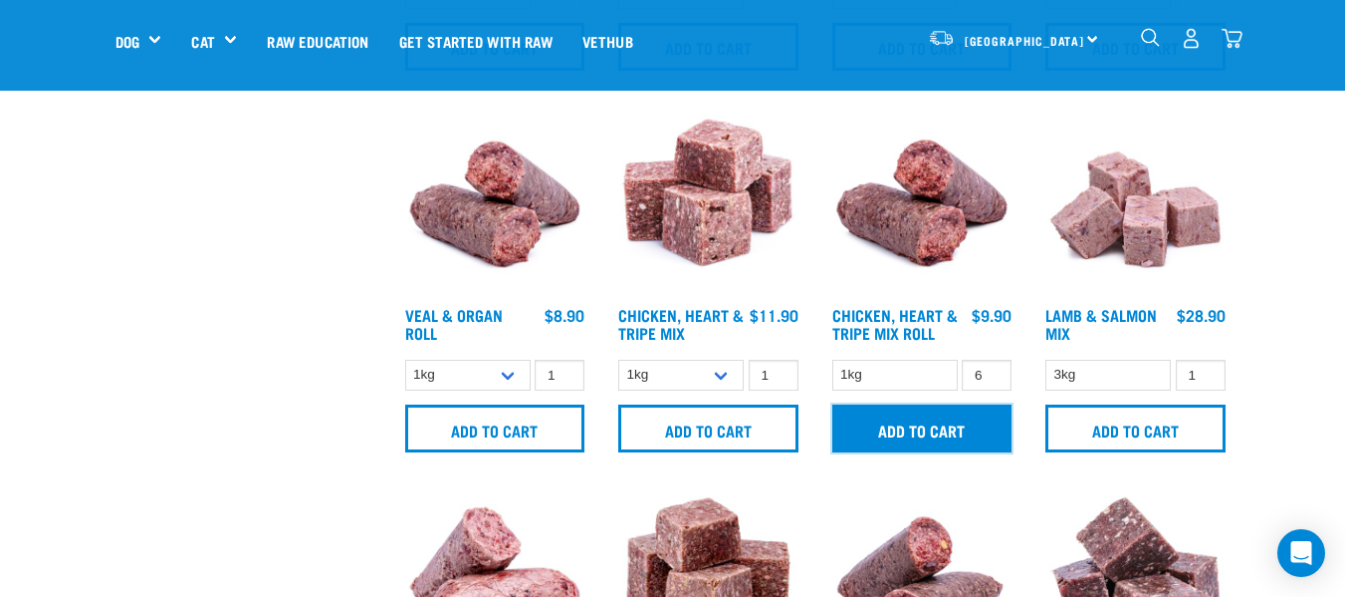
click at [944, 432] on input "Add to cart" at bounding box center [923, 428] width 180 height 48
drag, startPoint x: 1315, startPoint y: 299, endPoint x: 1201, endPoint y: 332, distance: 119.1
click at [79, 301] on button "delete" at bounding box center [69, 299] width 20 height 20
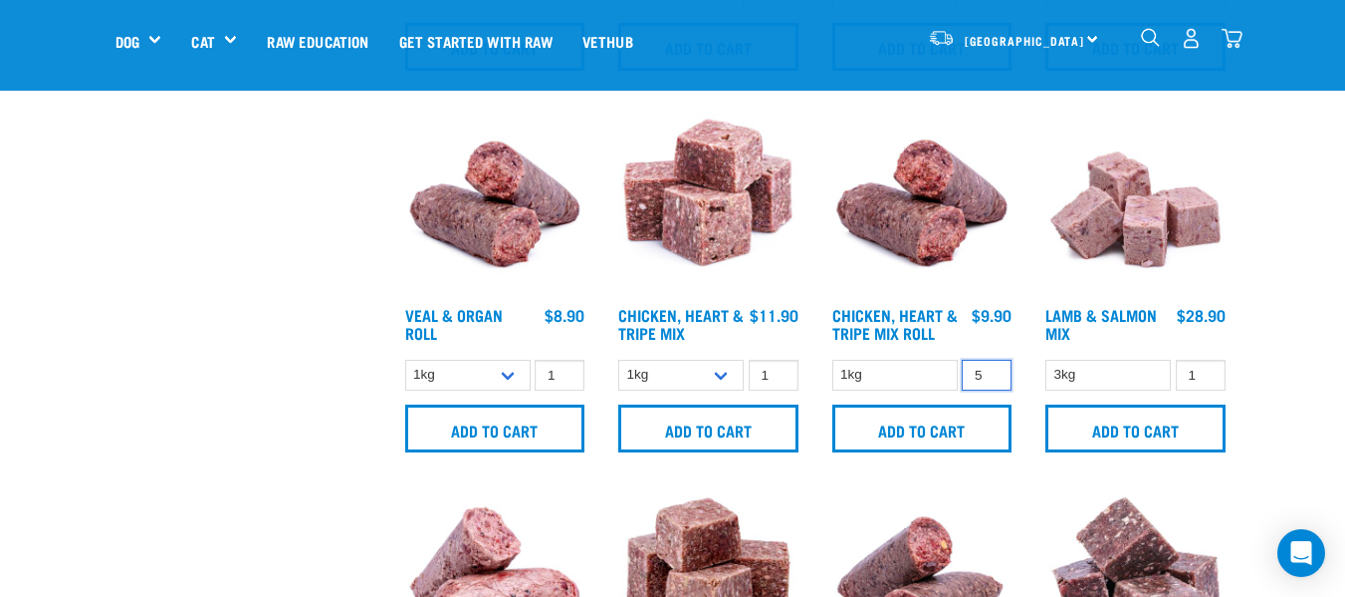
click at [991, 377] on input "5" at bounding box center [987, 374] width 50 height 31
click at [991, 377] on input "4" at bounding box center [987, 374] width 50 height 31
type input "3"
click at [991, 378] on input "3" at bounding box center [987, 374] width 50 height 31
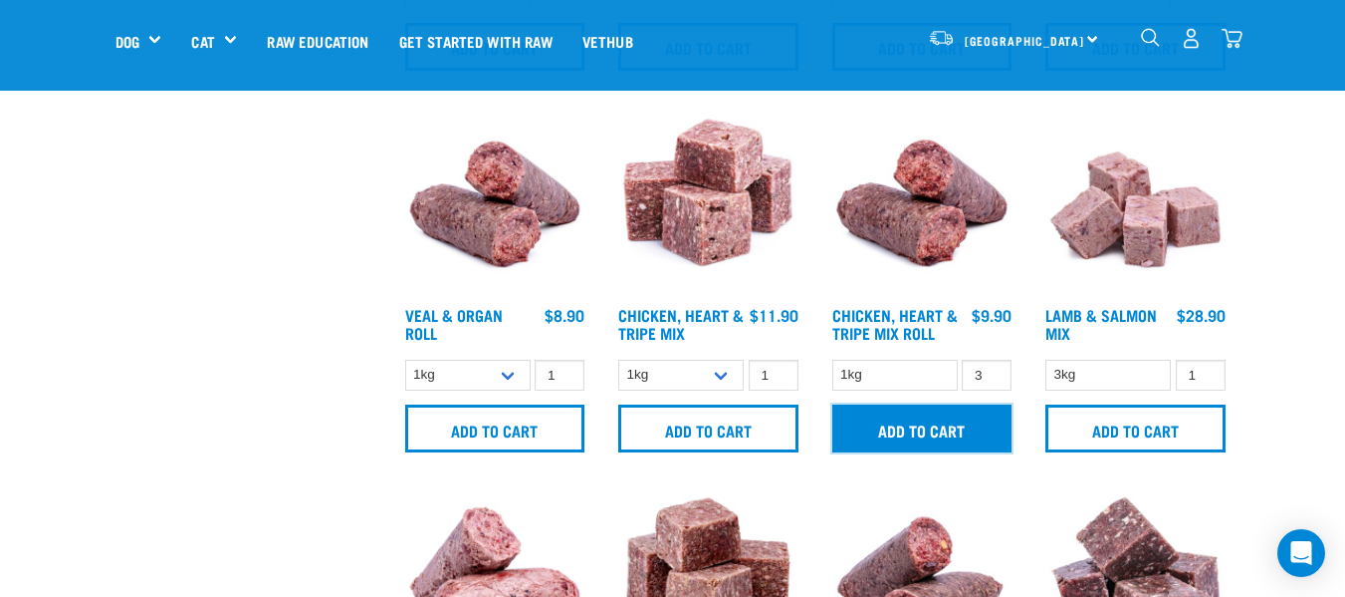
click at [963, 417] on input "Add to cart" at bounding box center [923, 428] width 180 height 48
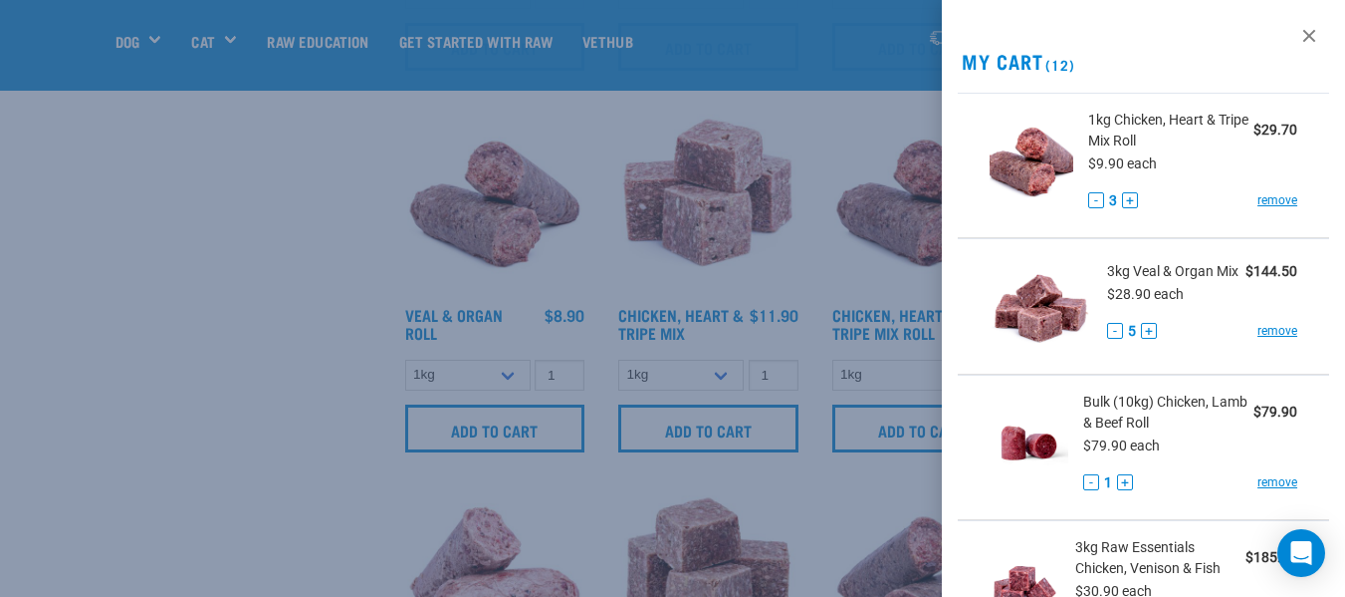
drag, startPoint x: 249, startPoint y: 285, endPoint x: 262, endPoint y: 293, distance: 15.2
click at [249, 284] on div at bounding box center [672, 298] width 1345 height 597
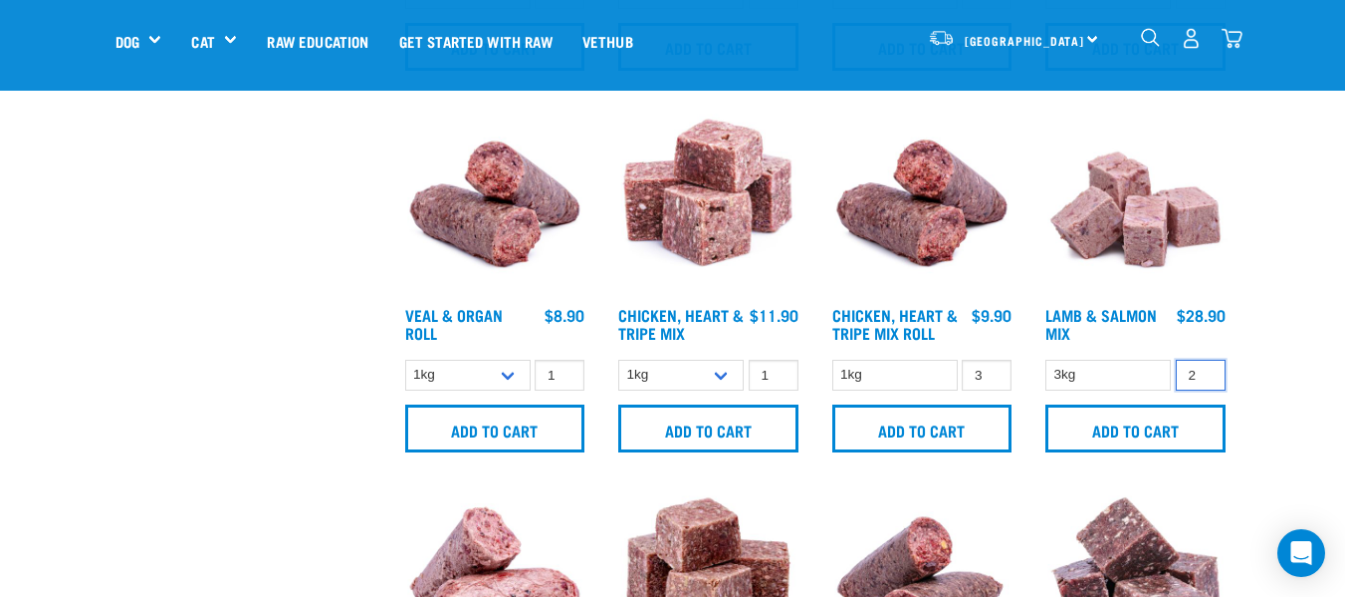
click at [1206, 369] on input "2" at bounding box center [1201, 374] width 50 height 31
click at [1206, 369] on input "3" at bounding box center [1201, 374] width 50 height 31
click at [1206, 369] on input "4" at bounding box center [1201, 374] width 50 height 31
click at [1206, 369] on input "5" at bounding box center [1201, 374] width 50 height 31
click at [1206, 369] on input "6" at bounding box center [1201, 374] width 50 height 31
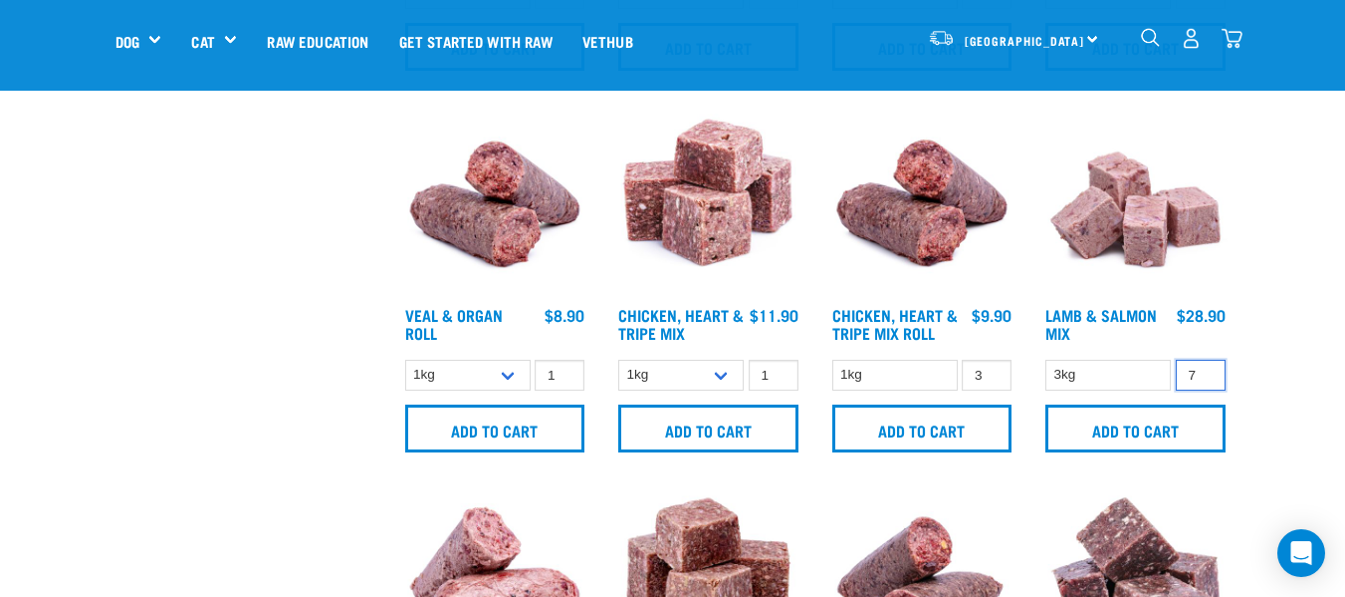
type input "7"
click at [1206, 369] on input "7" at bounding box center [1201, 374] width 50 height 31
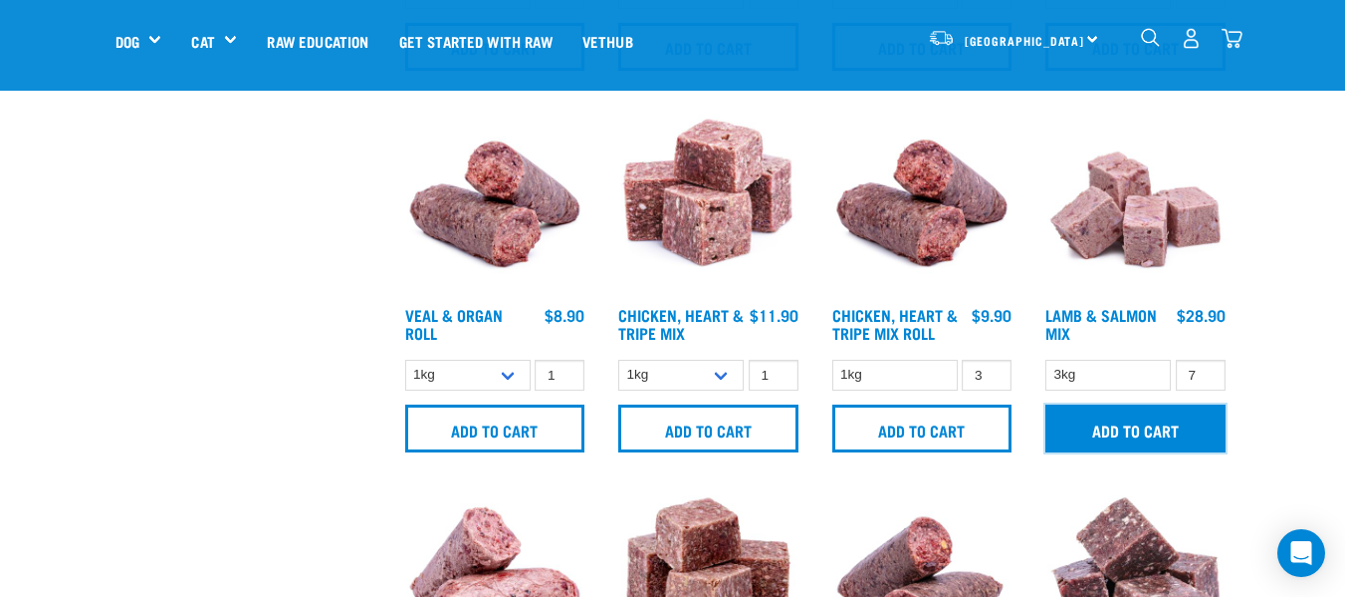
click at [1155, 429] on input "Add to cart" at bounding box center [1136, 428] width 180 height 48
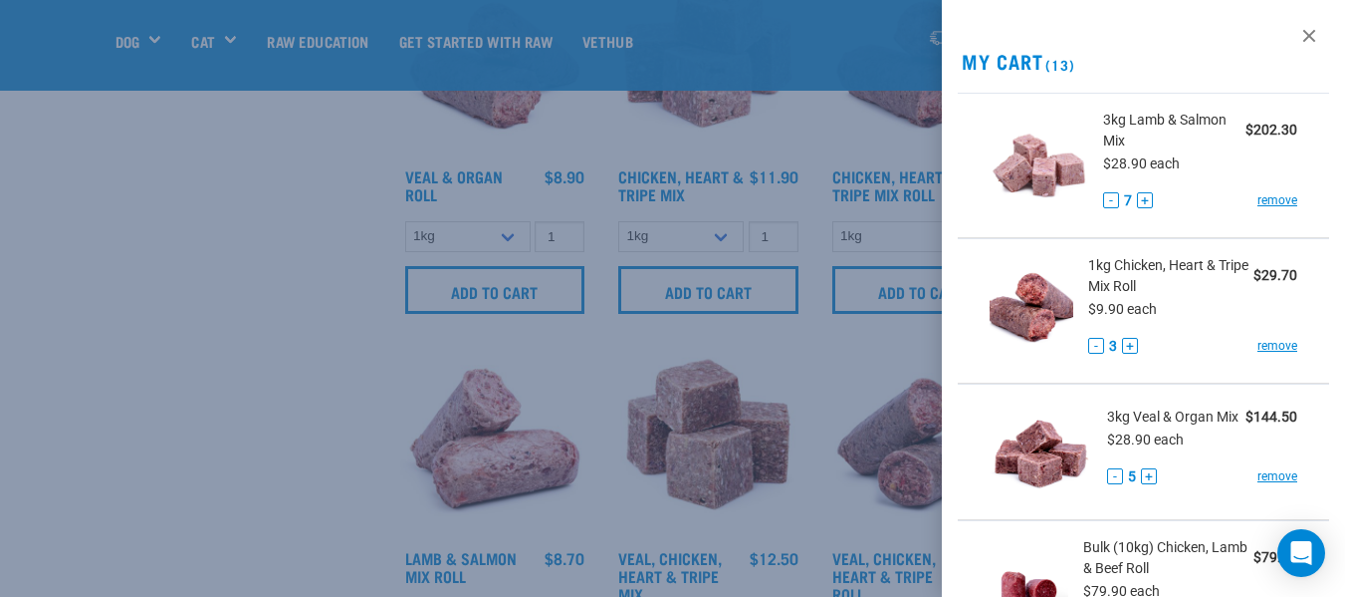
scroll to position [1295, 0]
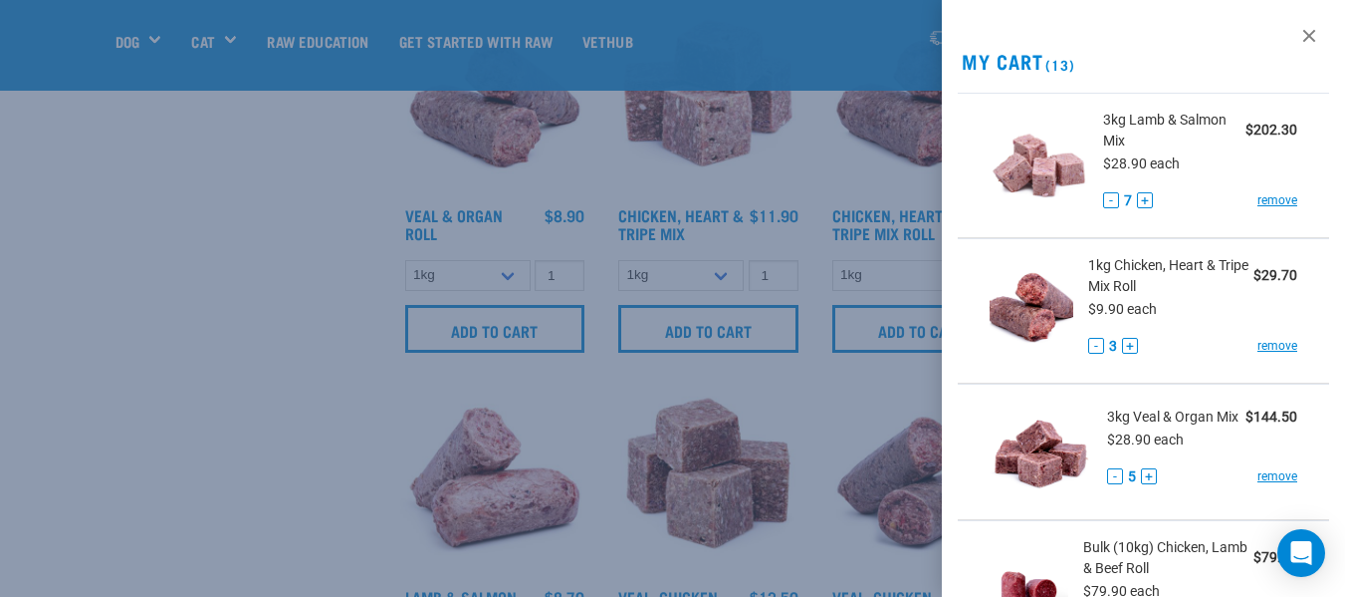
click at [216, 331] on div at bounding box center [672, 298] width 1345 height 597
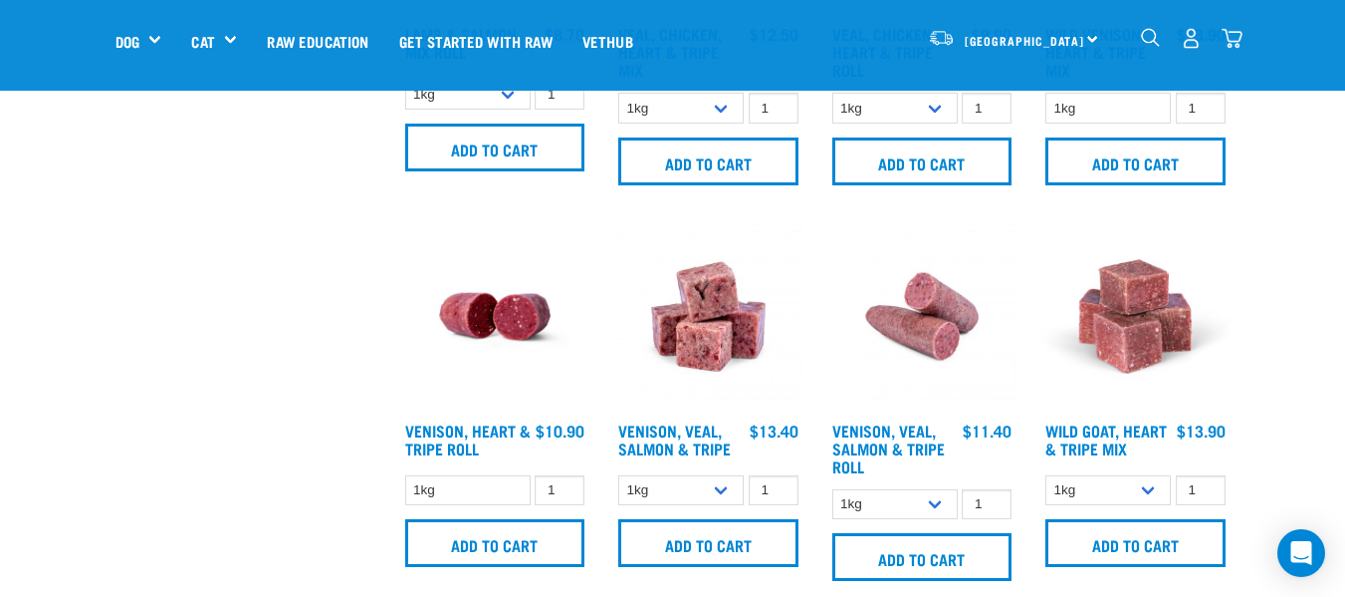
scroll to position [1892, 0]
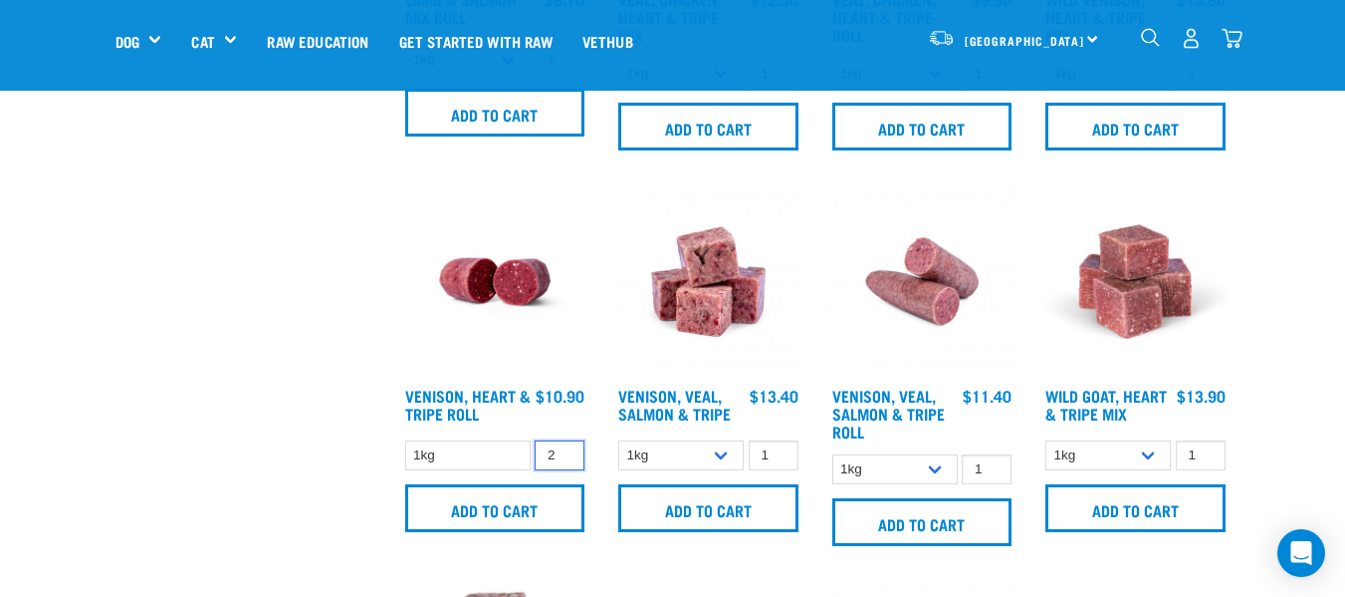
click at [567, 450] on input "2" at bounding box center [560, 455] width 50 height 31
click at [567, 450] on input "3" at bounding box center [560, 455] width 50 height 31
click at [567, 449] on input "4" at bounding box center [560, 455] width 50 height 31
drag, startPoint x: 567, startPoint y: 449, endPoint x: 558, endPoint y: 473, distance: 25.5
click at [568, 449] on input "5" at bounding box center [560, 455] width 50 height 31
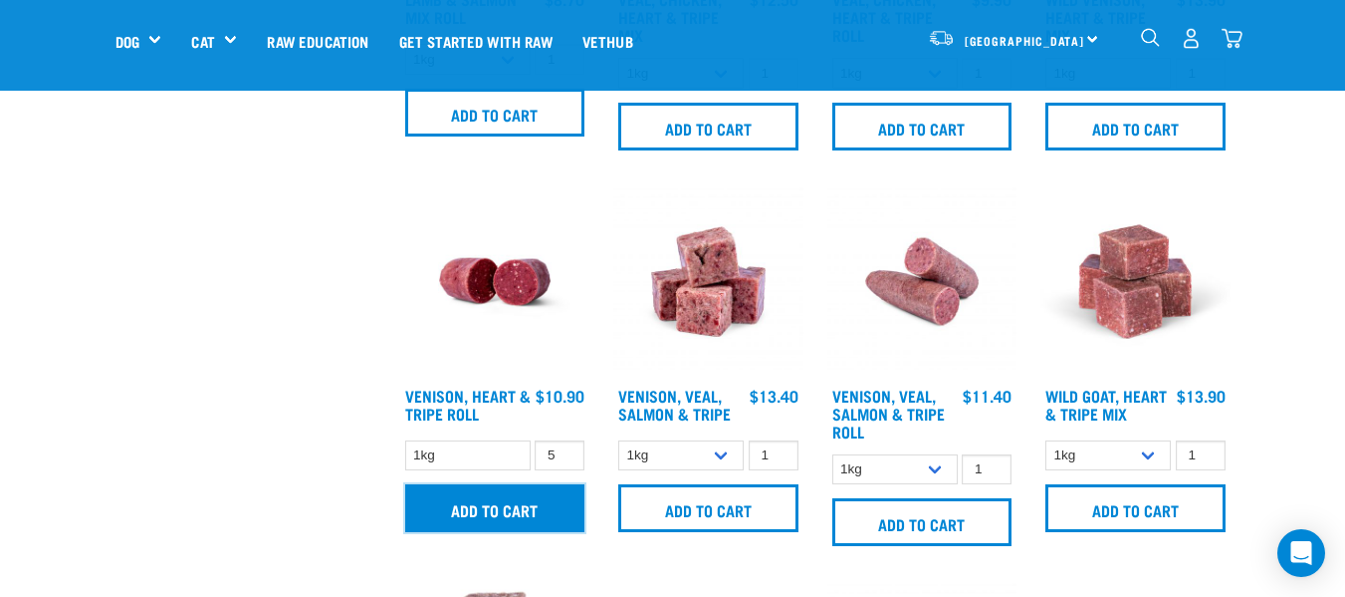
drag, startPoint x: 531, startPoint y: 506, endPoint x: 342, endPoint y: 459, distance: 194.9
click at [530, 506] on input "Add to cart" at bounding box center [495, 508] width 180 height 48
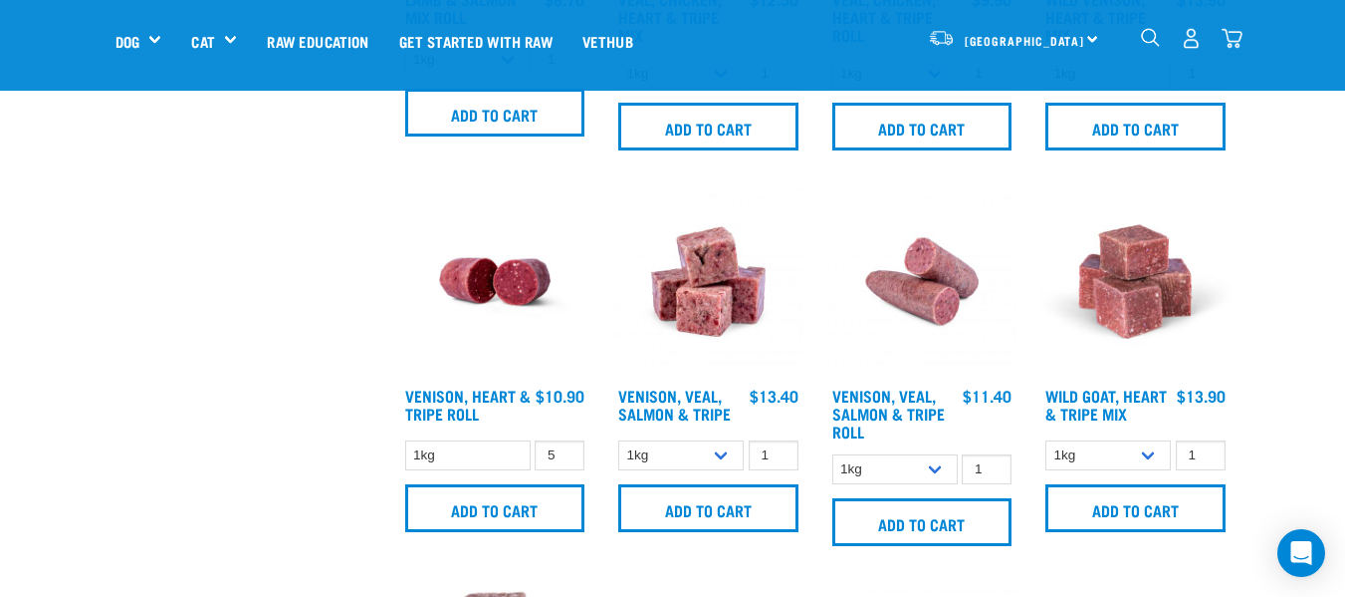
click at [80, 289] on button "delete" at bounding box center [70, 299] width 20 height 20
click at [569, 456] on input "4" at bounding box center [560, 455] width 50 height 31
type input "3"
click at [564, 460] on input "3" at bounding box center [560, 455] width 50 height 31
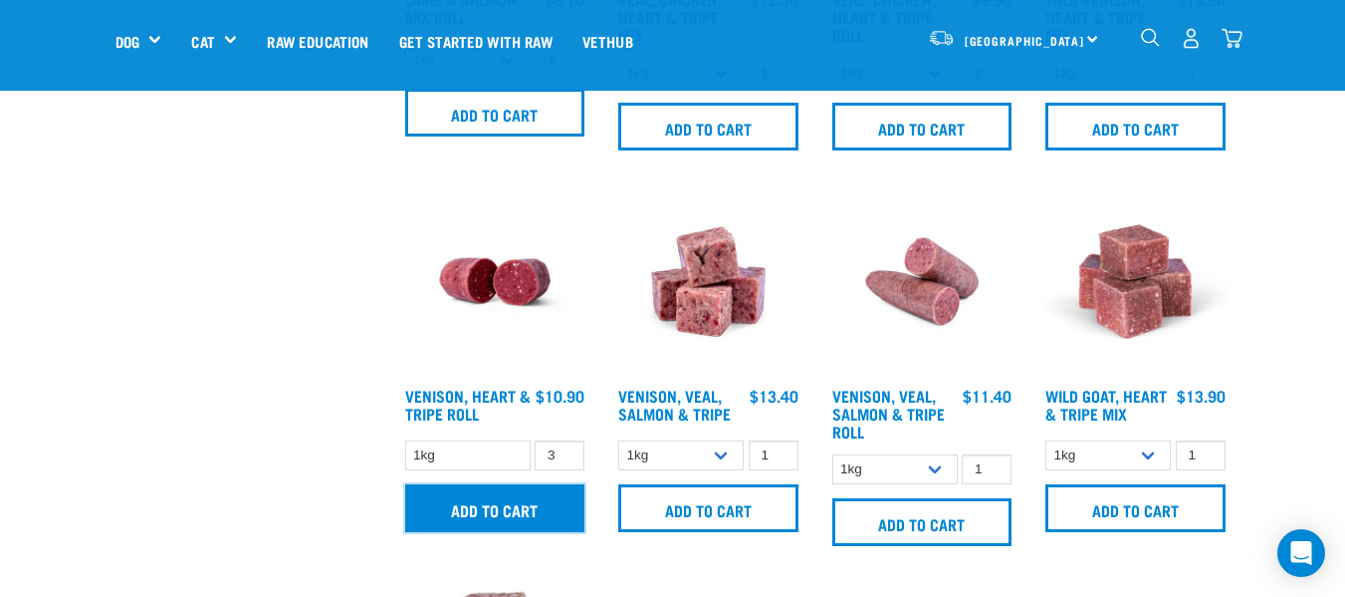
click at [542, 508] on input "Add to cart" at bounding box center [495, 508] width 180 height 48
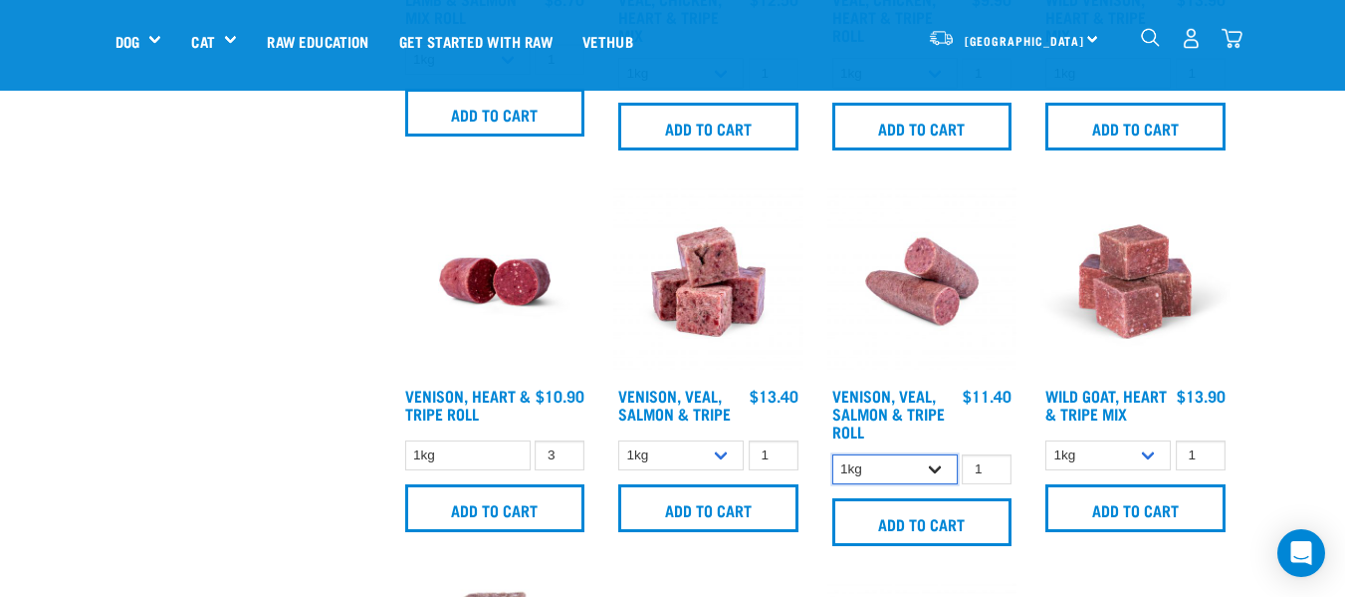
click at [939, 469] on select "1kg Bulk (10kg)" at bounding box center [895, 469] width 125 height 31
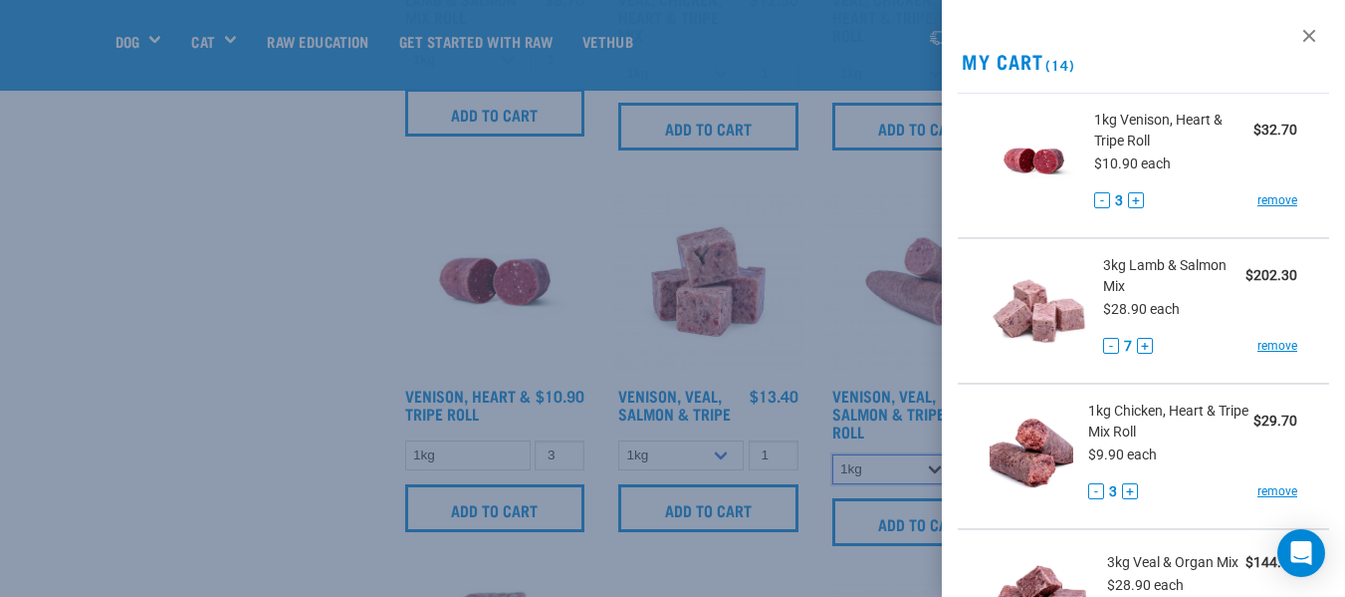
select select "336057"
click at [833, 454] on select "1kg Bulk (10kg)" at bounding box center [895, 469] width 125 height 31
click at [894, 527] on div at bounding box center [672, 298] width 1345 height 597
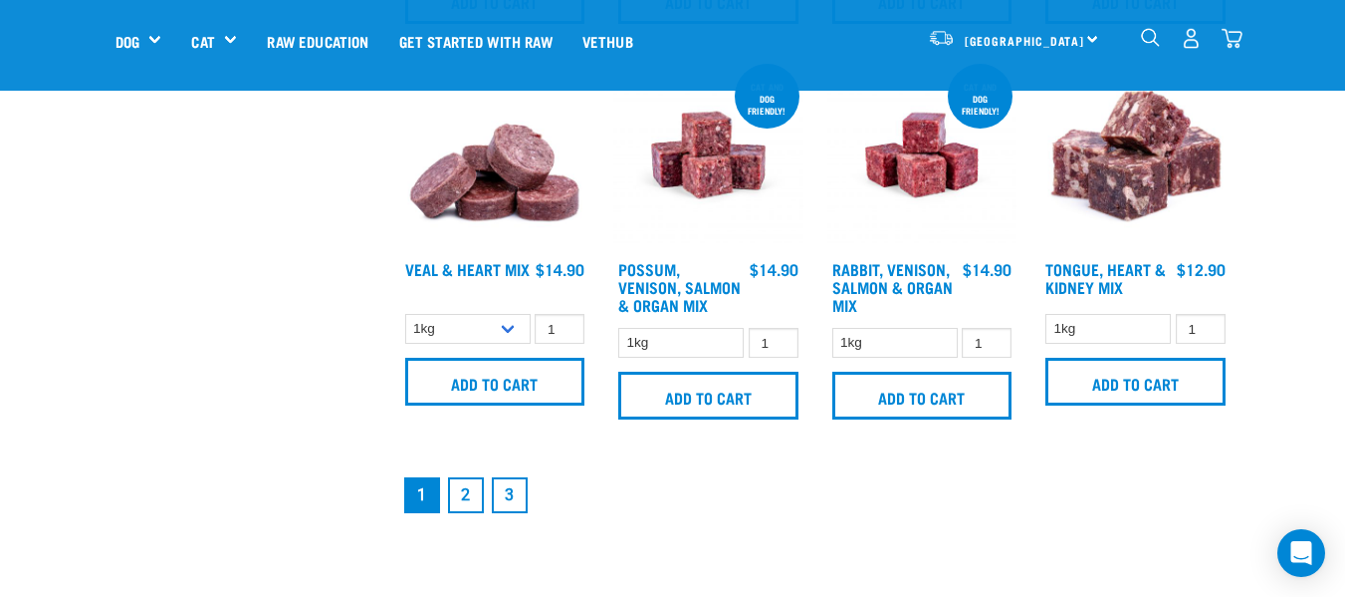
scroll to position [2788, 0]
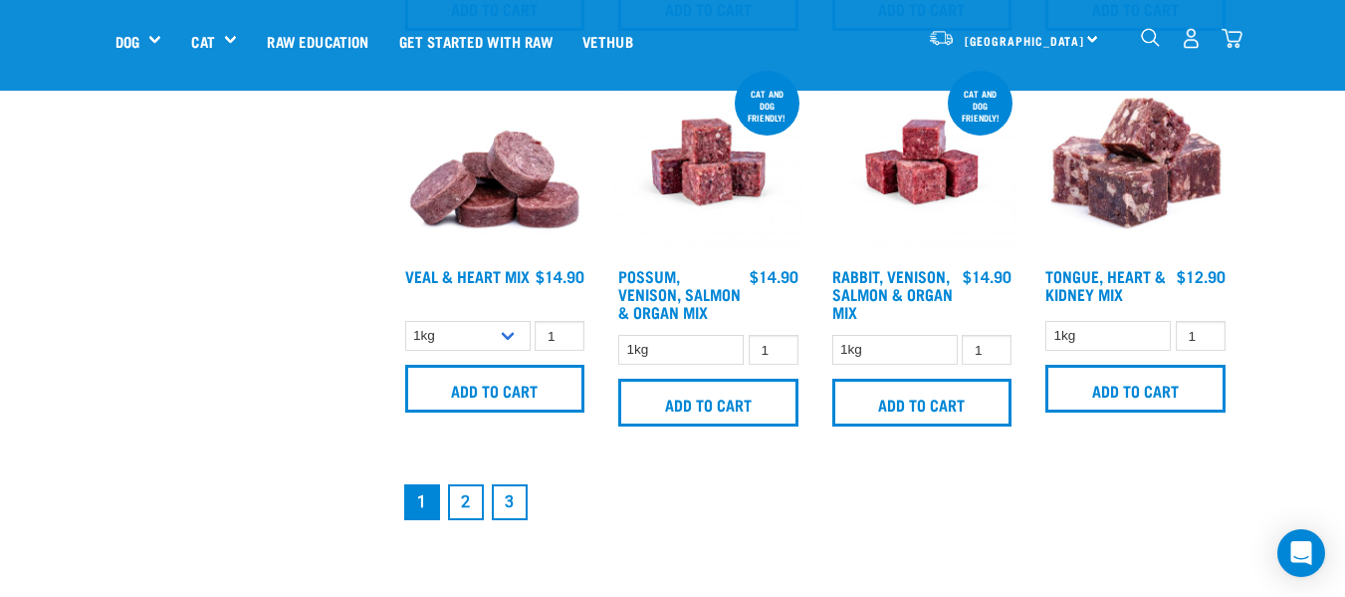
click at [461, 505] on link "2" at bounding box center [466, 502] width 36 height 36
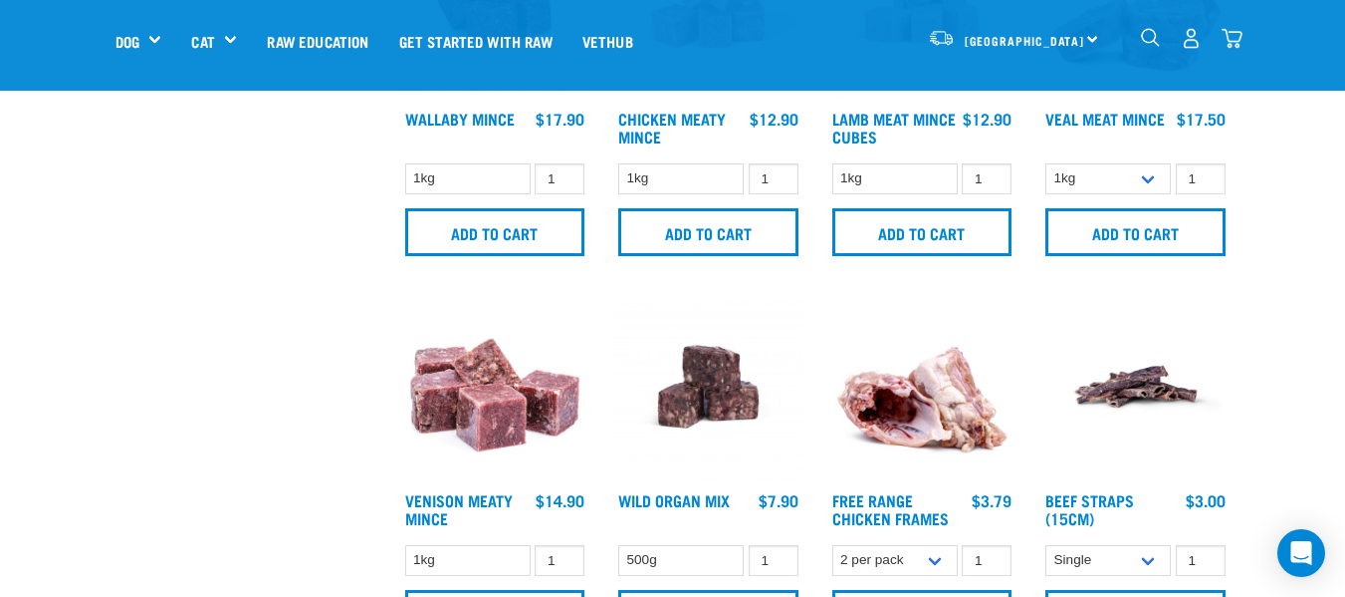
scroll to position [1095, 0]
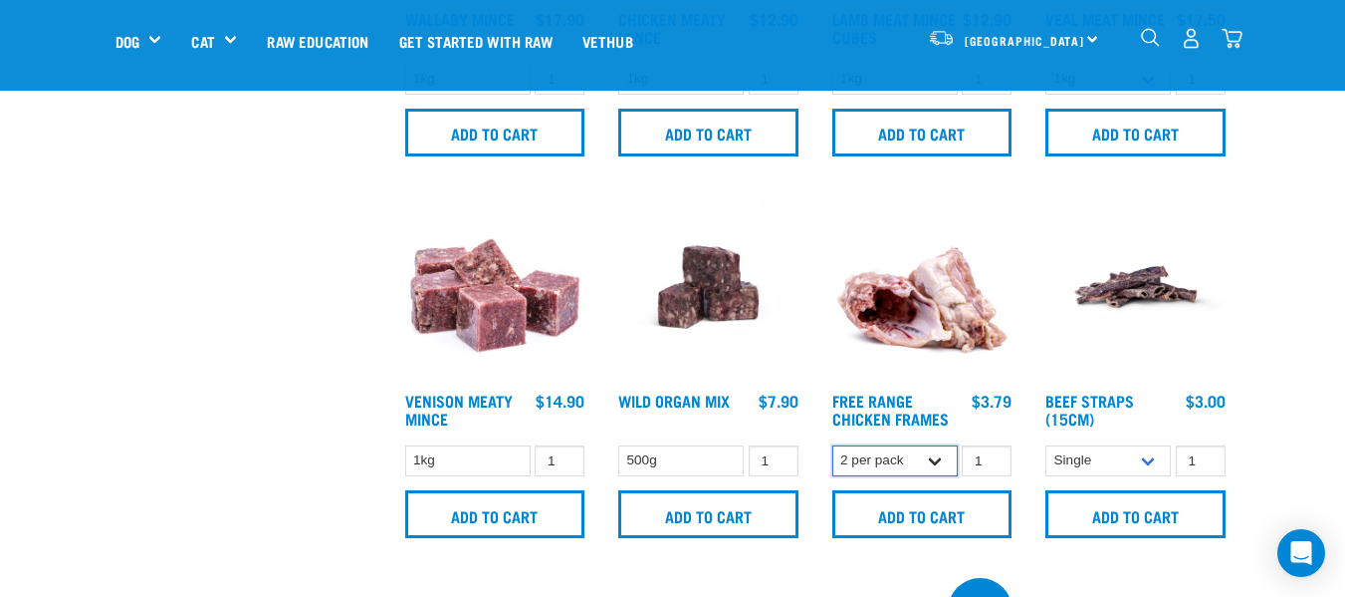
click at [933, 462] on select "2 per pack Bulk (14 pack)" at bounding box center [895, 460] width 125 height 31
select select "804"
click at [833, 445] on select "2 per pack Bulk (14 pack)" at bounding box center [895, 460] width 125 height 31
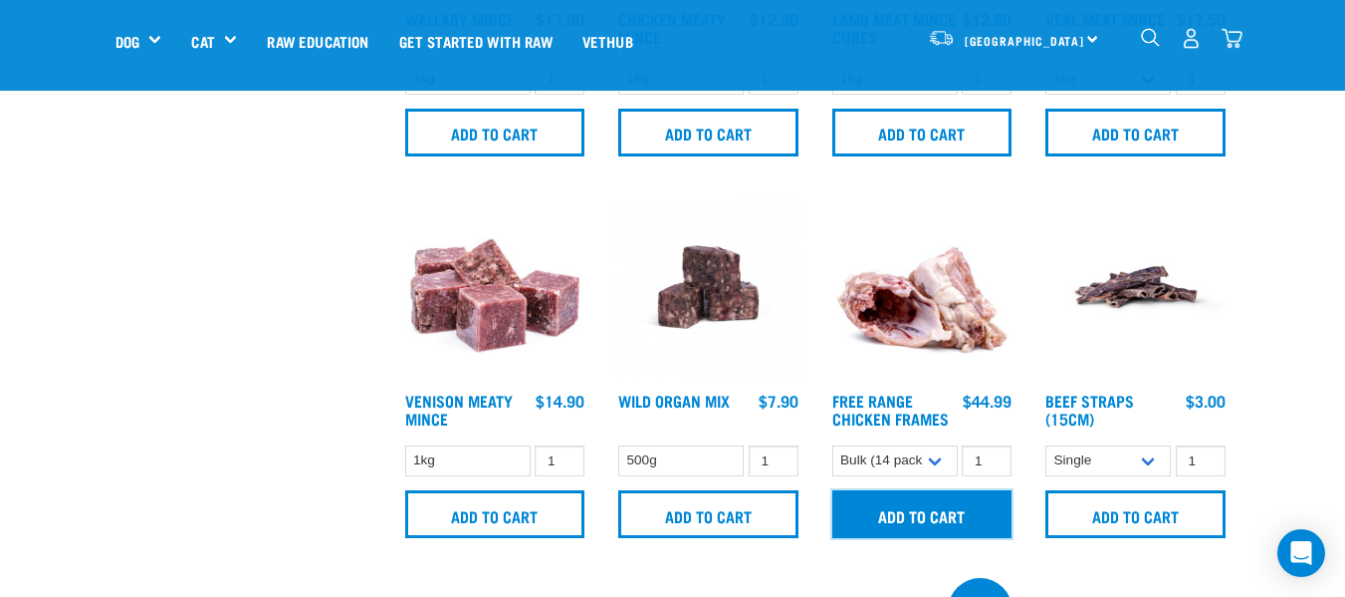
click at [923, 522] on input "Add to cart" at bounding box center [923, 514] width 180 height 48
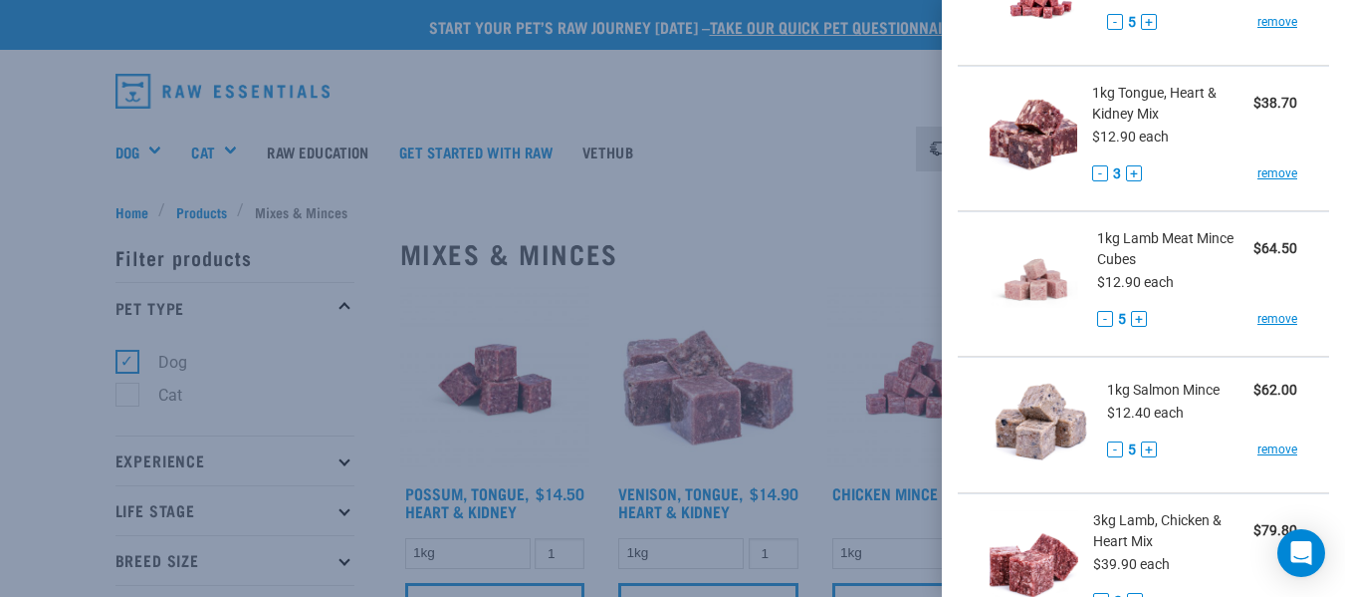
scroll to position [1494, 0]
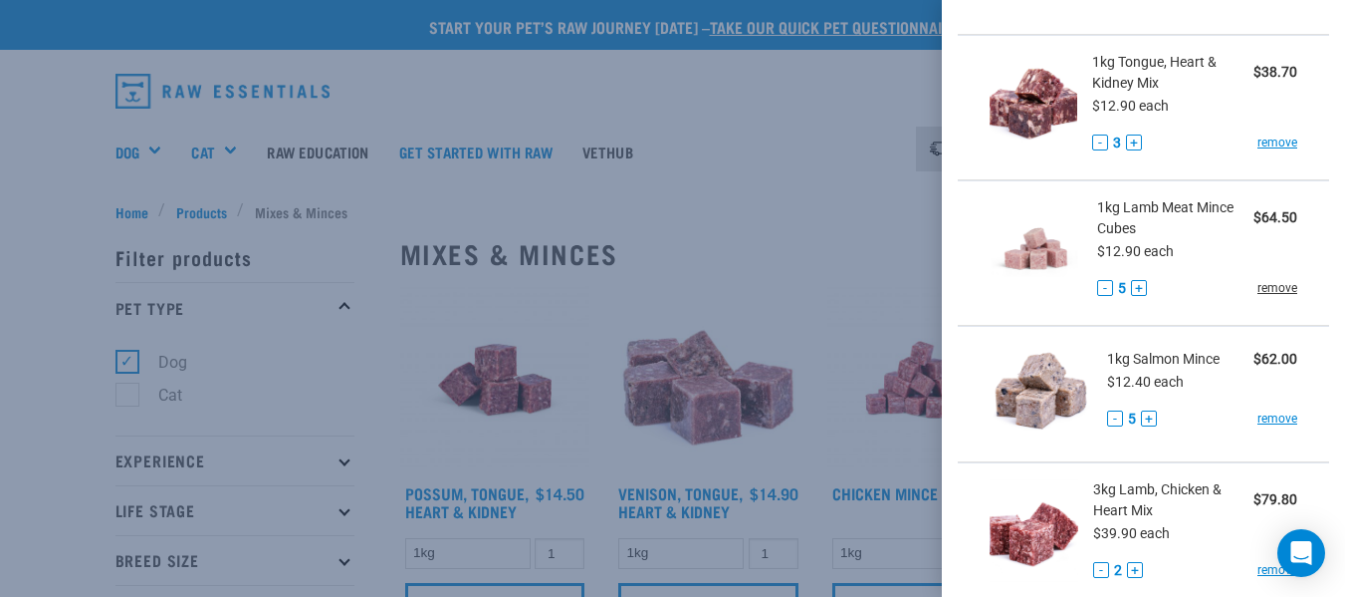
click at [1258, 297] on link "remove" at bounding box center [1278, 288] width 40 height 18
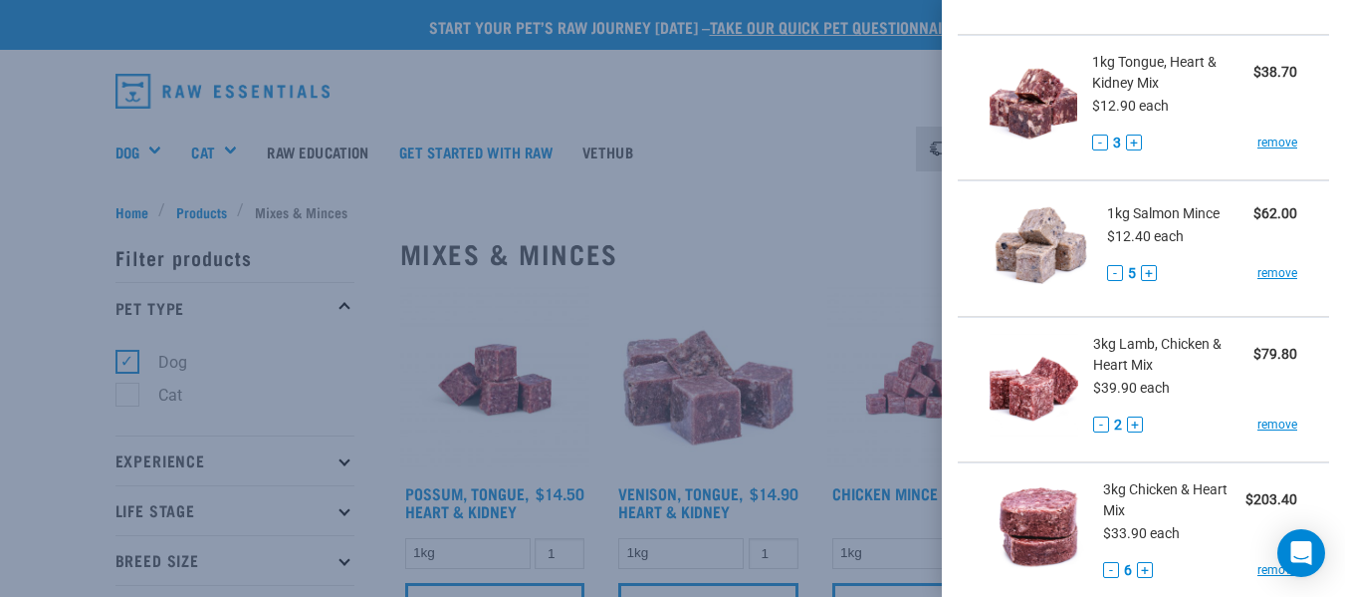
scroll to position [1593, 0]
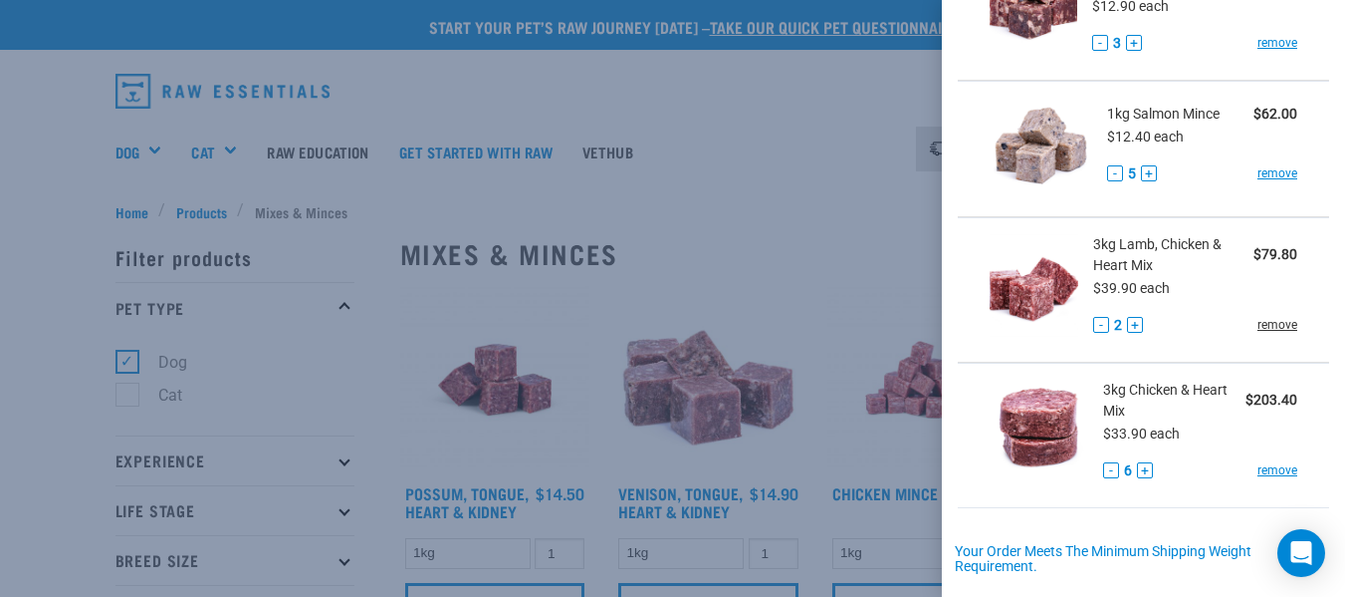
click at [1262, 334] on link "remove" at bounding box center [1278, 325] width 40 height 18
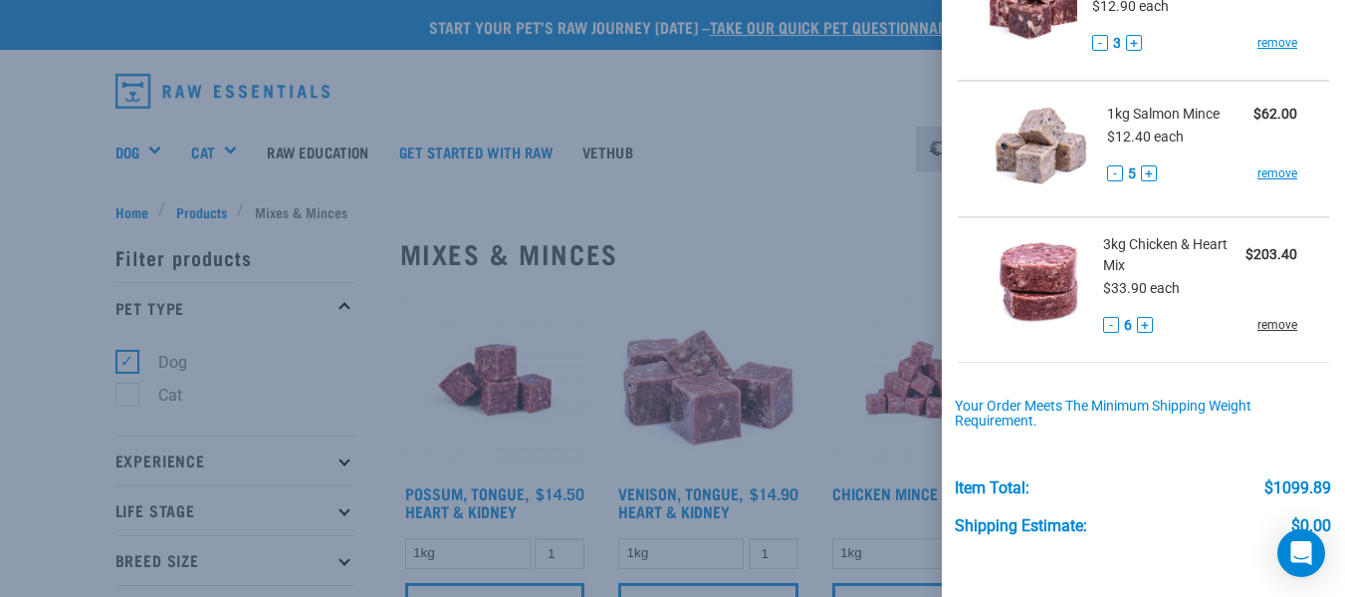
click at [1258, 334] on link "remove" at bounding box center [1278, 325] width 40 height 18
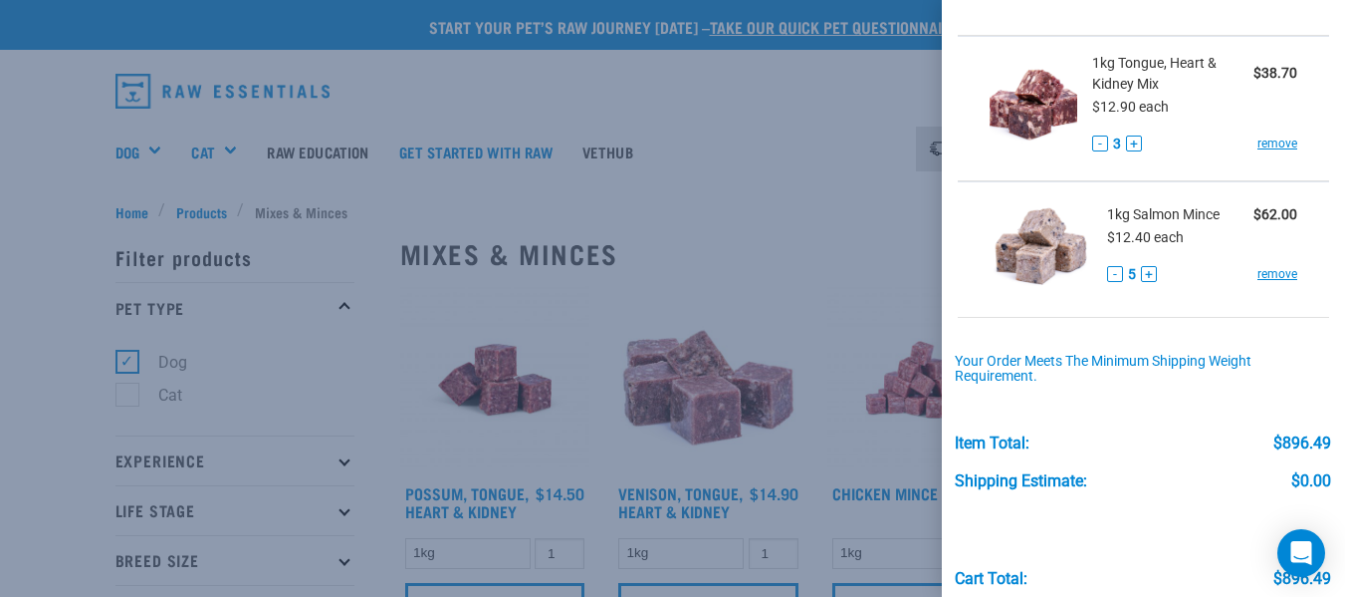
scroll to position [1393, 0]
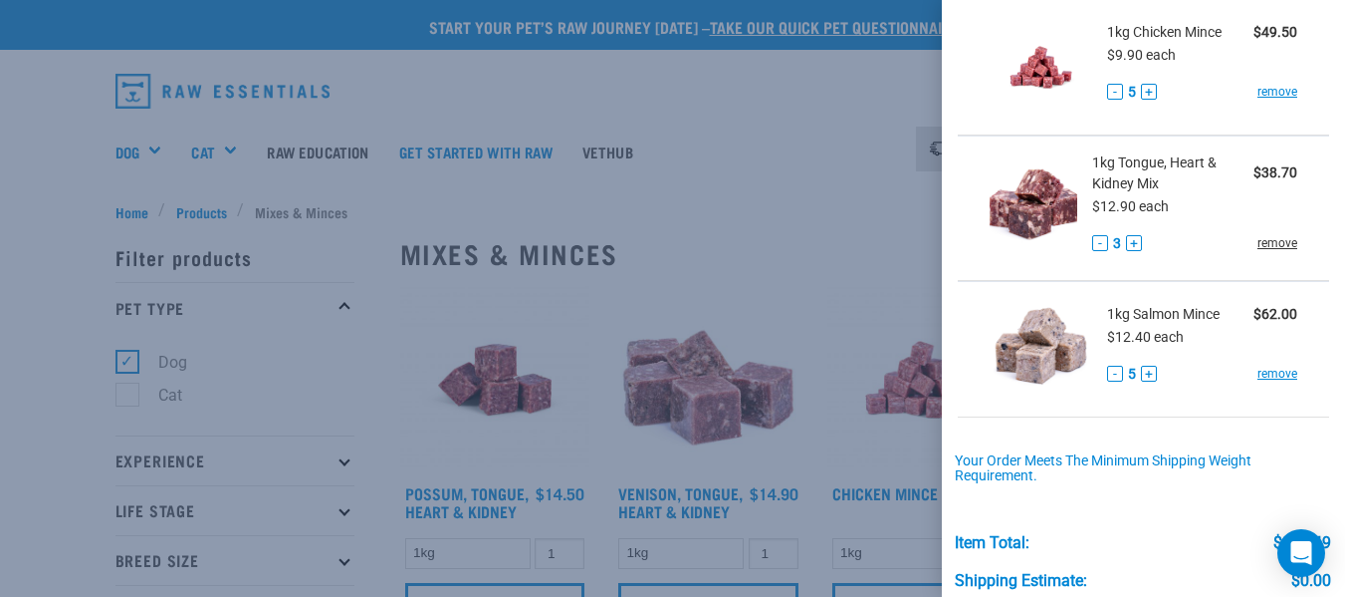
click at [1262, 252] on link "remove" at bounding box center [1278, 243] width 40 height 18
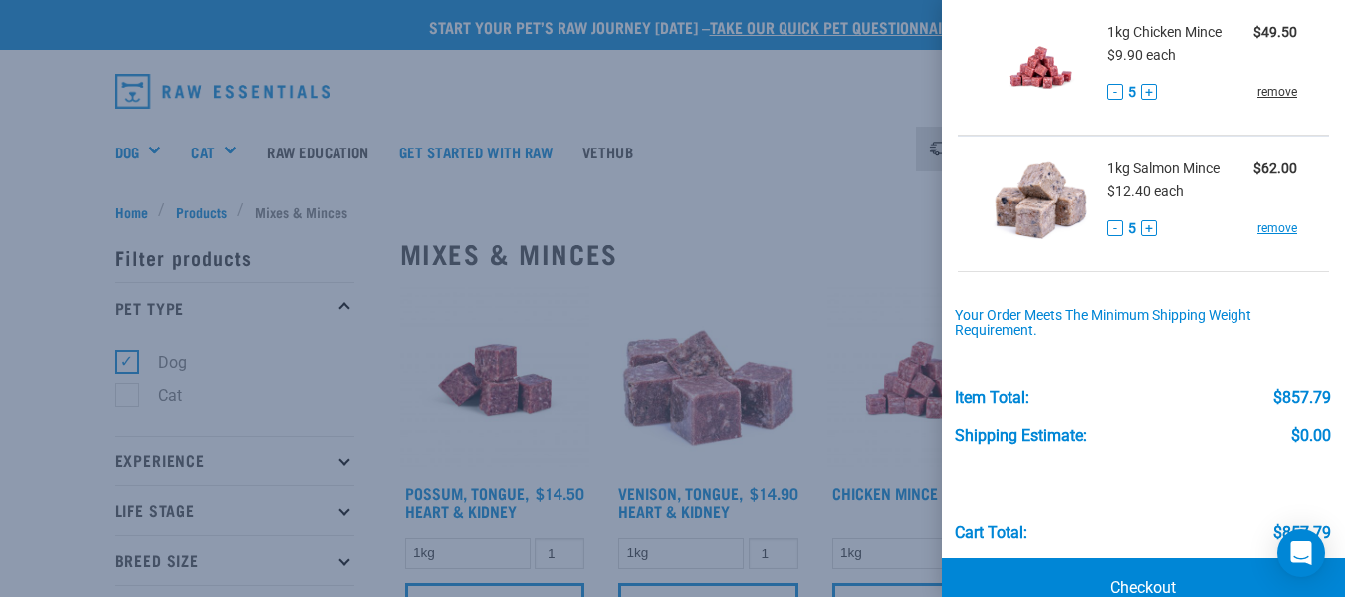
click at [1260, 101] on link "remove" at bounding box center [1278, 92] width 40 height 18
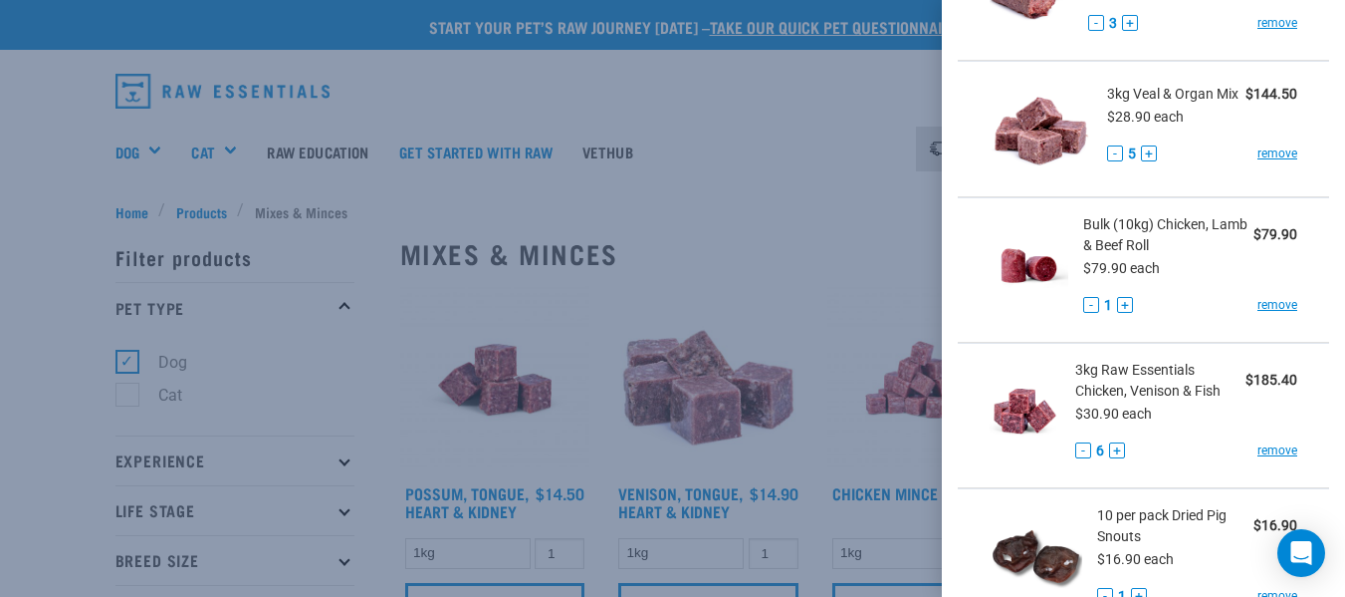
scroll to position [713, 0]
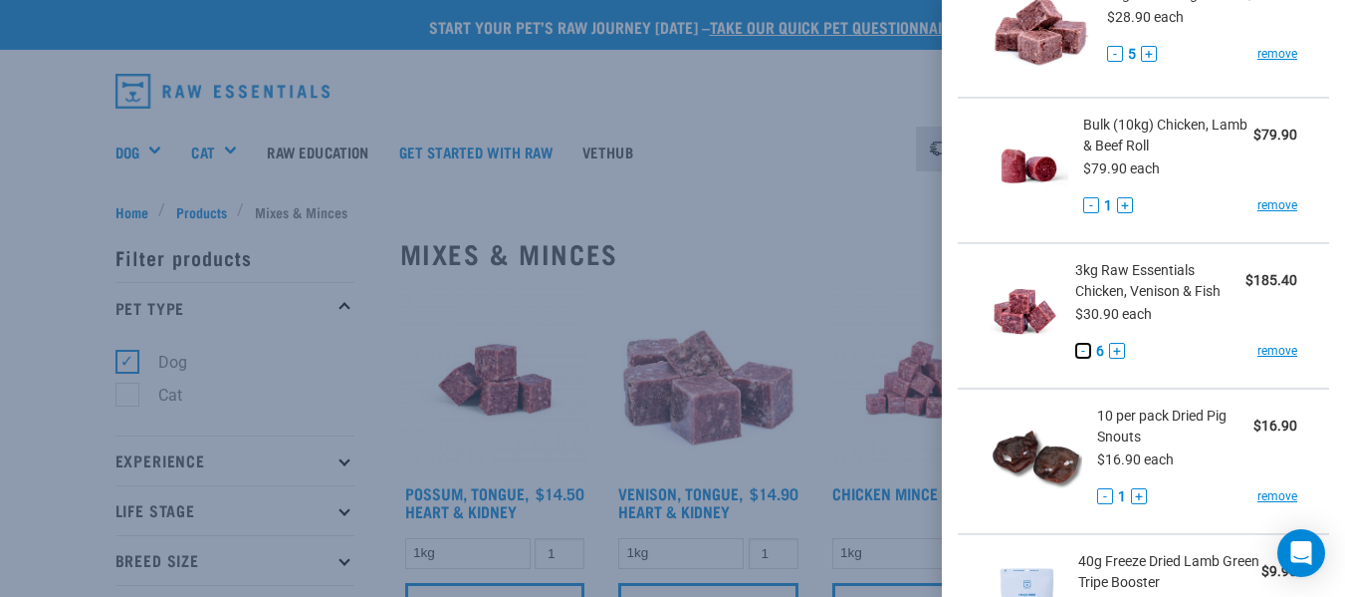
click at [1079, 359] on button "-" at bounding box center [1084, 351] width 16 height 16
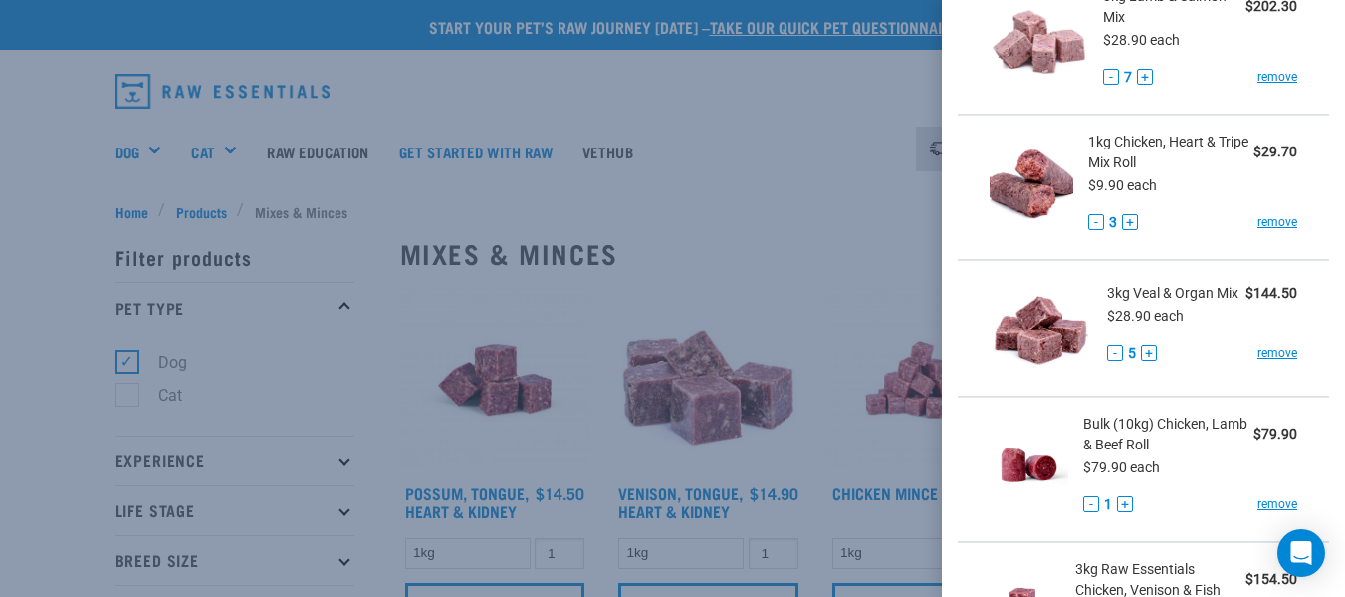
scroll to position [315, 0]
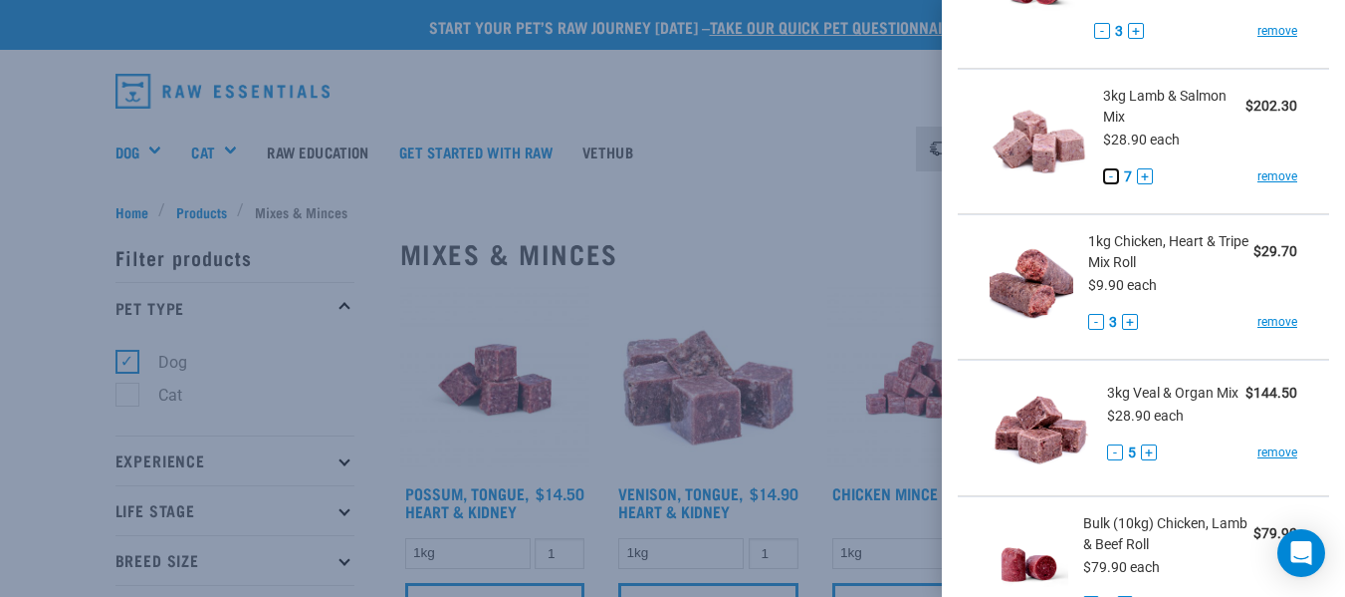
click at [1104, 180] on button "-" at bounding box center [1111, 176] width 16 height 16
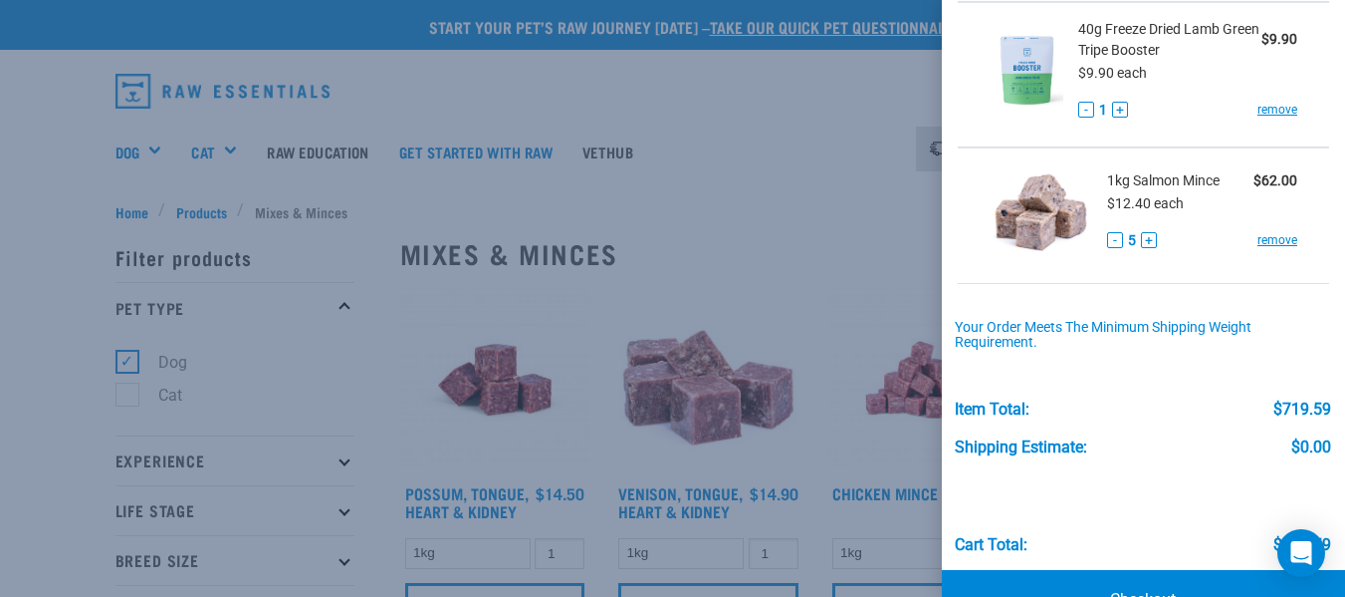
scroll to position [1211, 0]
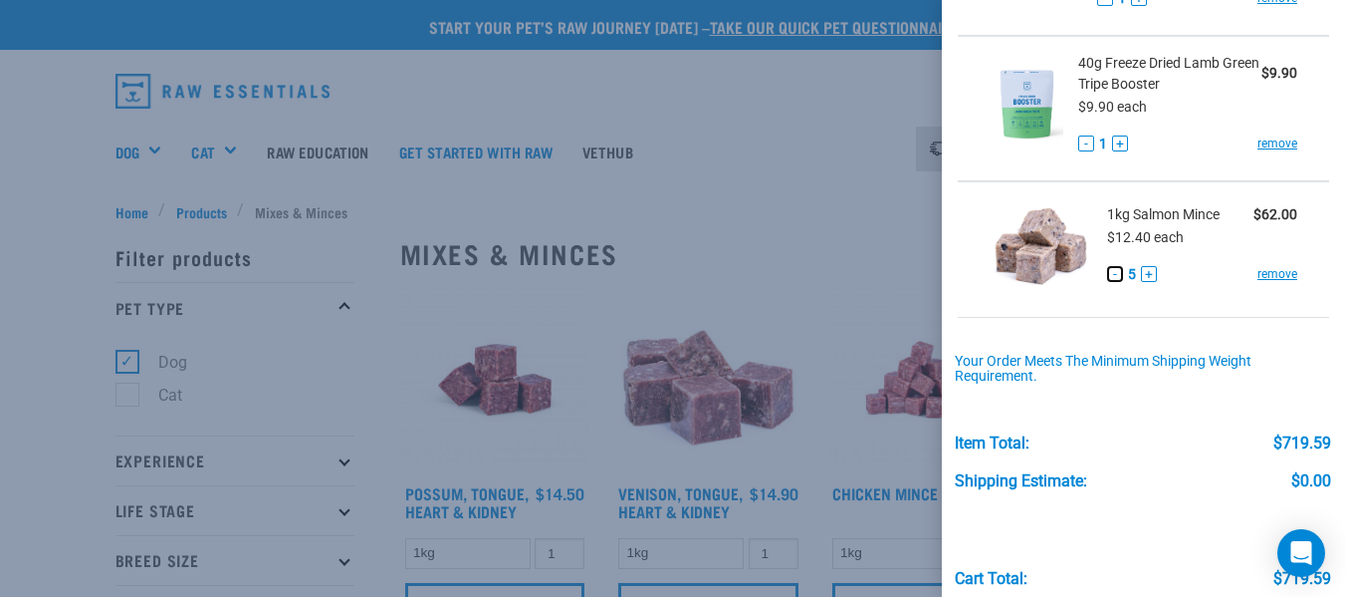
click at [1113, 282] on button "-" at bounding box center [1115, 274] width 16 height 16
click at [1258, 147] on link "remove" at bounding box center [1278, 143] width 40 height 18
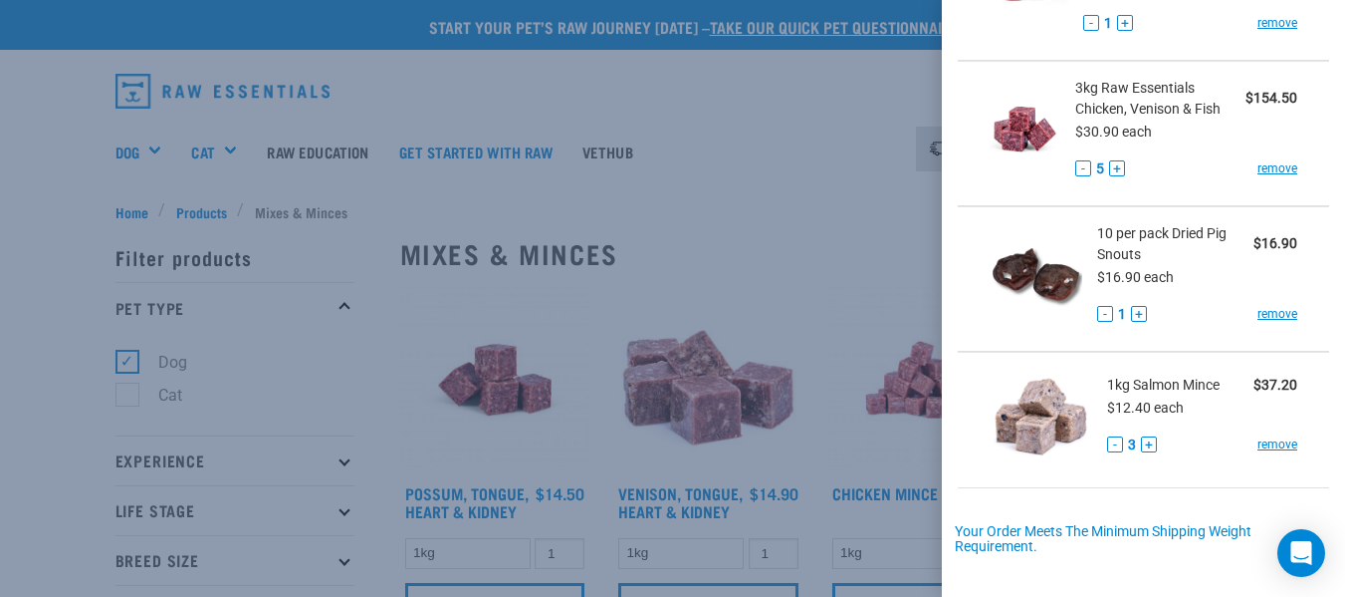
scroll to position [896, 0]
click at [1145, 451] on button "+" at bounding box center [1149, 443] width 16 height 16
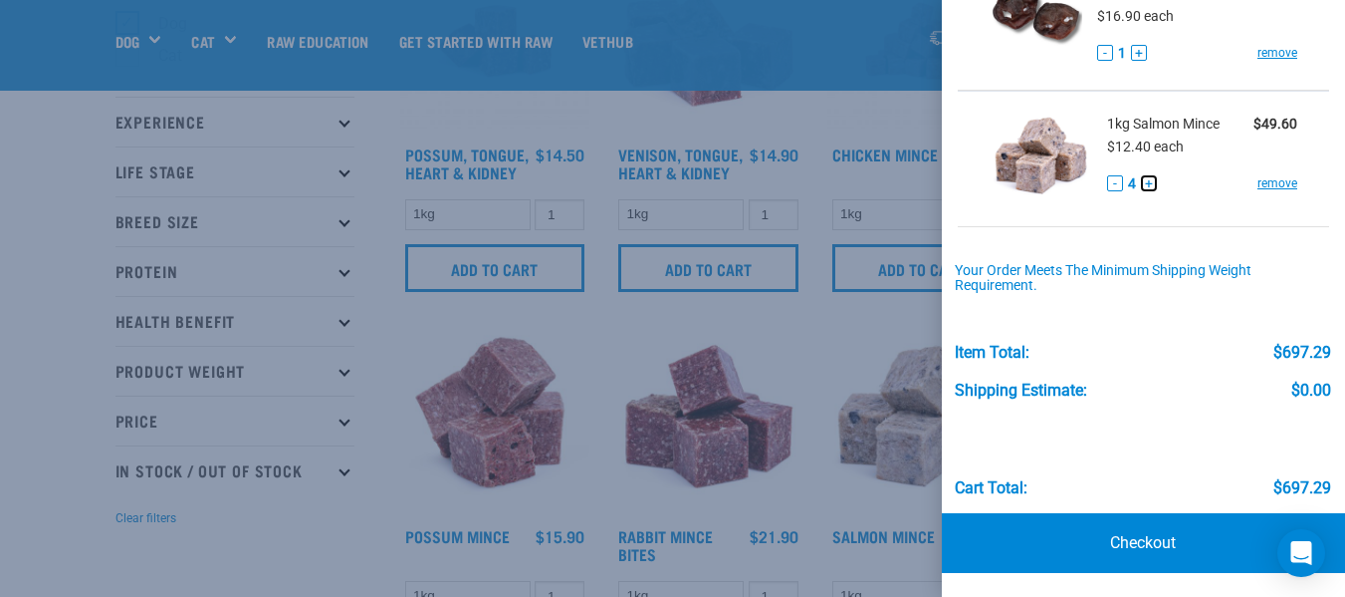
scroll to position [199, 0]
click at [1147, 541] on link "Checkout" at bounding box center [1143, 543] width 403 height 60
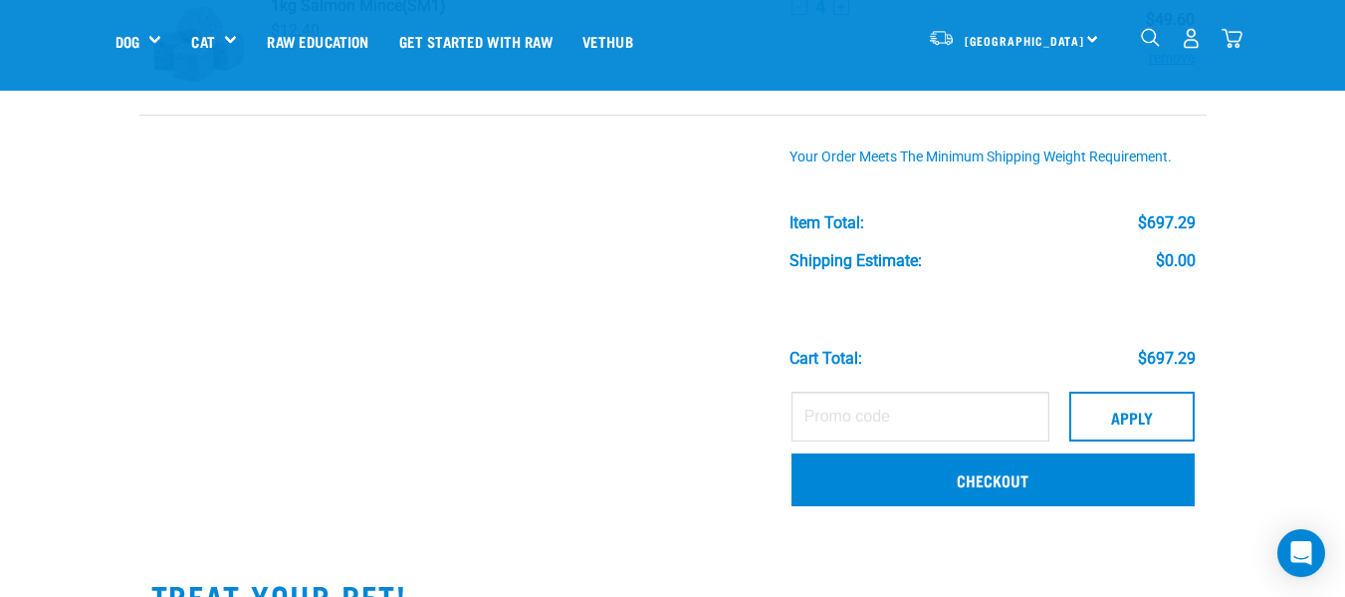
scroll to position [1295, 0]
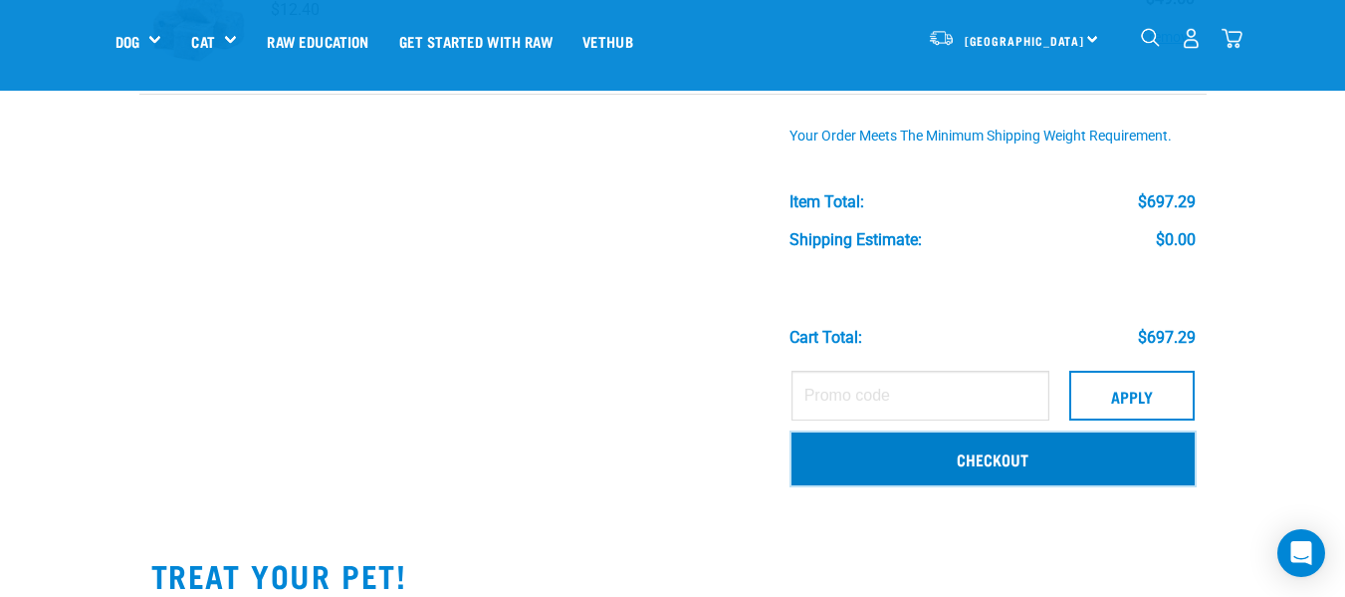
click at [974, 457] on link "Checkout" at bounding box center [993, 458] width 403 height 52
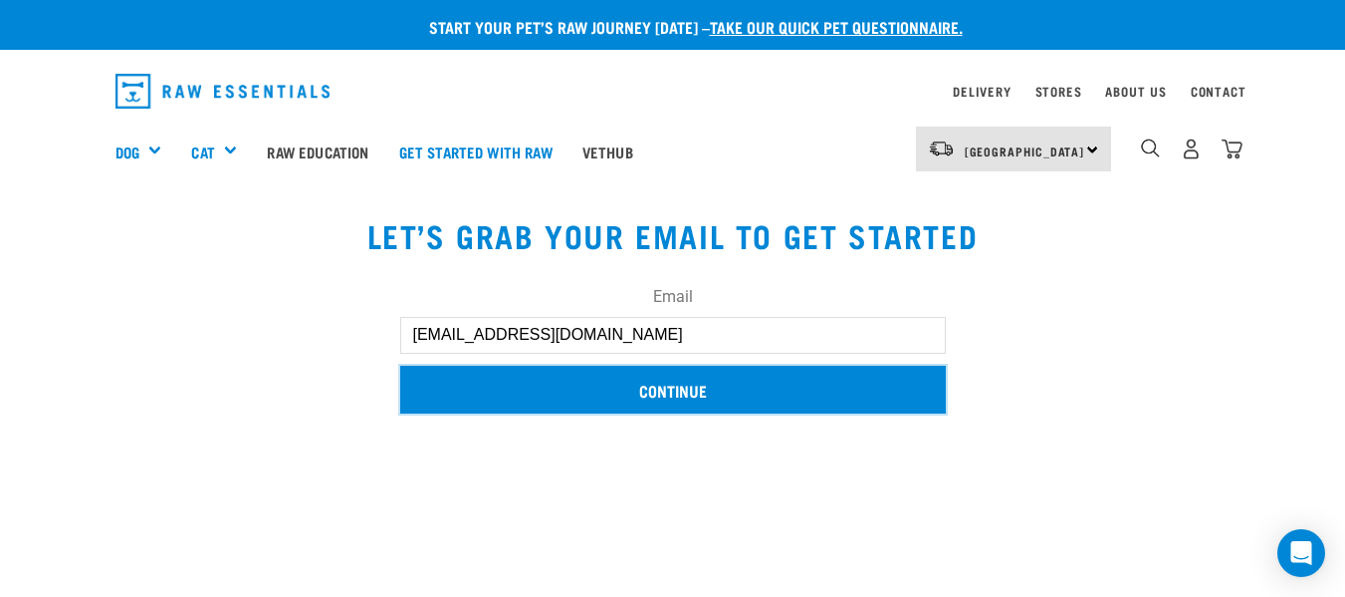
click at [715, 380] on input "Continue" at bounding box center [673, 389] width 546 height 48
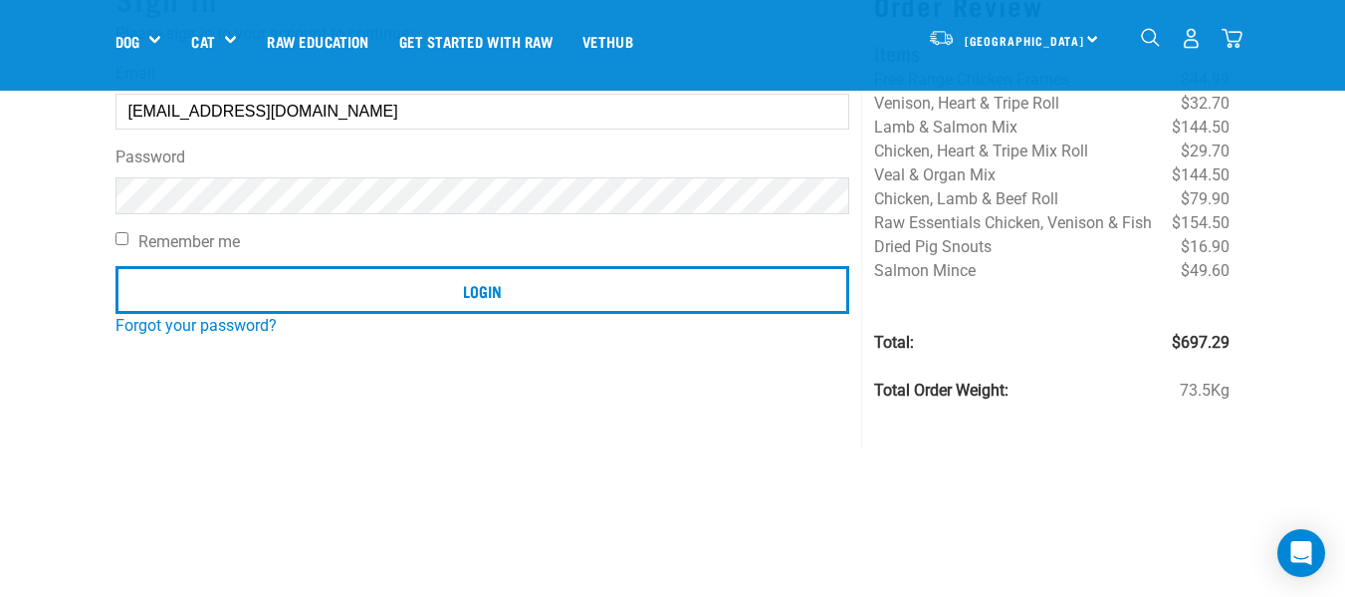
scroll to position [199, 0]
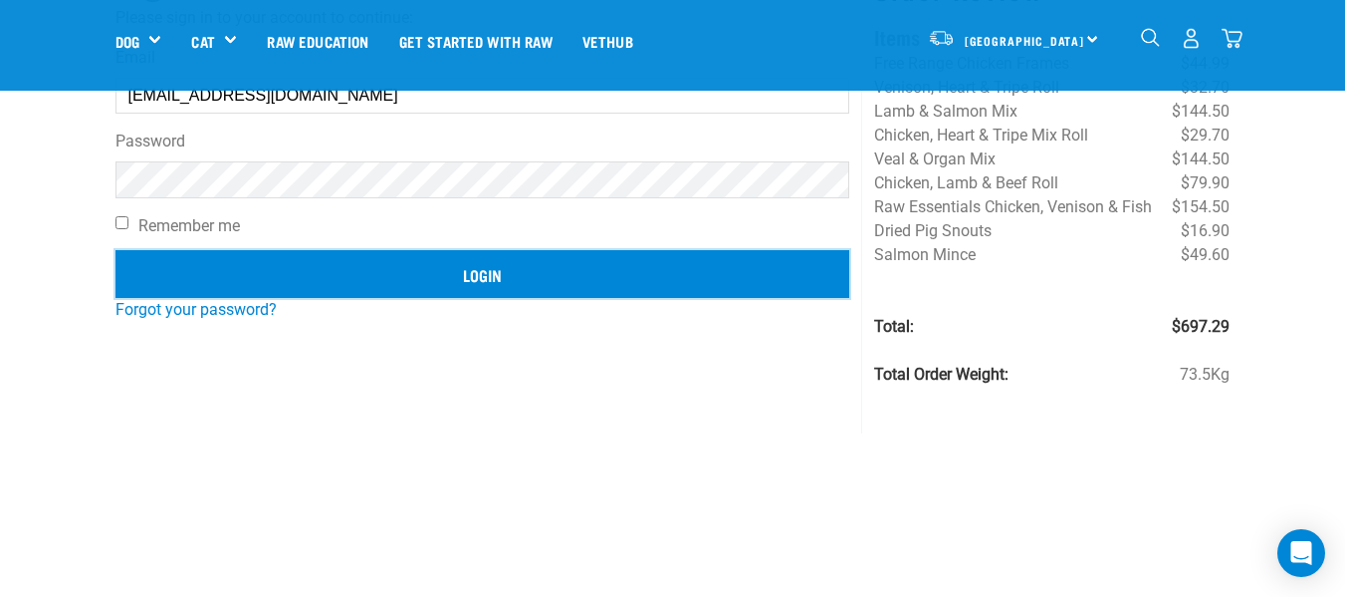
click at [516, 277] on input "Login" at bounding box center [483, 274] width 735 height 48
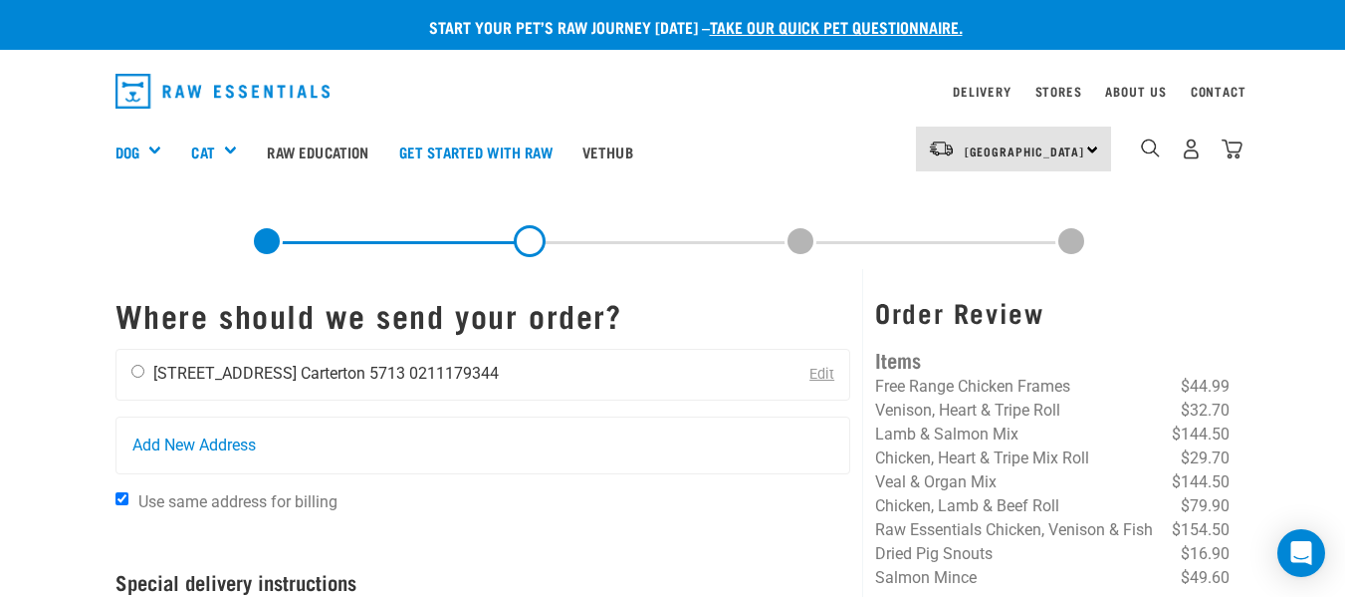
click at [139, 373] on input "radio" at bounding box center [137, 370] width 13 height 13
radio input "true"
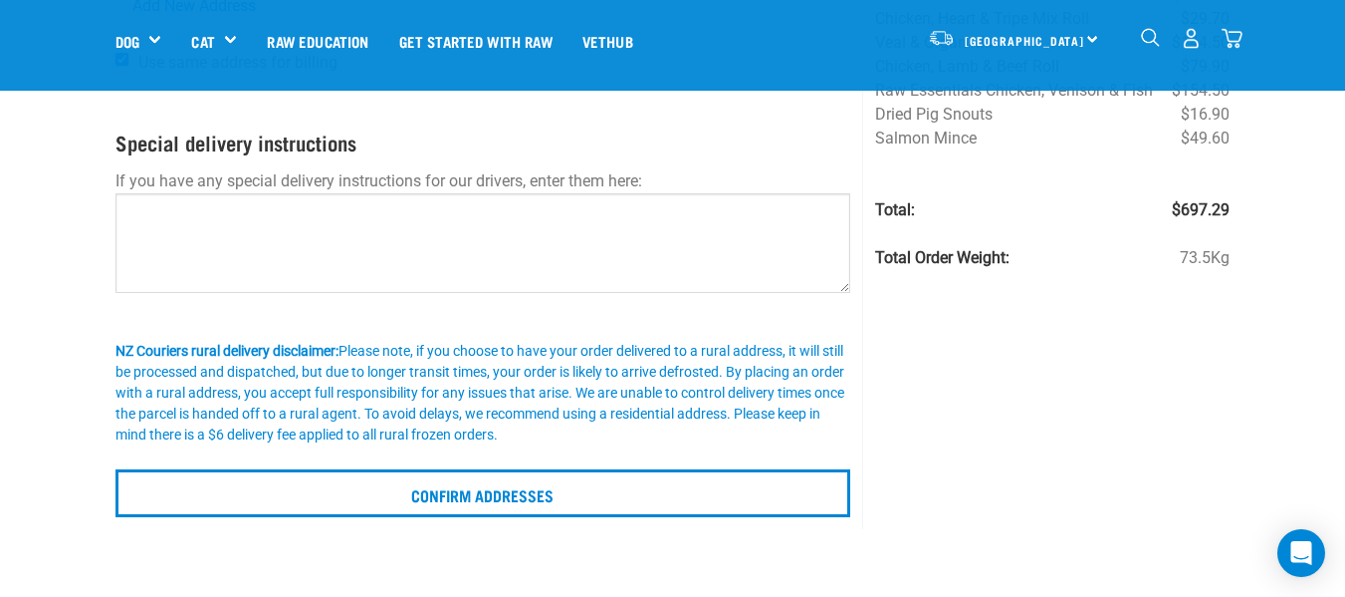
scroll to position [398, 0]
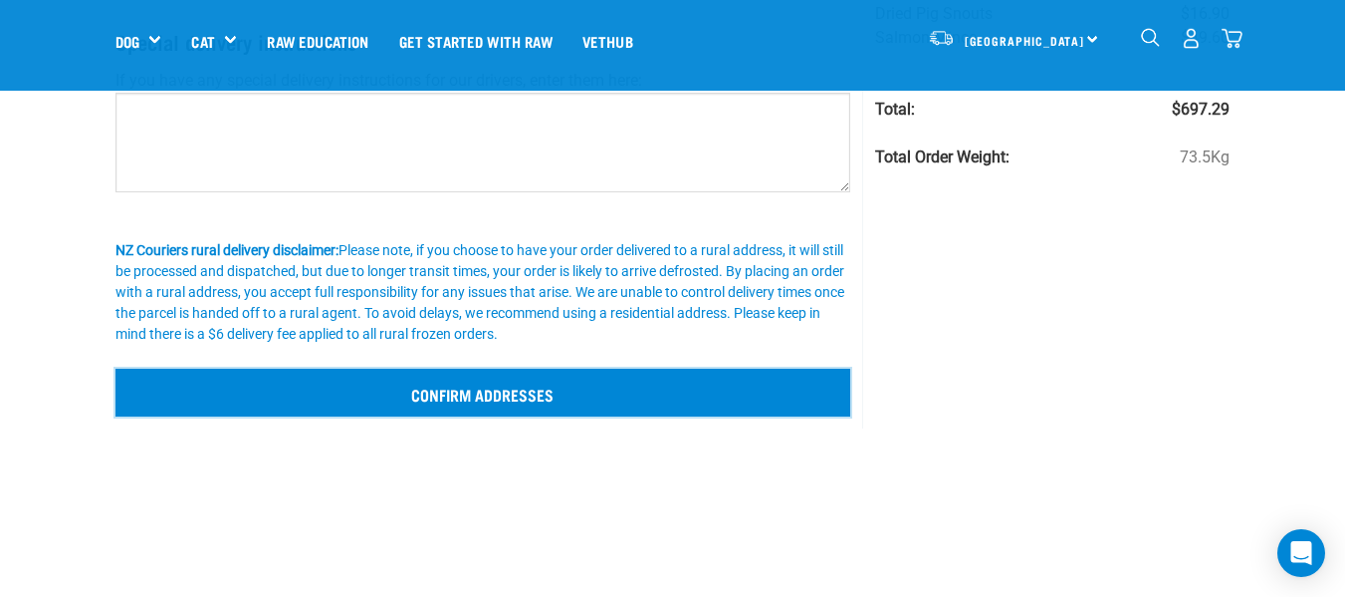
click at [566, 390] on input "Confirm addresses" at bounding box center [484, 392] width 736 height 48
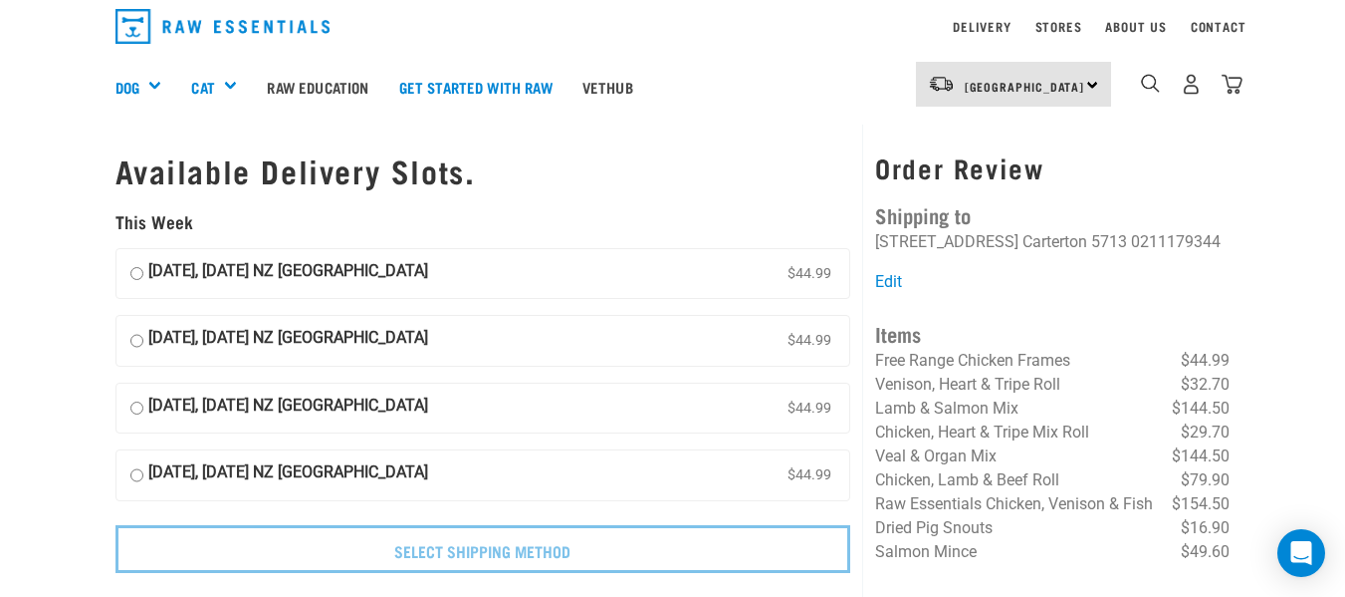
scroll to position [100, 0]
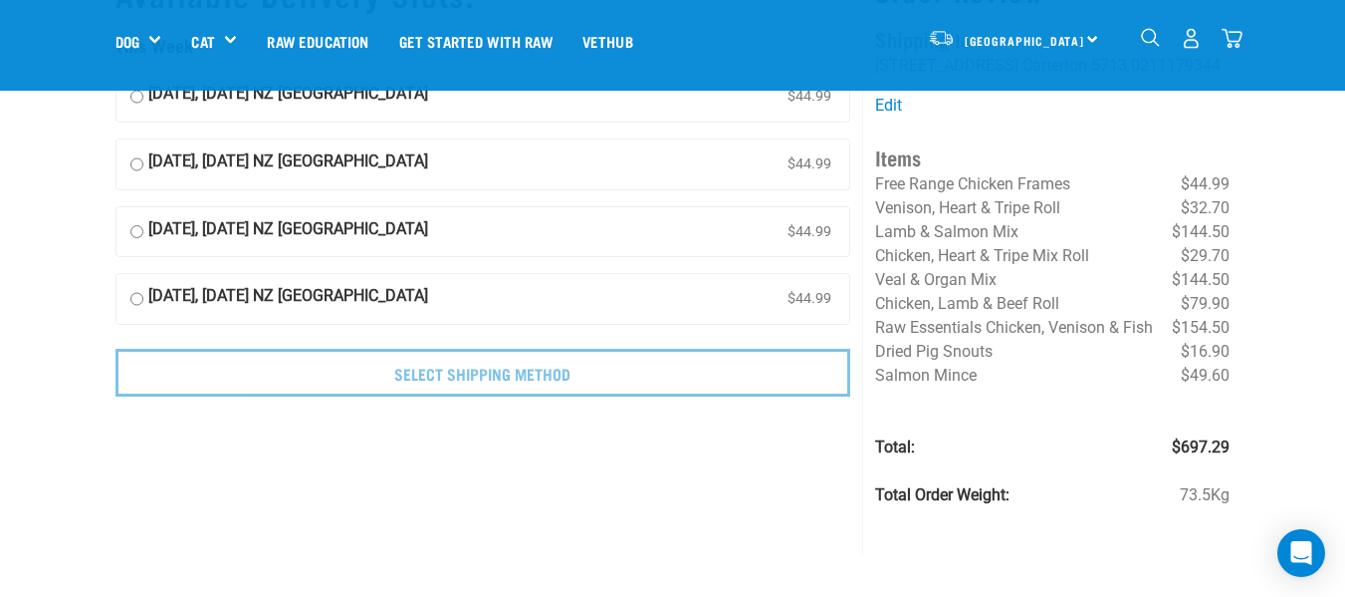
click at [133, 162] on input "[DATE], [DATE] NZ [GEOGRAPHIC_DATA] $44.99" at bounding box center [136, 164] width 13 height 30
radio input "true"
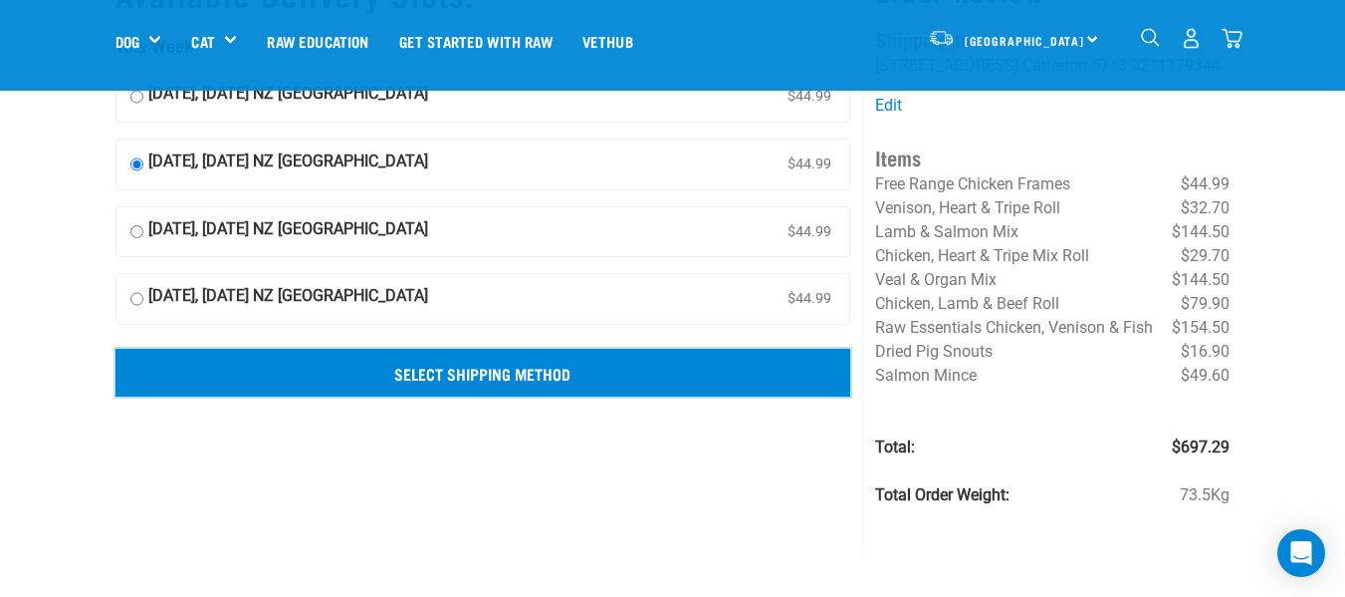
click at [436, 370] on input "Select Shipping Method" at bounding box center [484, 373] width 736 height 48
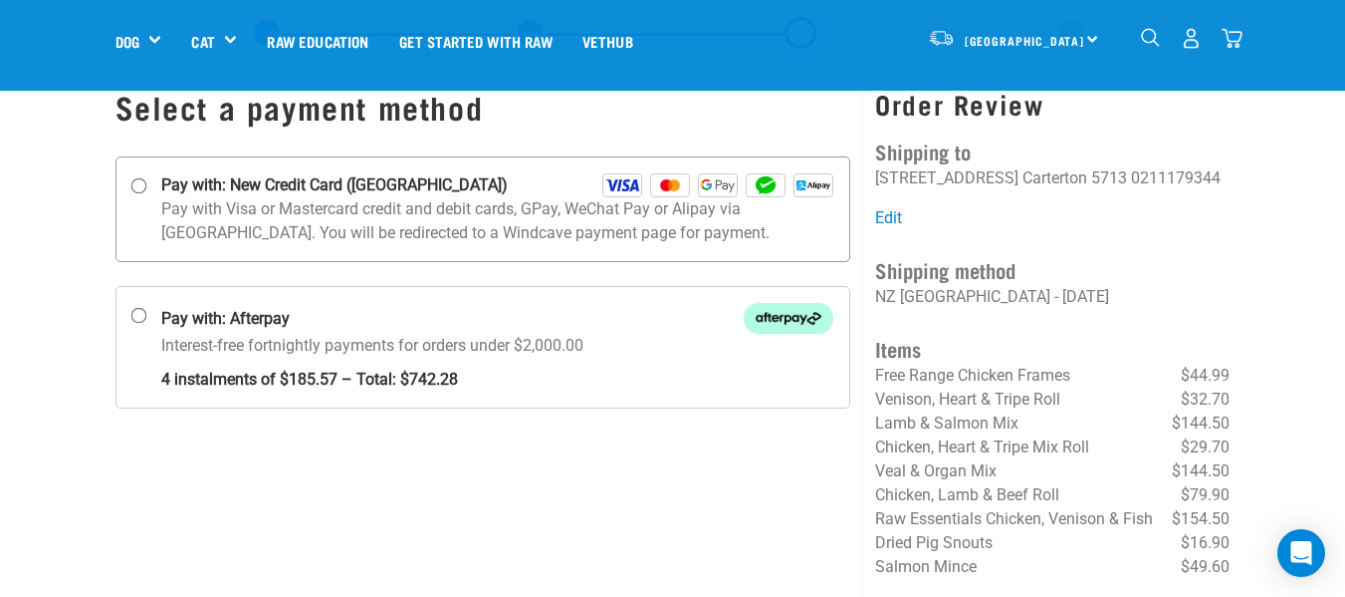
scroll to position [100, 0]
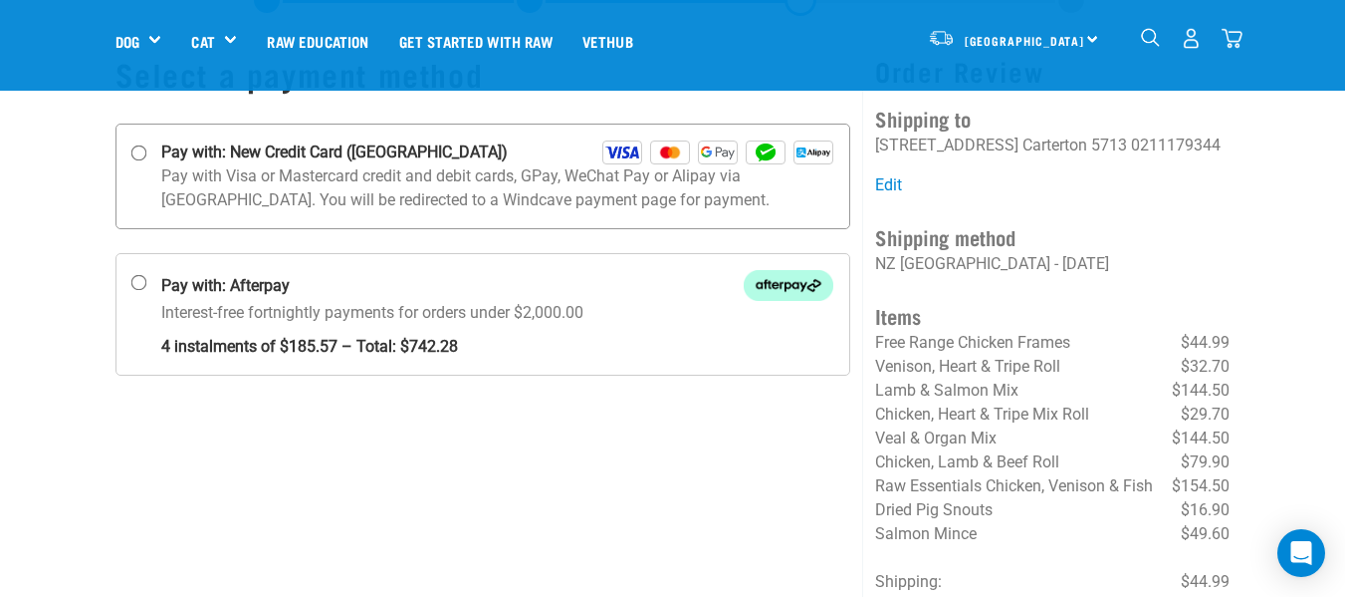
click at [136, 153] on input "Pay with: New Credit Card ([GEOGRAPHIC_DATA])" at bounding box center [138, 153] width 16 height 16
radio input "true"
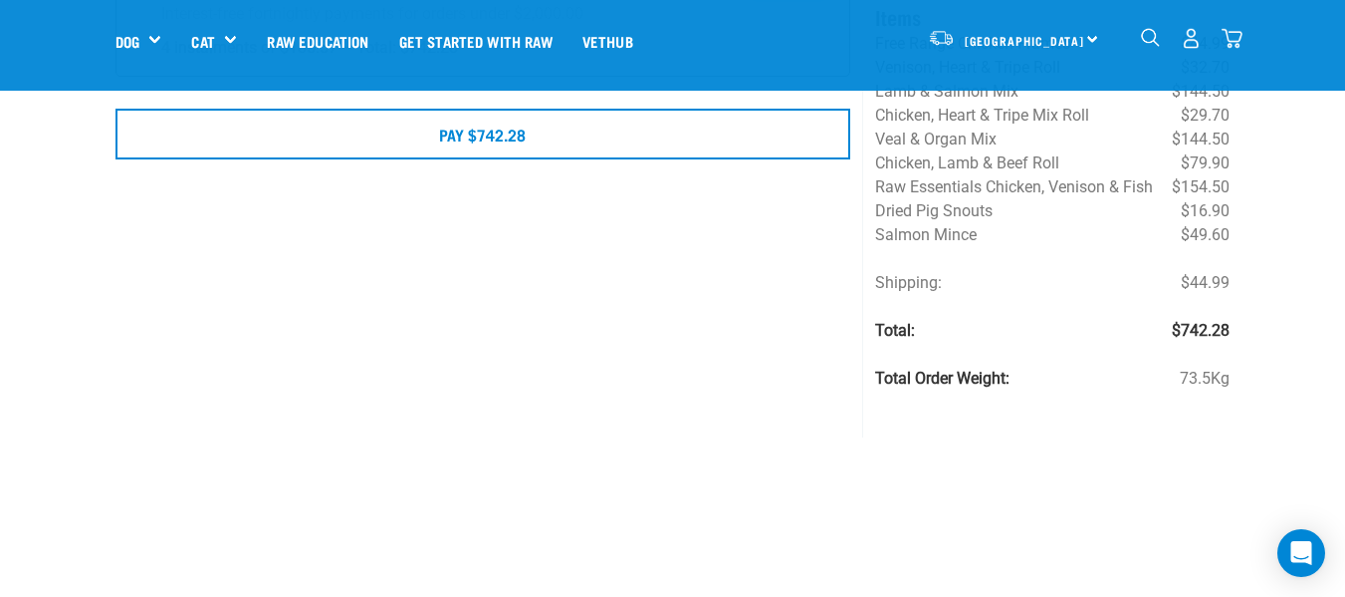
scroll to position [299, 0]
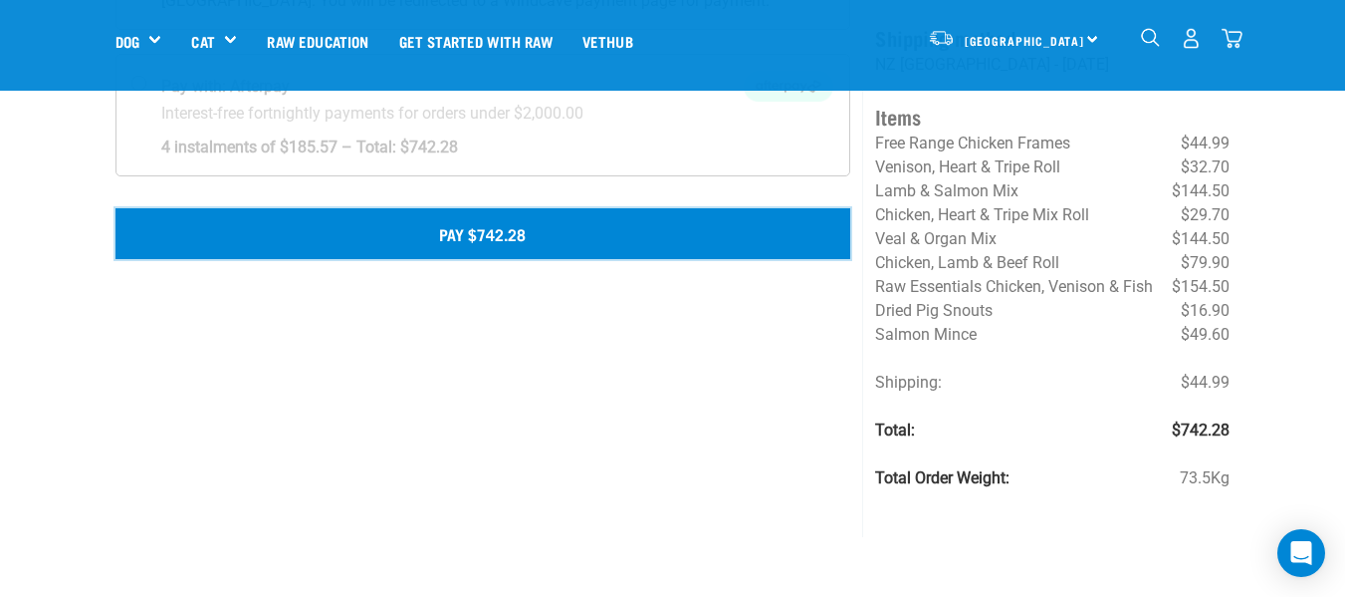
click at [487, 233] on button "Pay $742.28" at bounding box center [484, 233] width 736 height 50
